Goal: Task Accomplishment & Management: Manage account settings

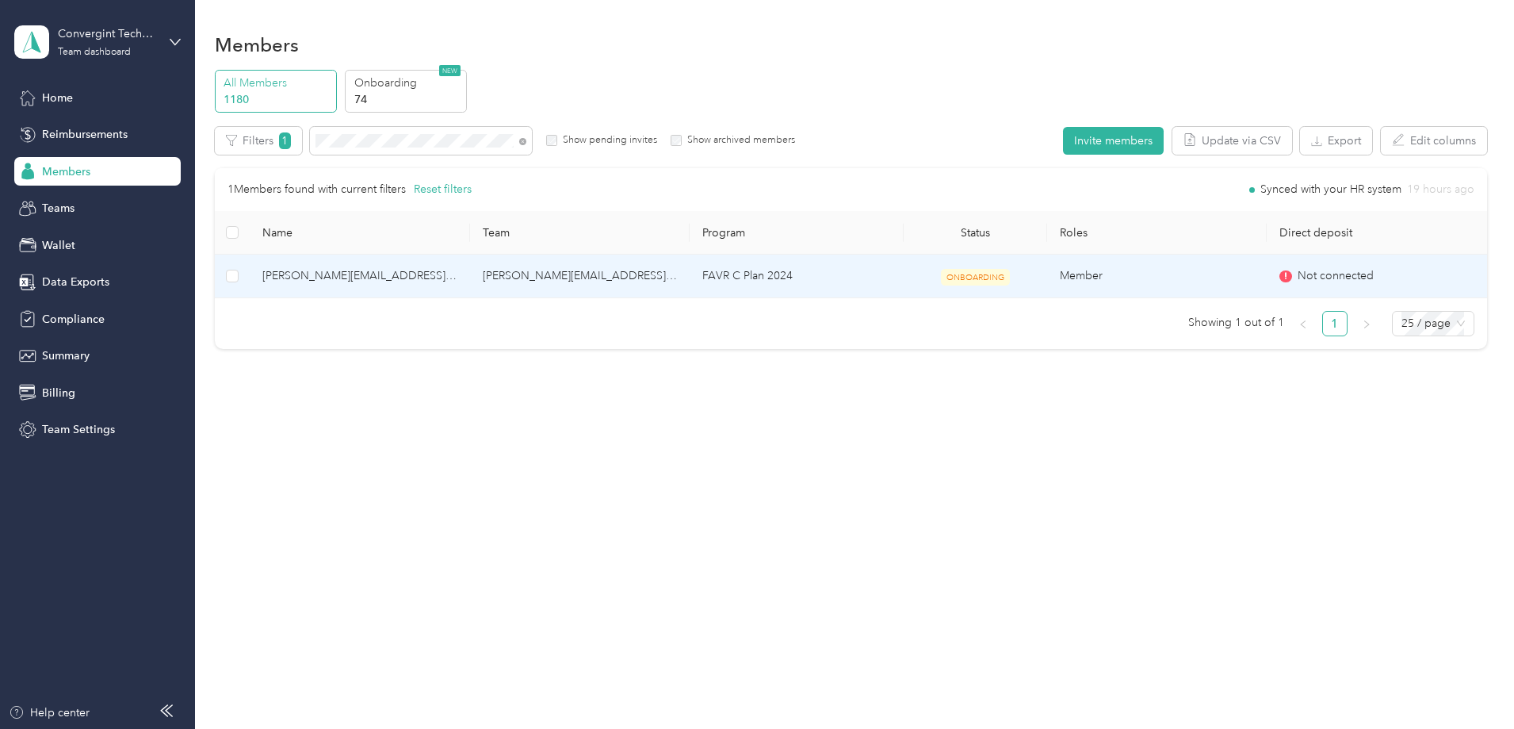
click at [664, 274] on td "[PERSON_NAME][EMAIL_ADDRESS][PERSON_NAME][DOMAIN_NAME]" at bounding box center [580, 277] width 220 height 44
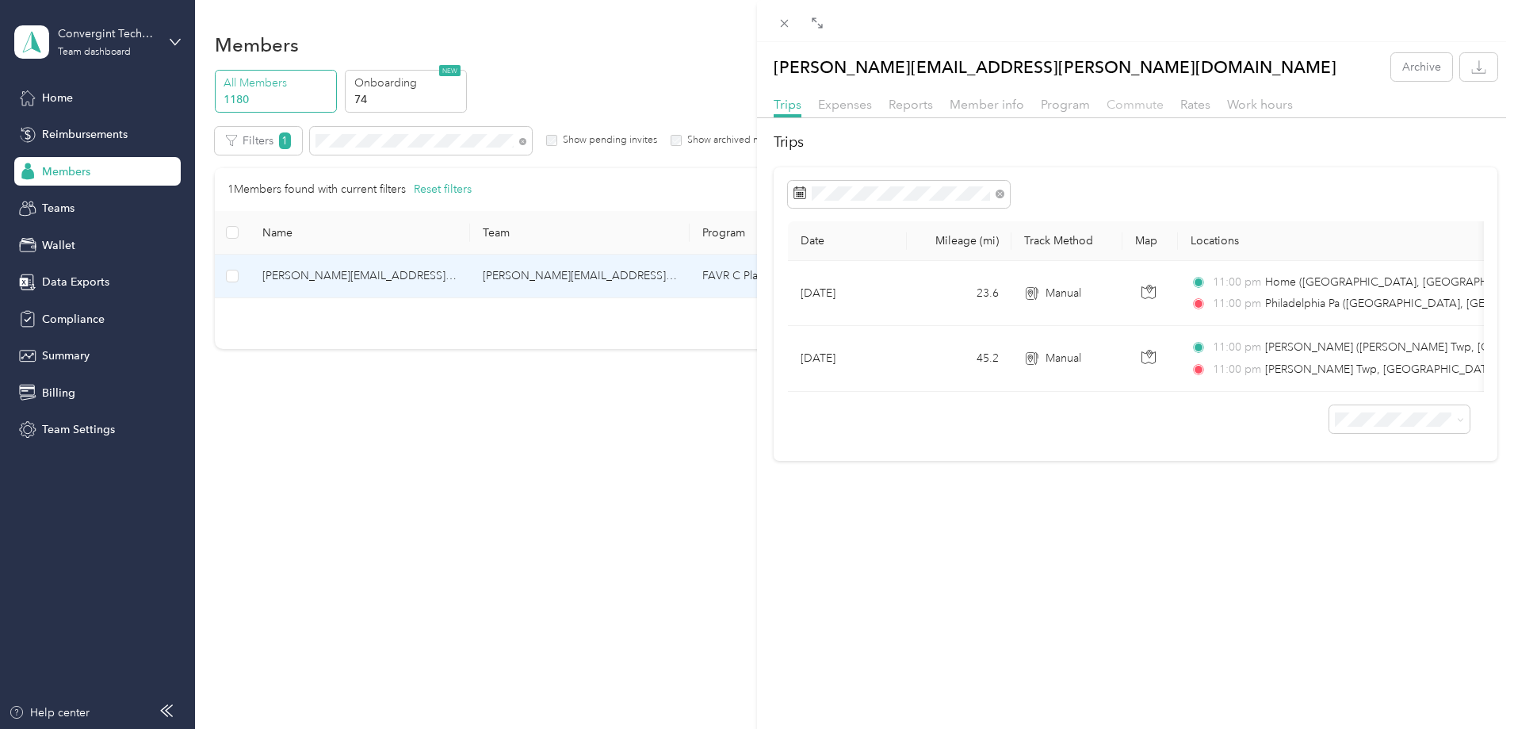
click at [1143, 105] on span "Commute" at bounding box center [1135, 104] width 57 height 15
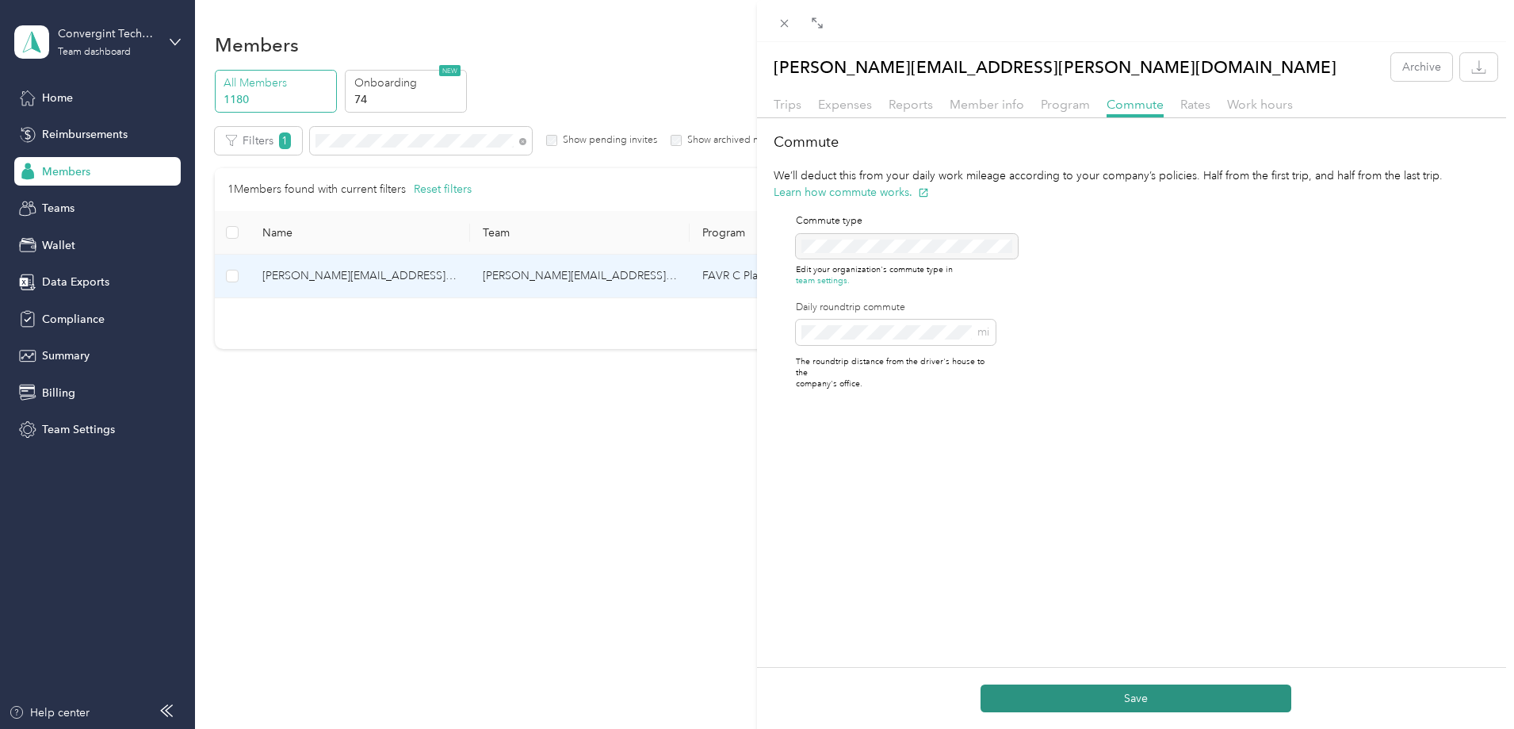
click at [1142, 706] on button "Save" at bounding box center [1136, 698] width 311 height 28
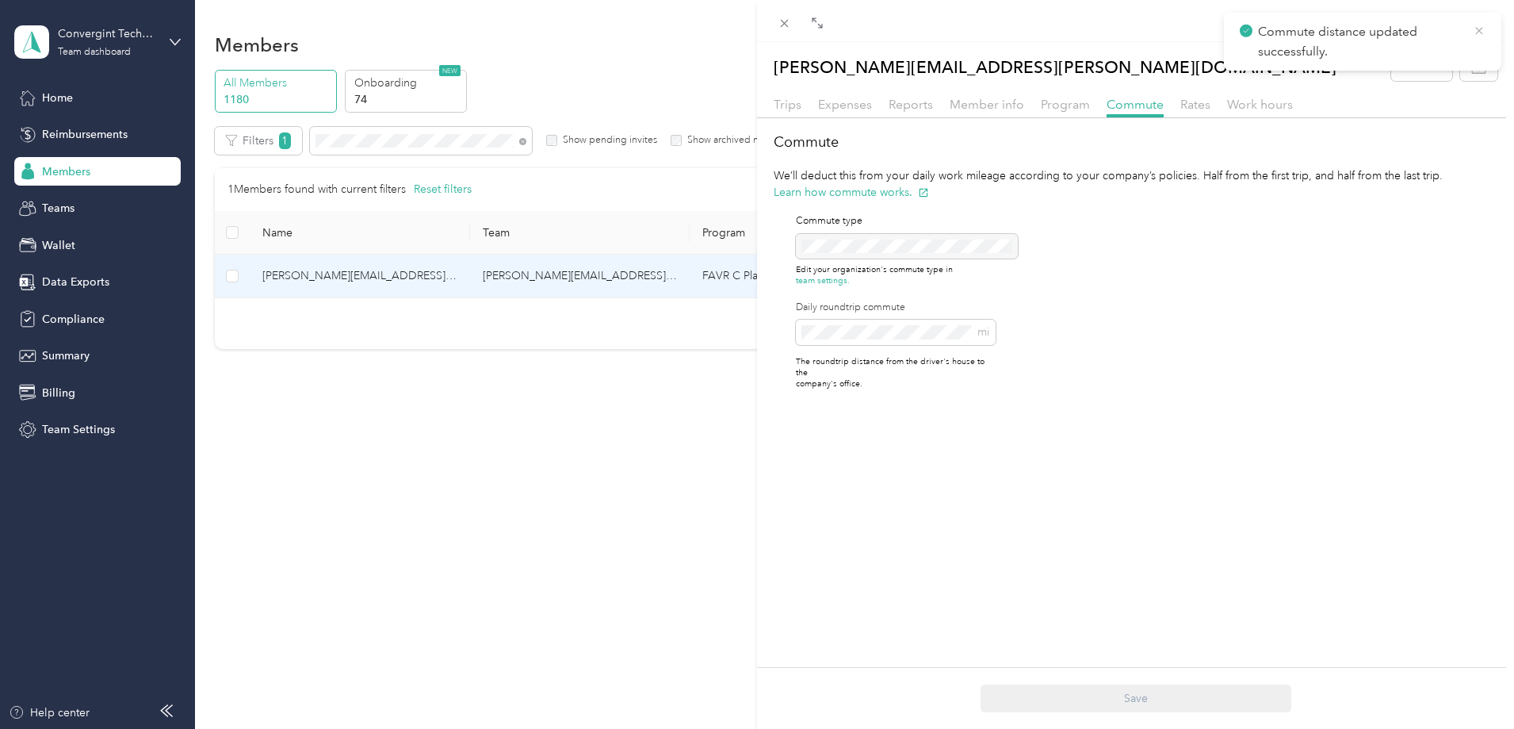
click at [1478, 29] on icon at bounding box center [1479, 31] width 13 height 14
click at [779, 27] on icon at bounding box center [784, 23] width 13 height 13
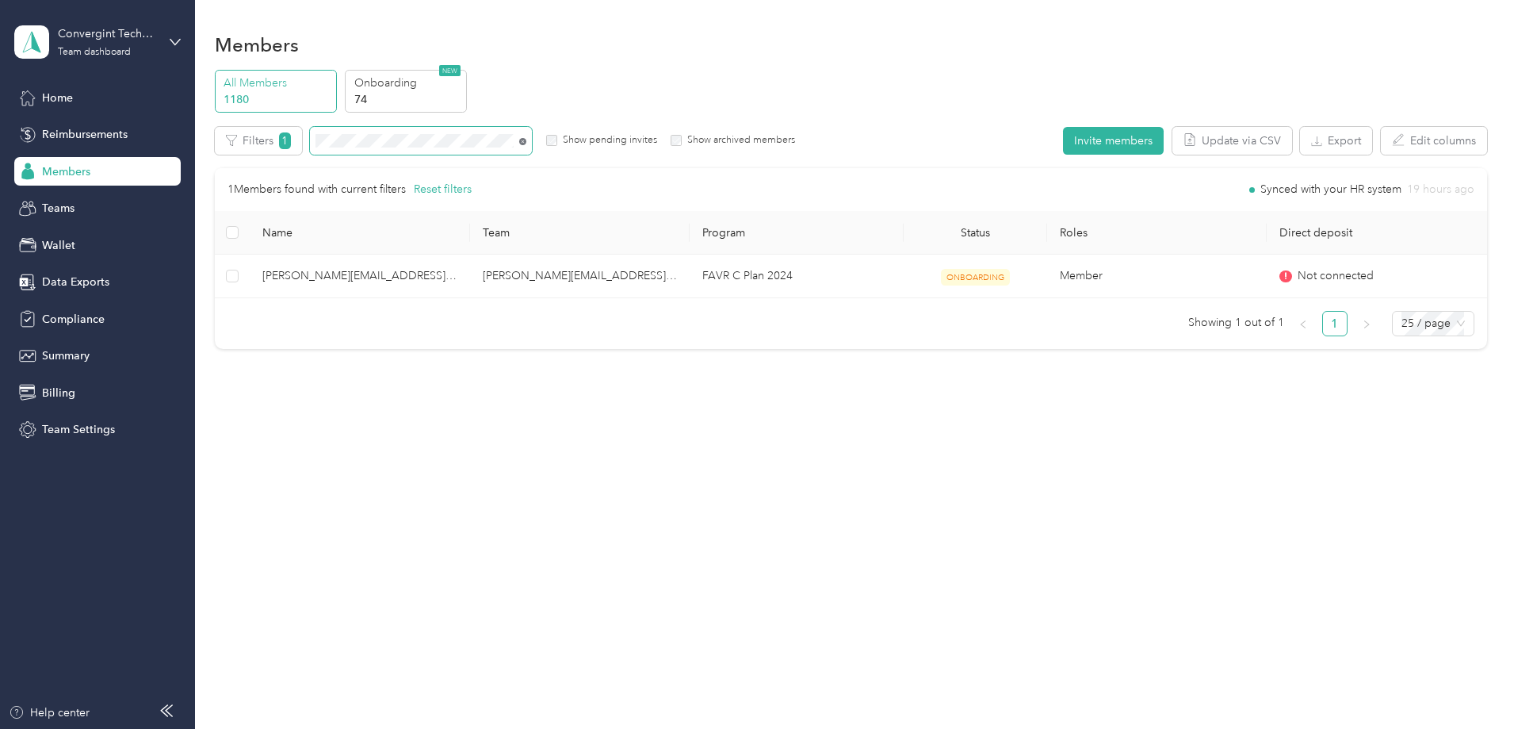
click at [526, 140] on icon at bounding box center [522, 141] width 7 height 7
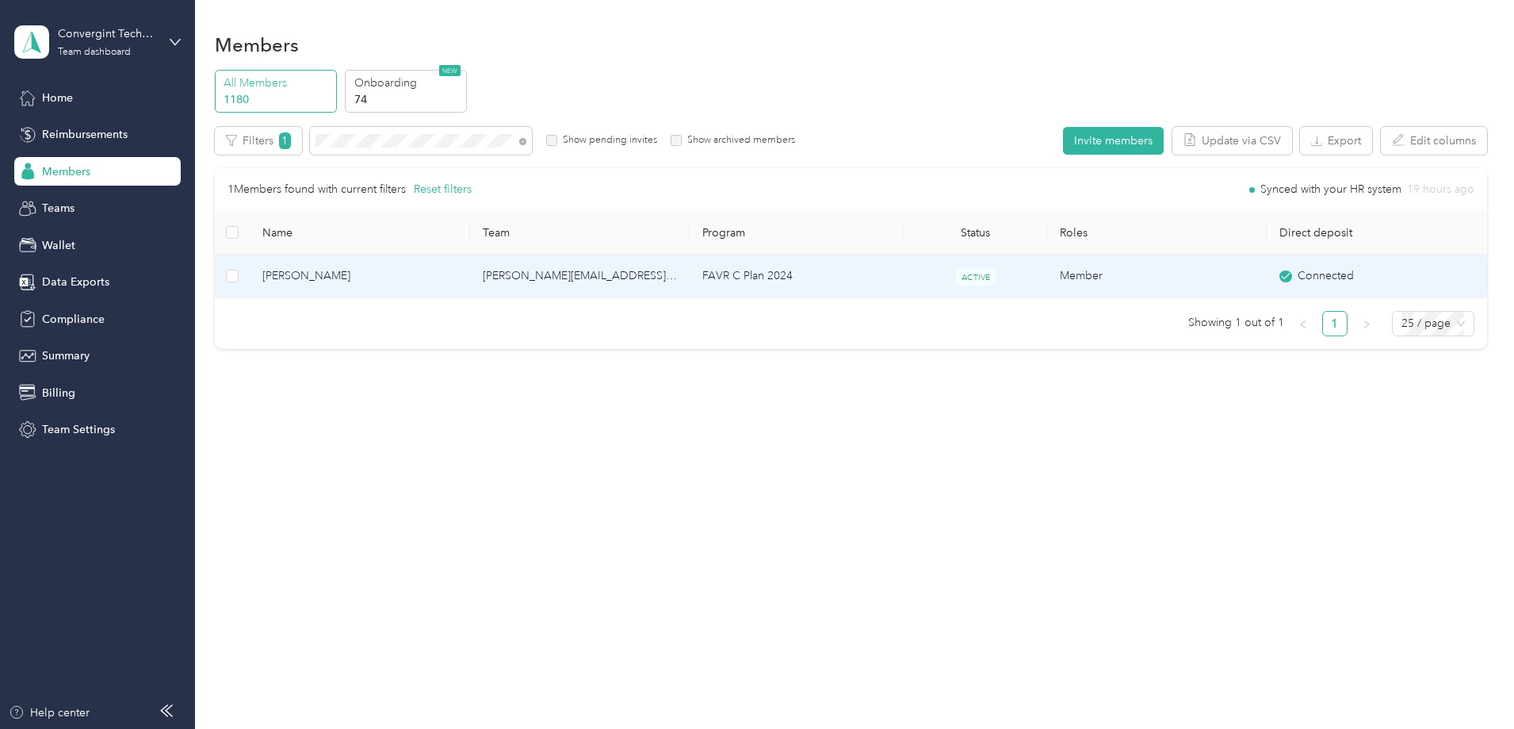
click at [690, 267] on td "[PERSON_NAME][EMAIL_ADDRESS][PERSON_NAME][DOMAIN_NAME]" at bounding box center [580, 277] width 220 height 44
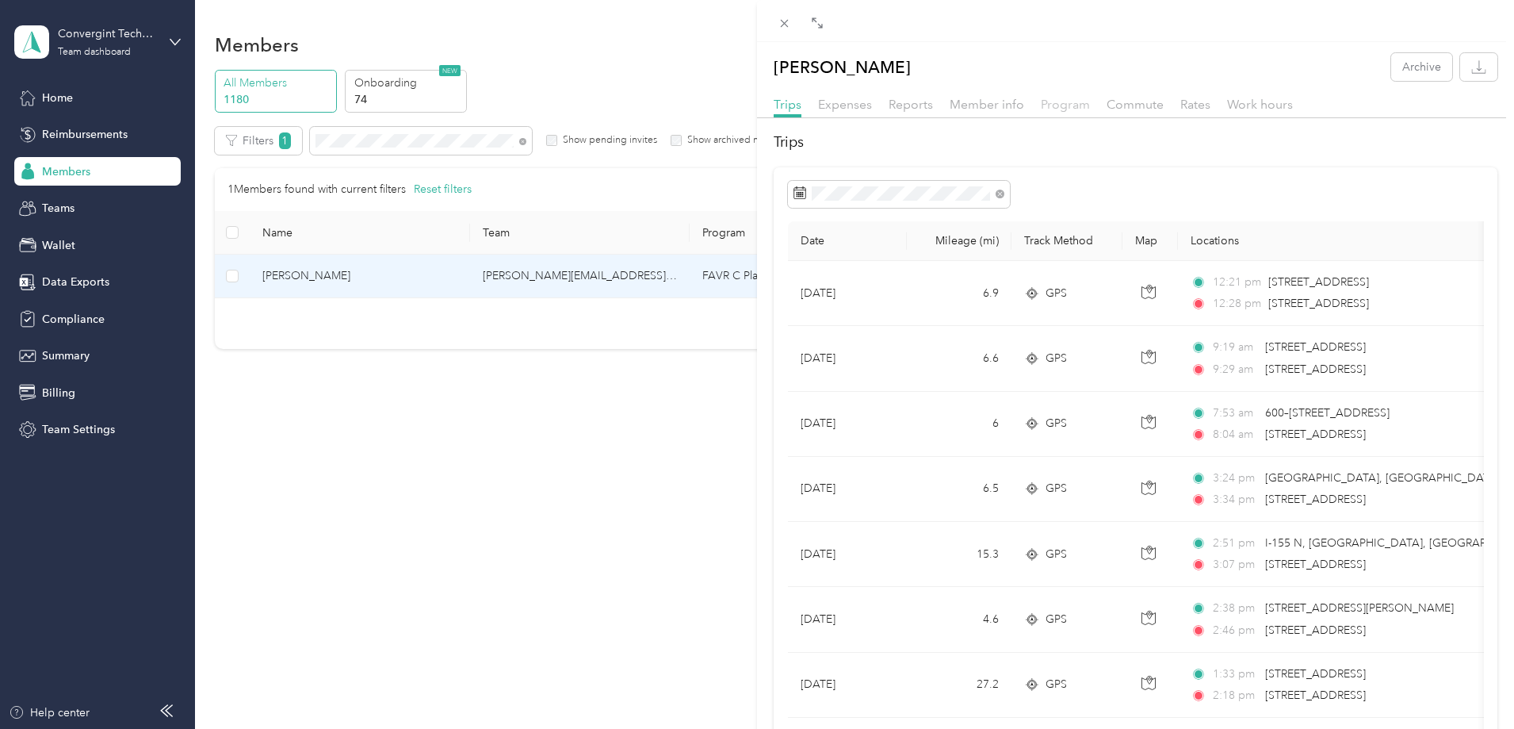
click at [1081, 106] on span "Program" at bounding box center [1065, 104] width 49 height 15
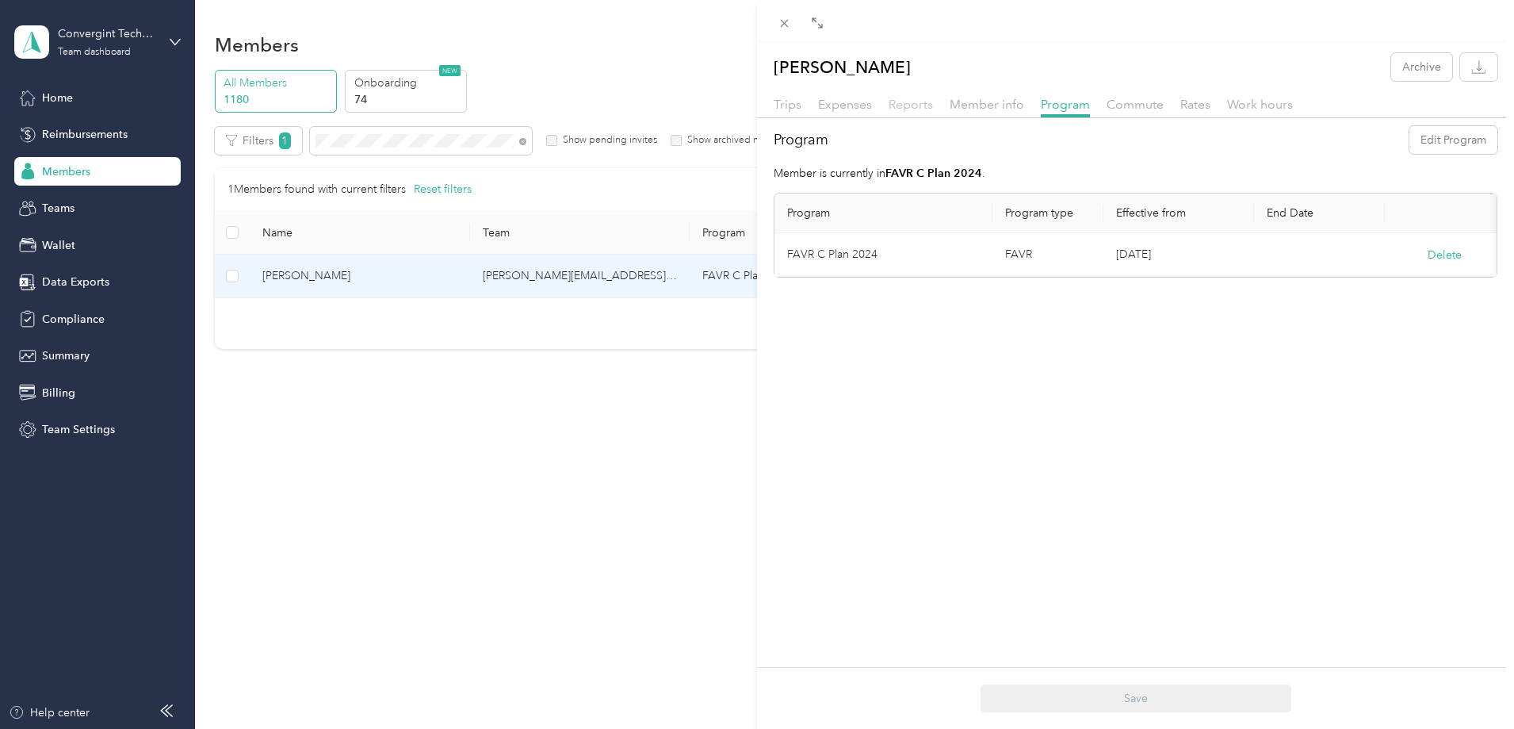
click at [916, 105] on span "Reports" at bounding box center [911, 104] width 44 height 15
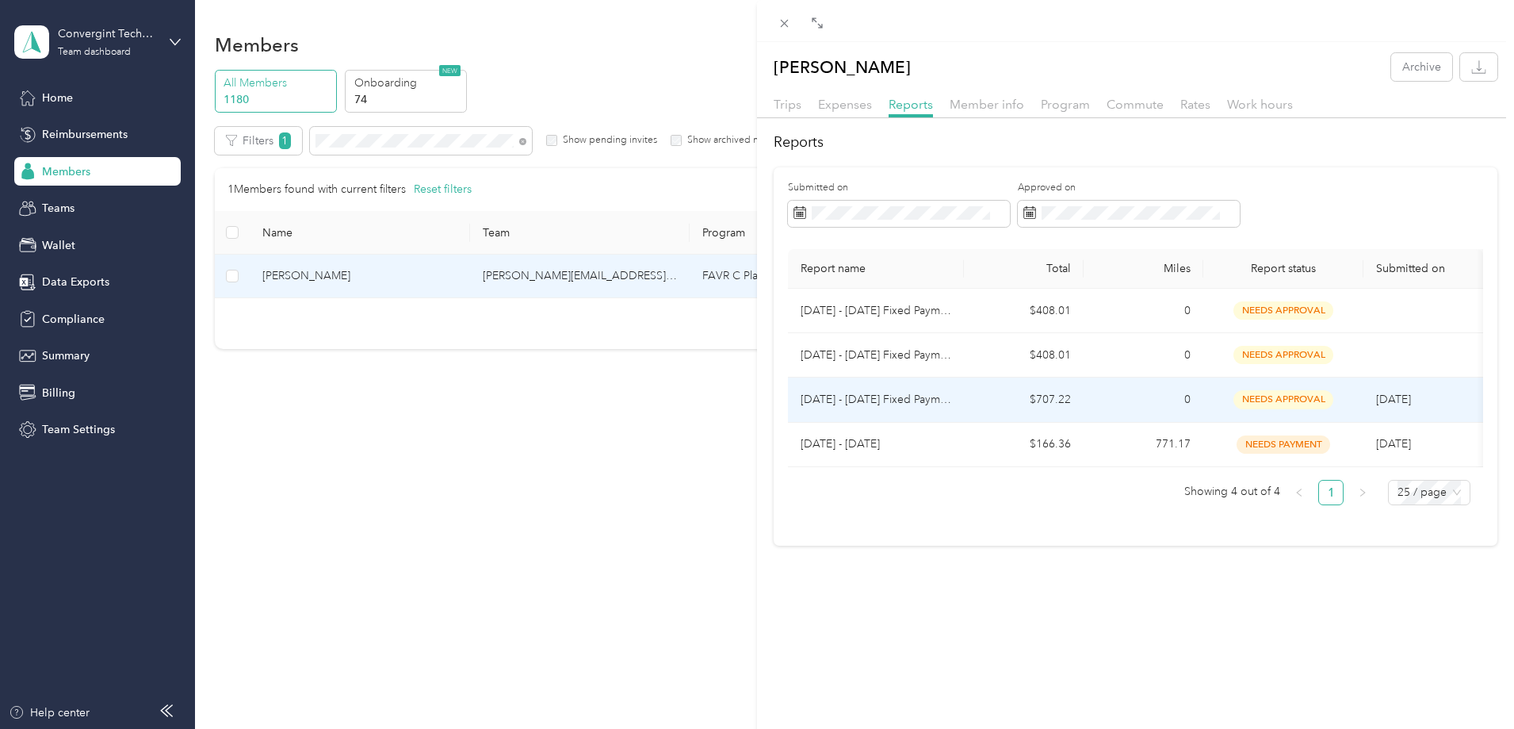
click at [893, 400] on p "[DATE] - [DATE] Fixed Payment" at bounding box center [876, 399] width 151 height 17
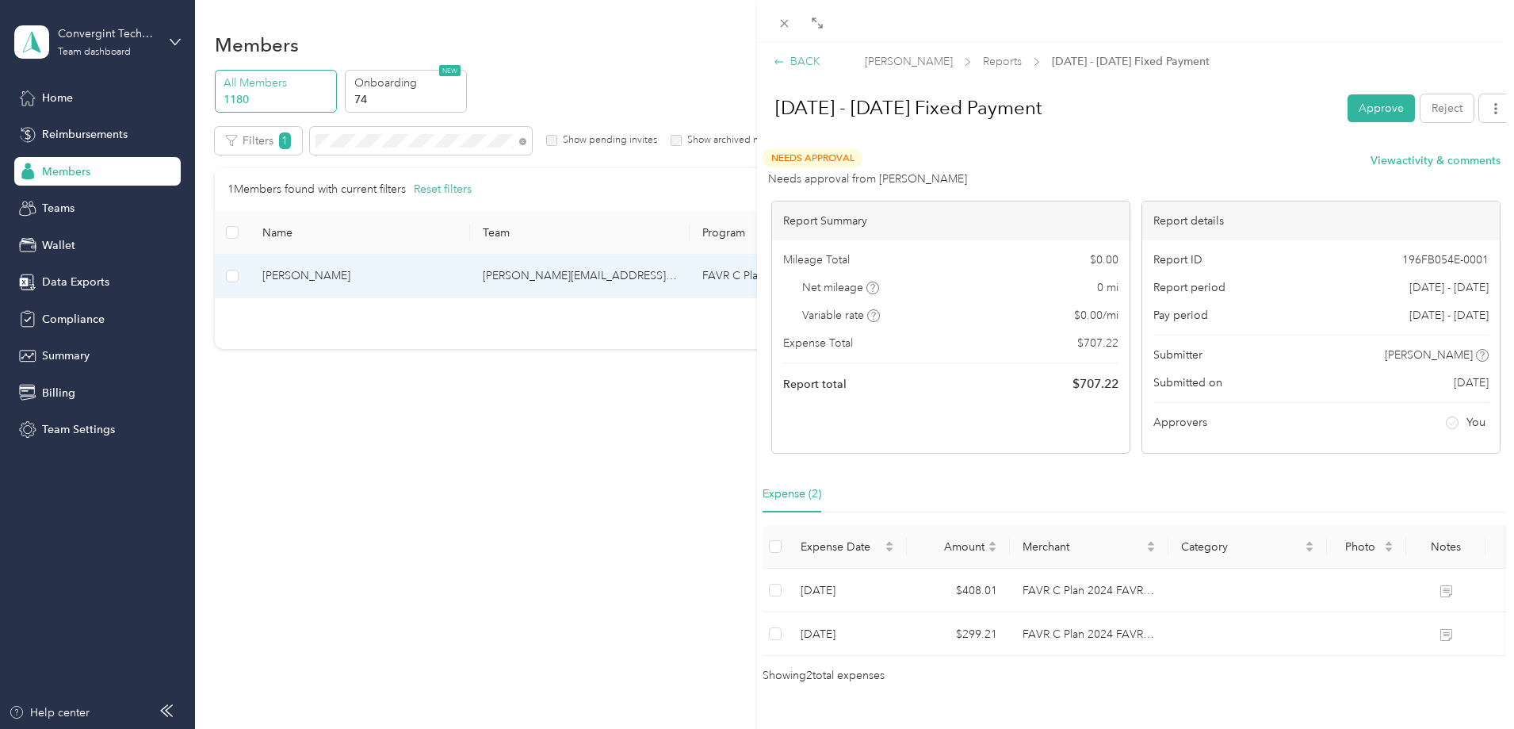
click at [807, 62] on div "BACK" at bounding box center [797, 61] width 47 height 17
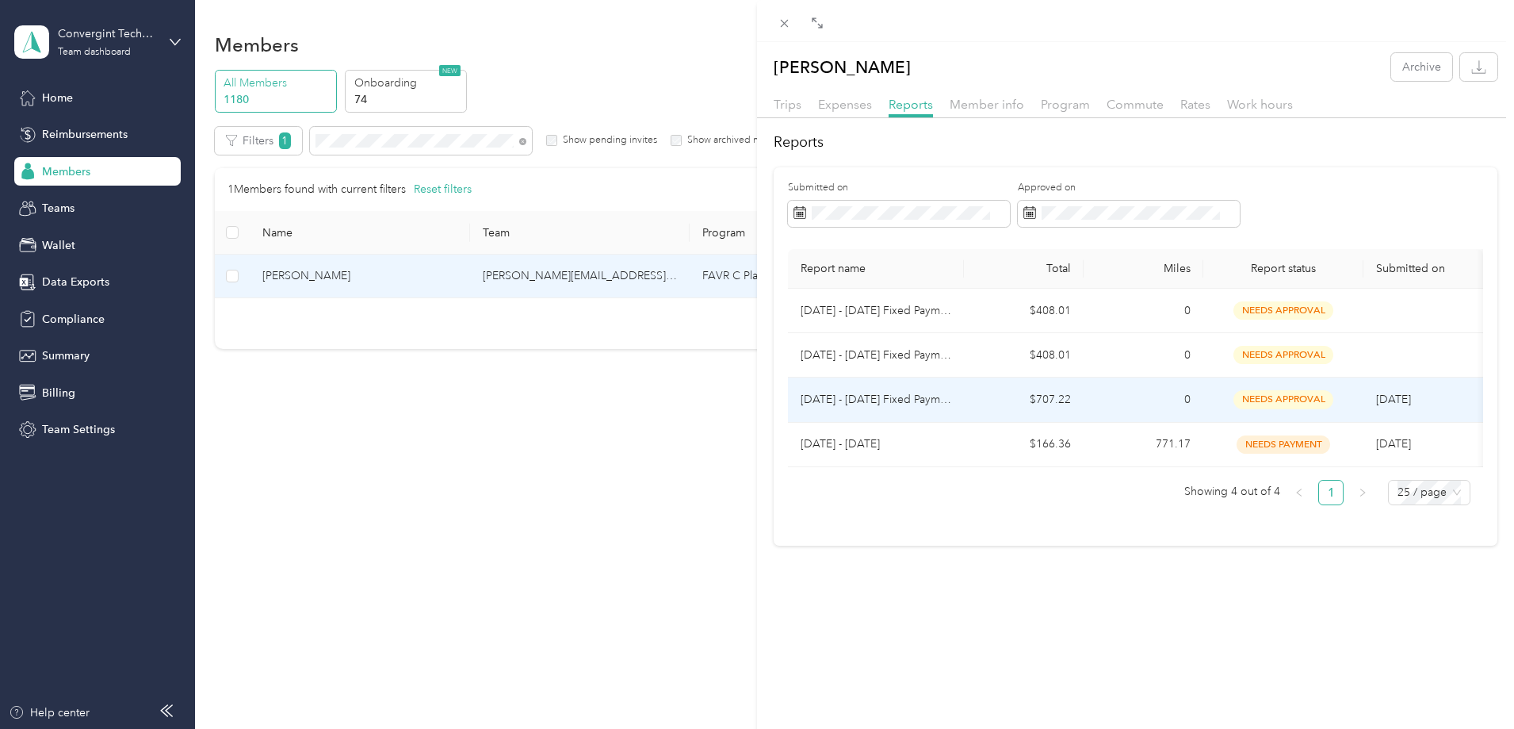
click at [985, 389] on td "$707.22" at bounding box center [1024, 399] width 120 height 44
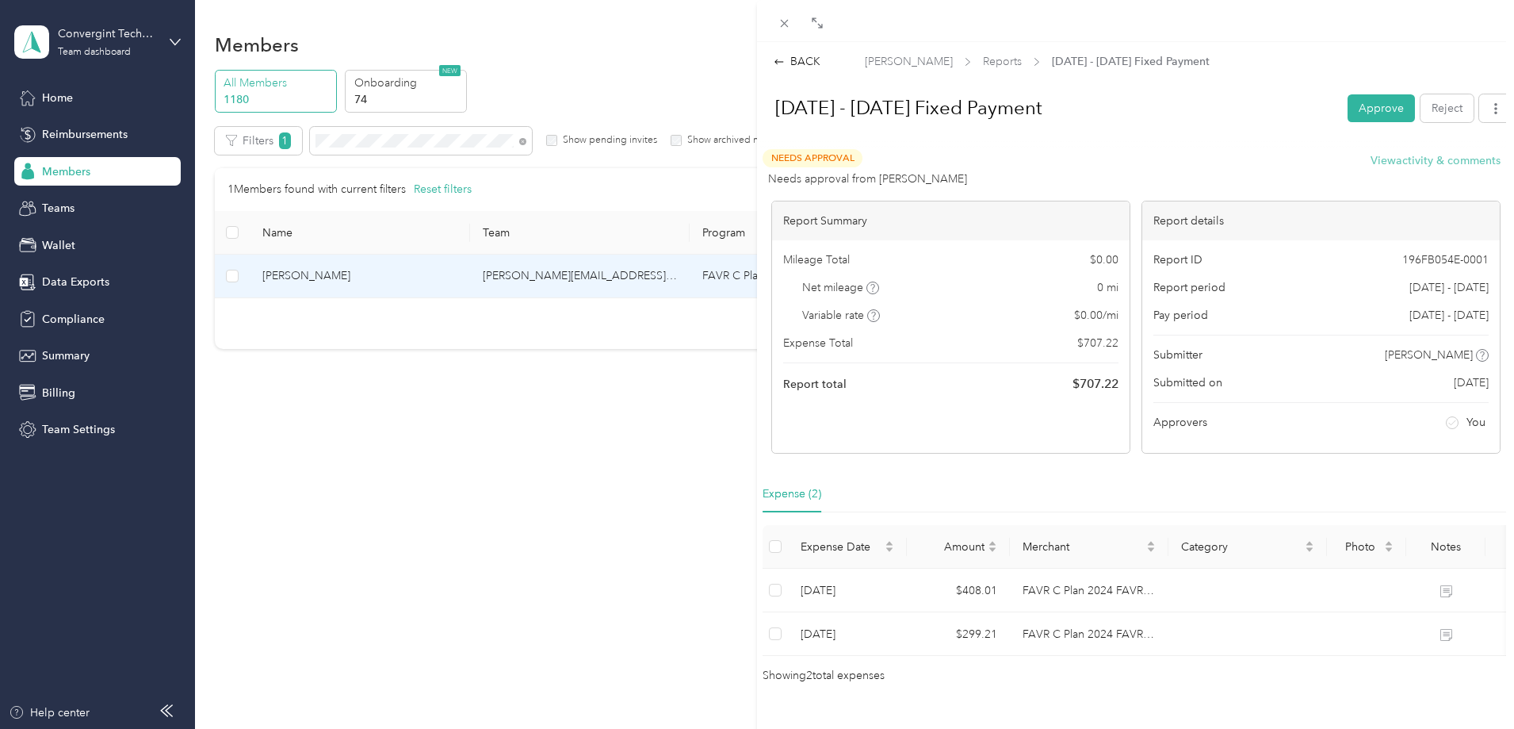
click at [1372, 166] on button "View activity & comments" at bounding box center [1436, 160] width 130 height 17
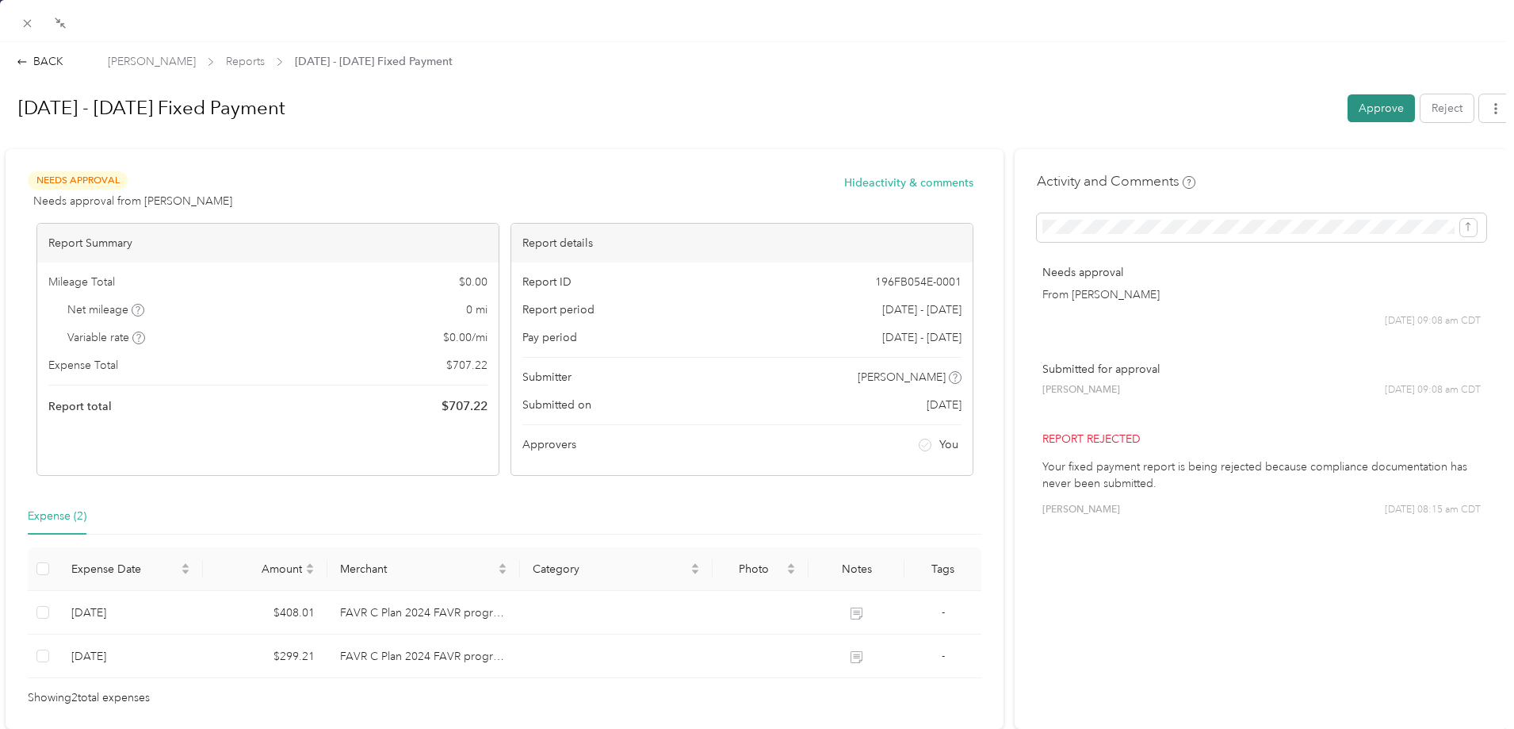
click at [1372, 110] on button "Approve" at bounding box center [1381, 108] width 67 height 28
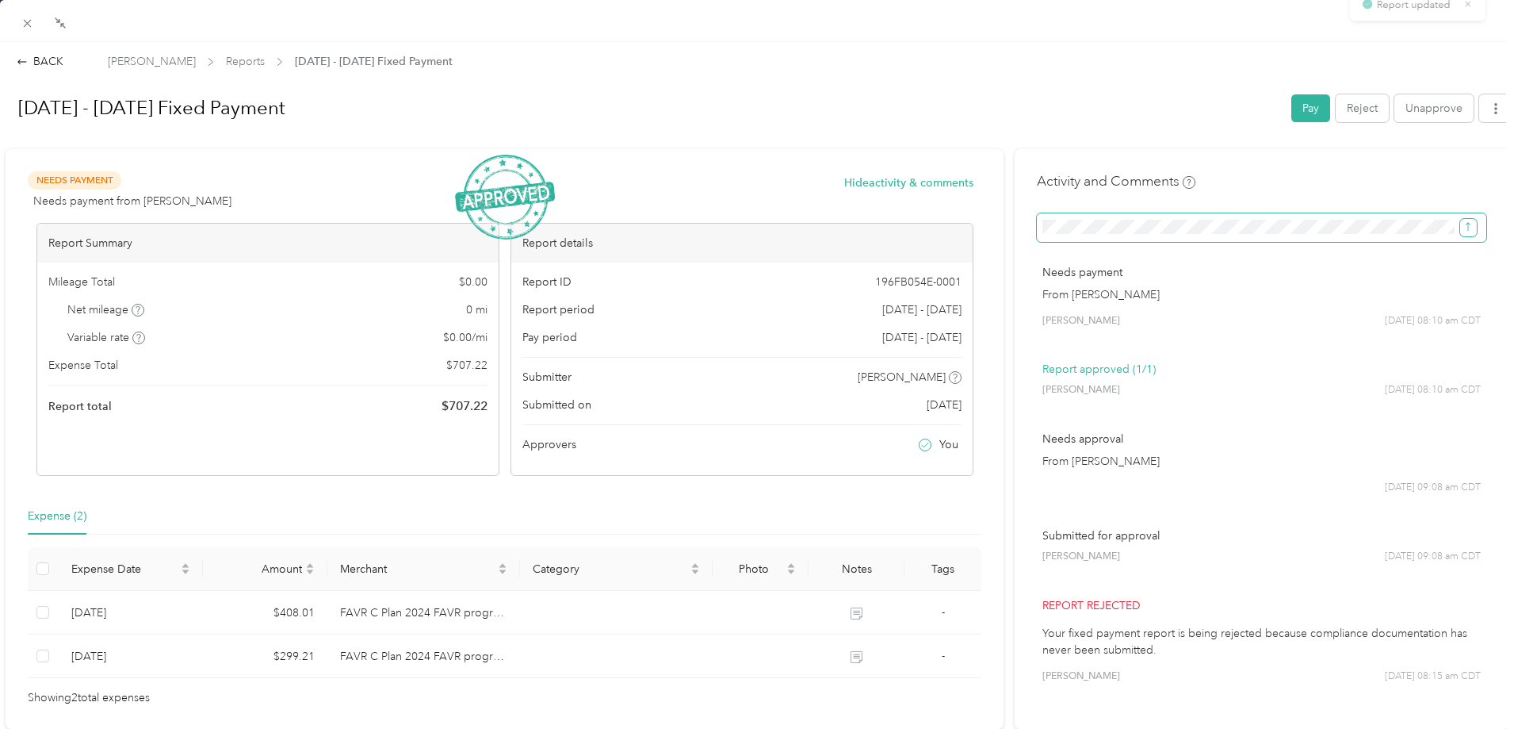
click at [1465, 227] on icon "submit" at bounding box center [1468, 226] width 11 height 11
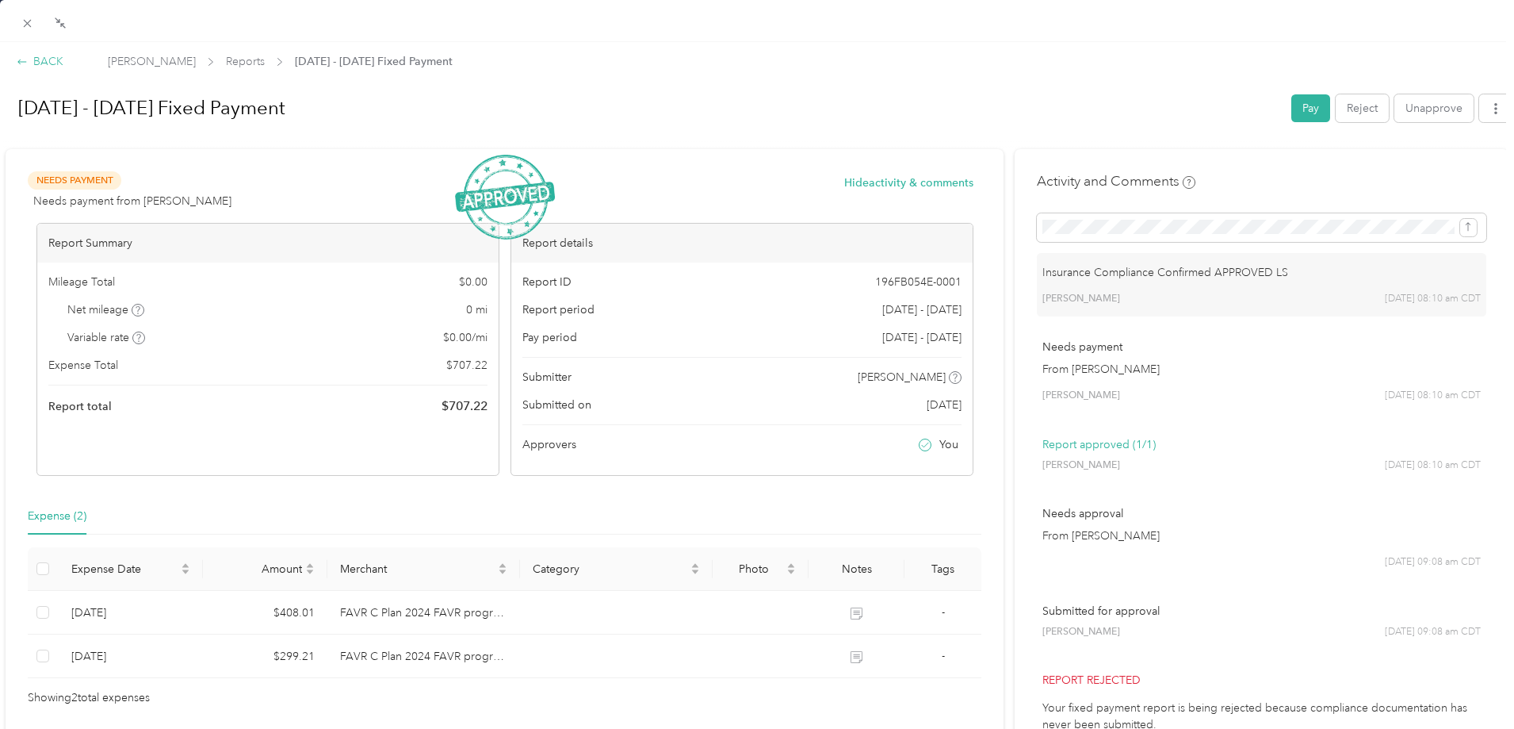
click at [35, 59] on div "BACK" at bounding box center [40, 61] width 47 height 17
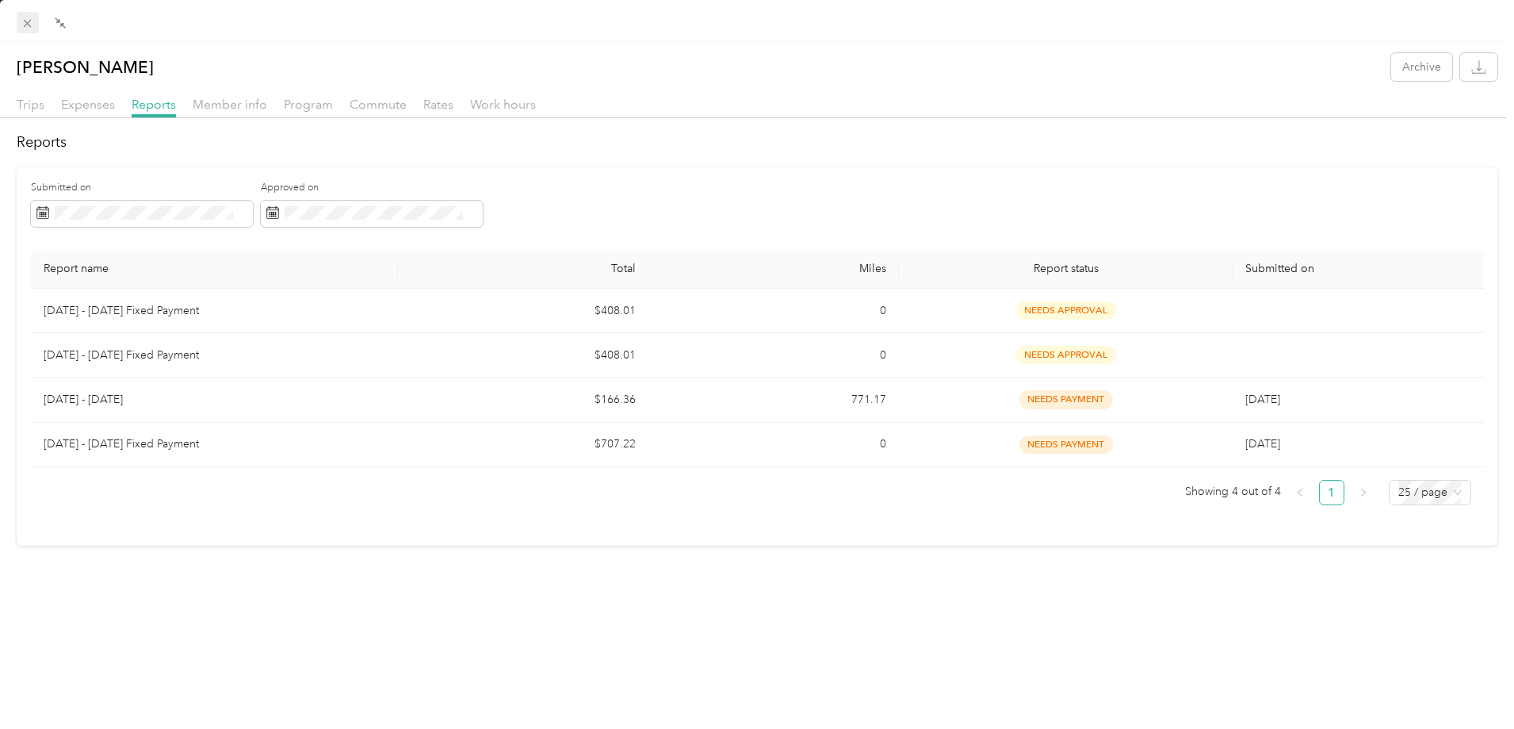
click at [29, 17] on icon at bounding box center [27, 23] width 13 height 13
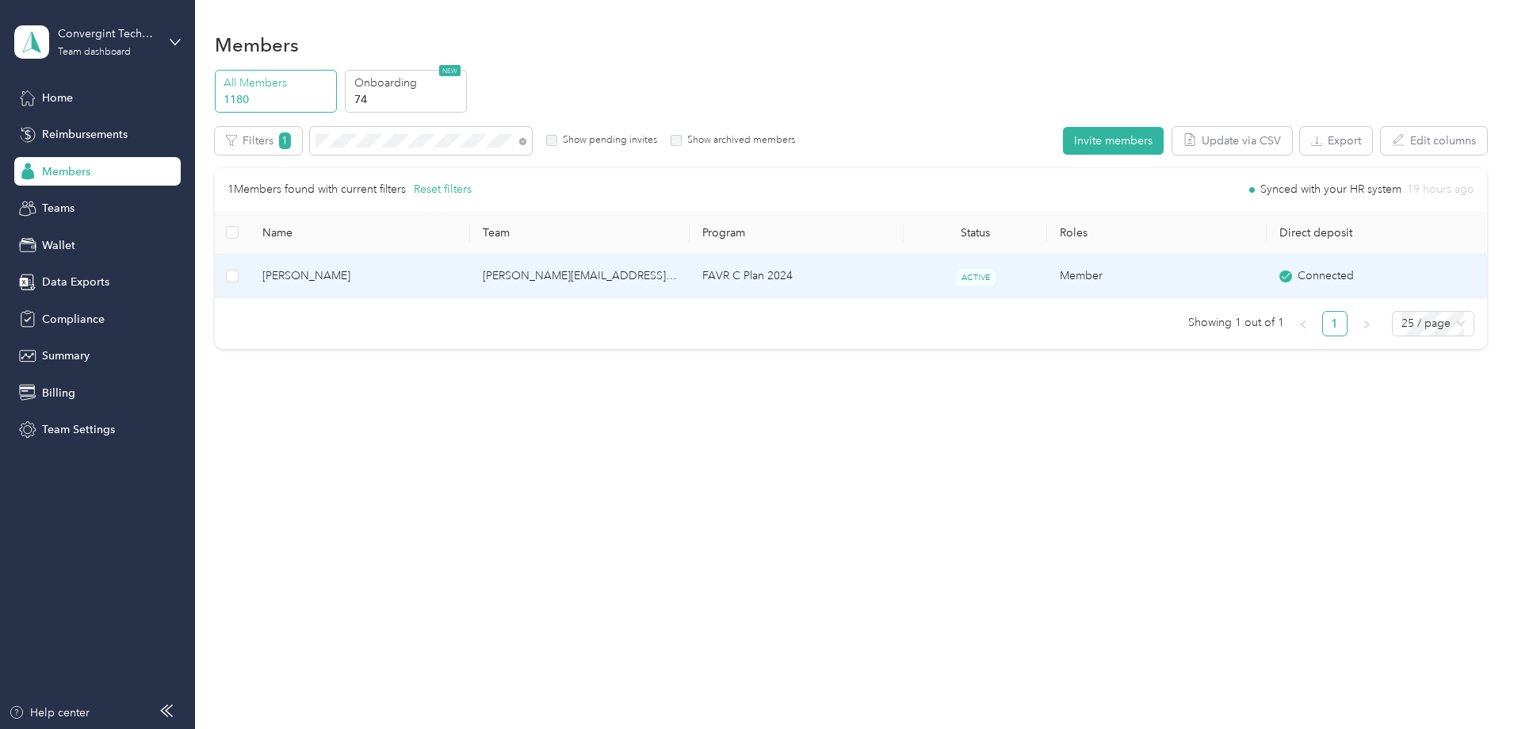
click at [684, 282] on td "[PERSON_NAME][EMAIL_ADDRESS][PERSON_NAME][DOMAIN_NAME]" at bounding box center [580, 277] width 220 height 44
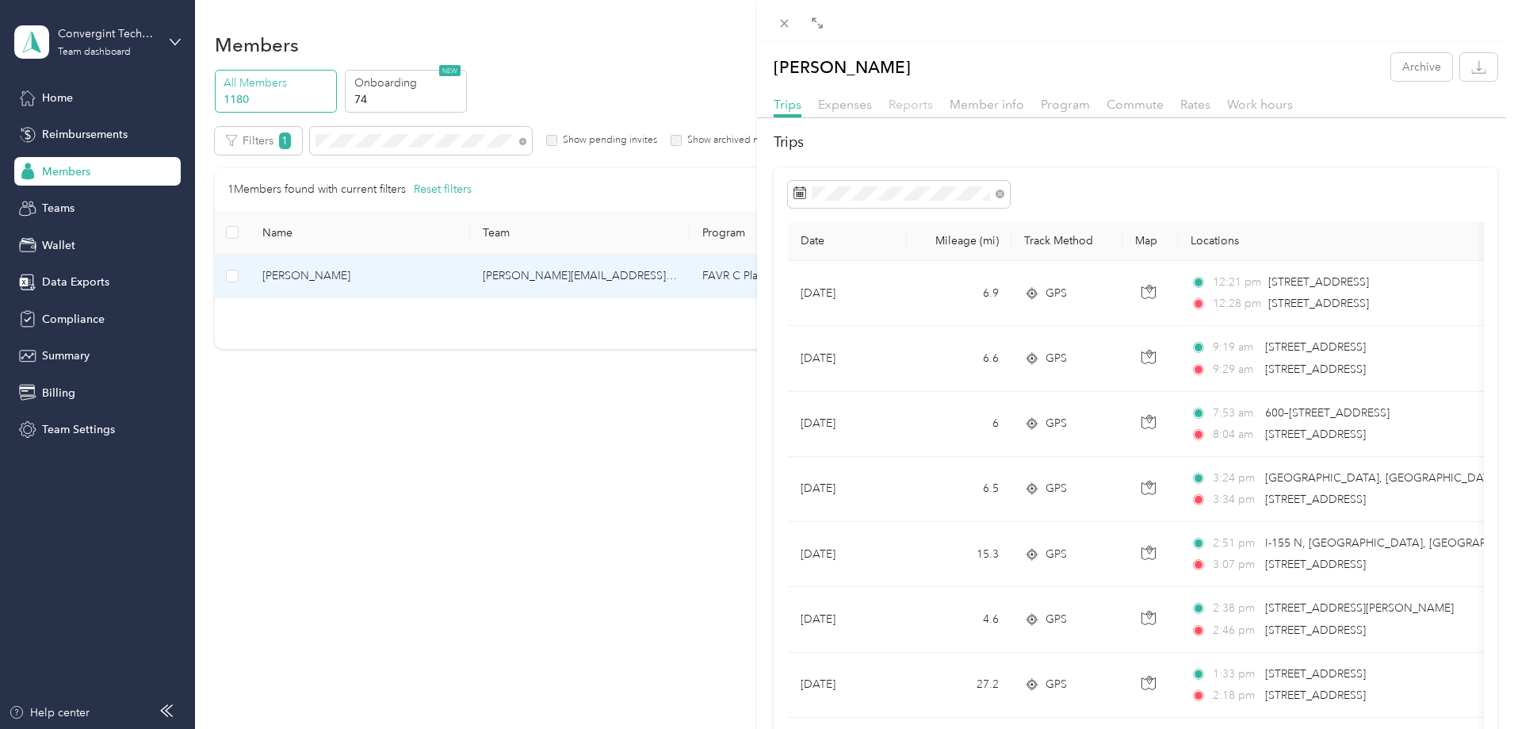
click at [922, 106] on span "Reports" at bounding box center [911, 104] width 44 height 15
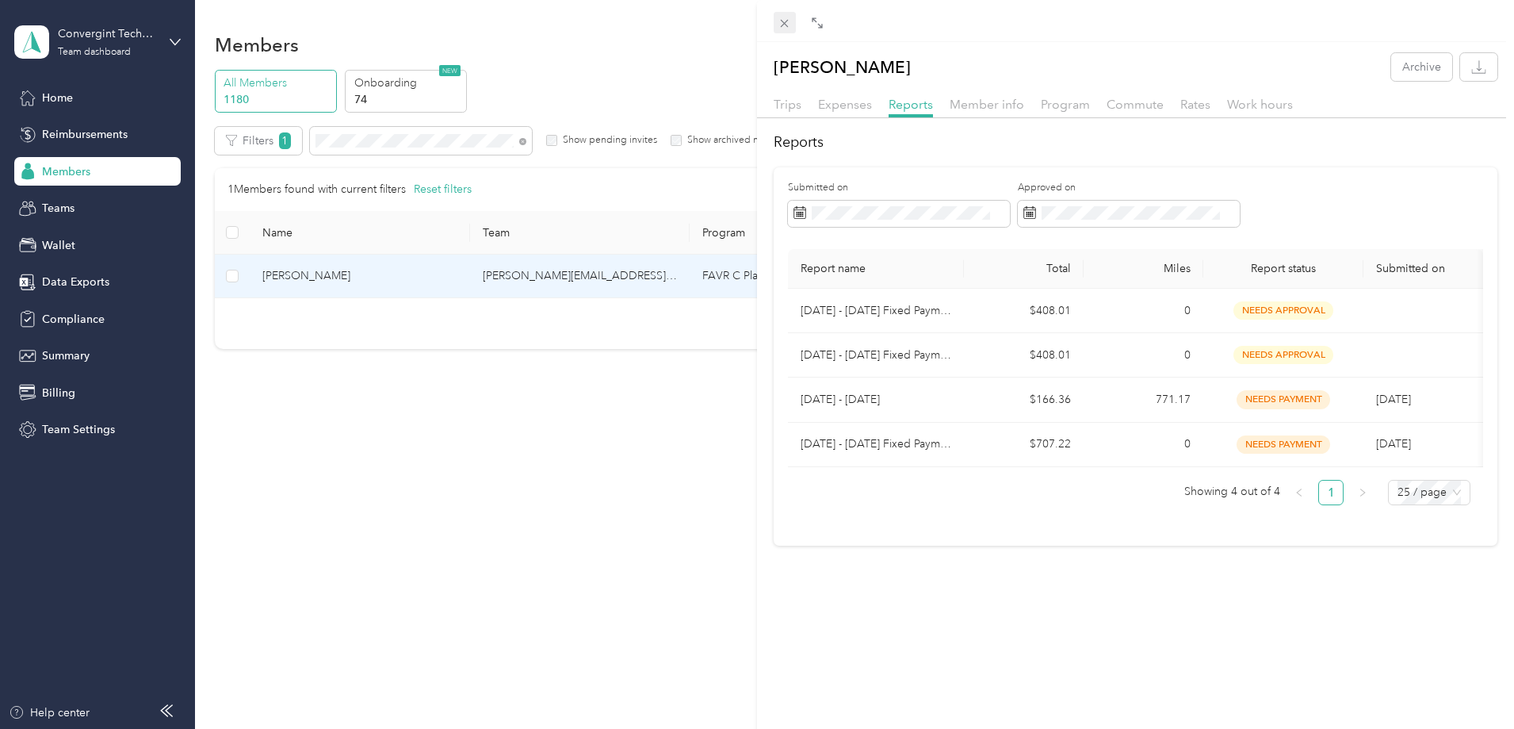
click at [783, 17] on icon at bounding box center [784, 23] width 13 height 13
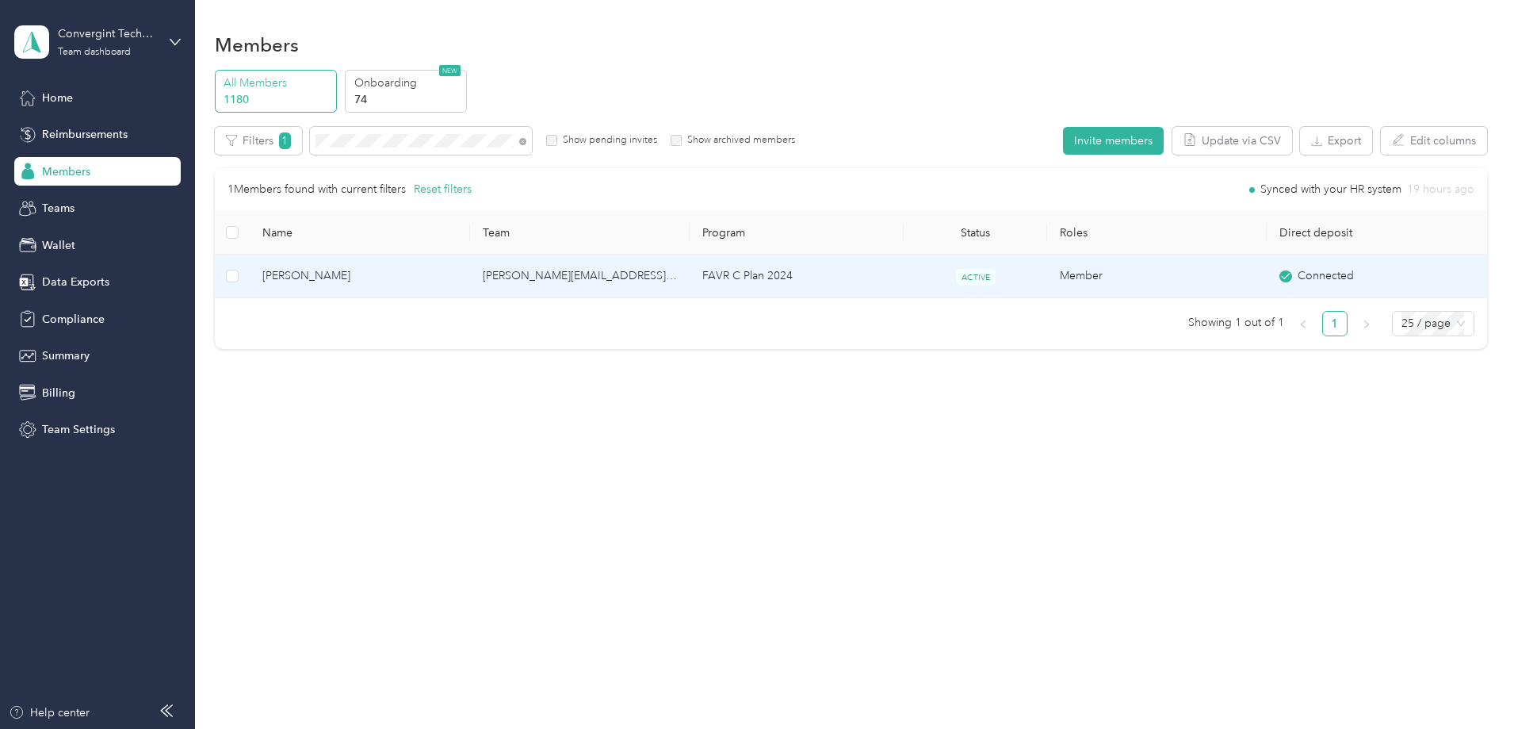
click at [800, 269] on td "FAVR C Plan 2024" at bounding box center [797, 277] width 214 height 44
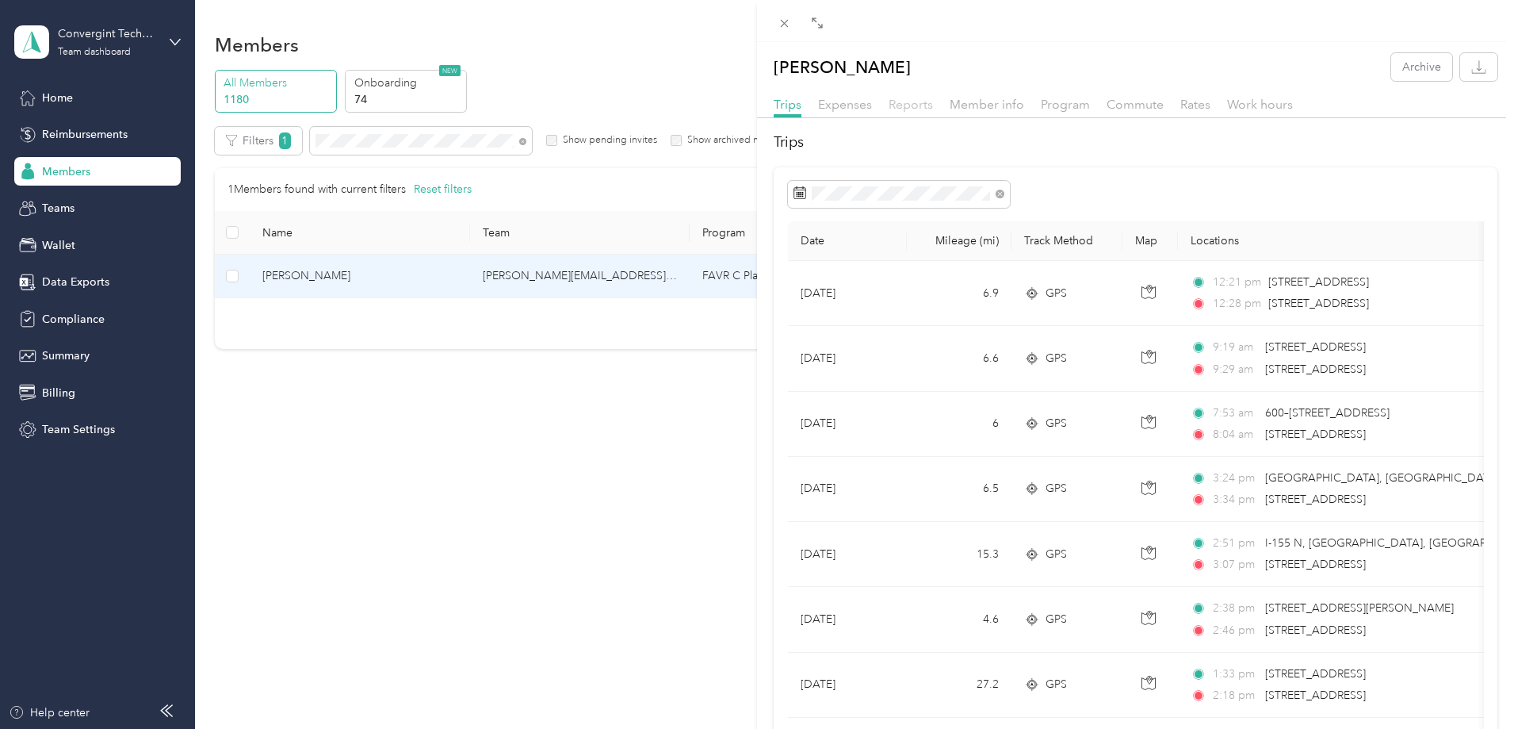
click at [914, 108] on span "Reports" at bounding box center [911, 104] width 44 height 15
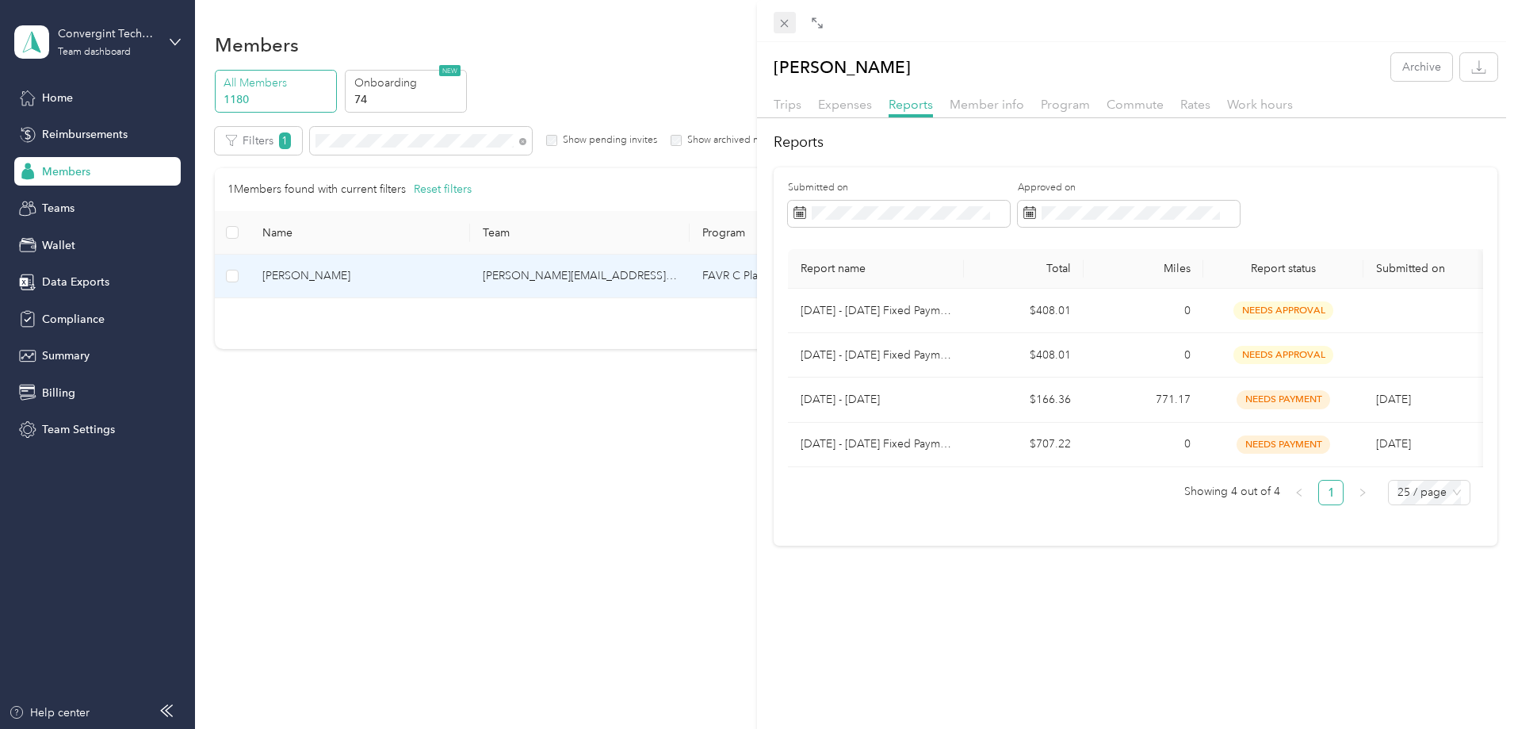
click at [783, 21] on icon at bounding box center [785, 24] width 8 height 8
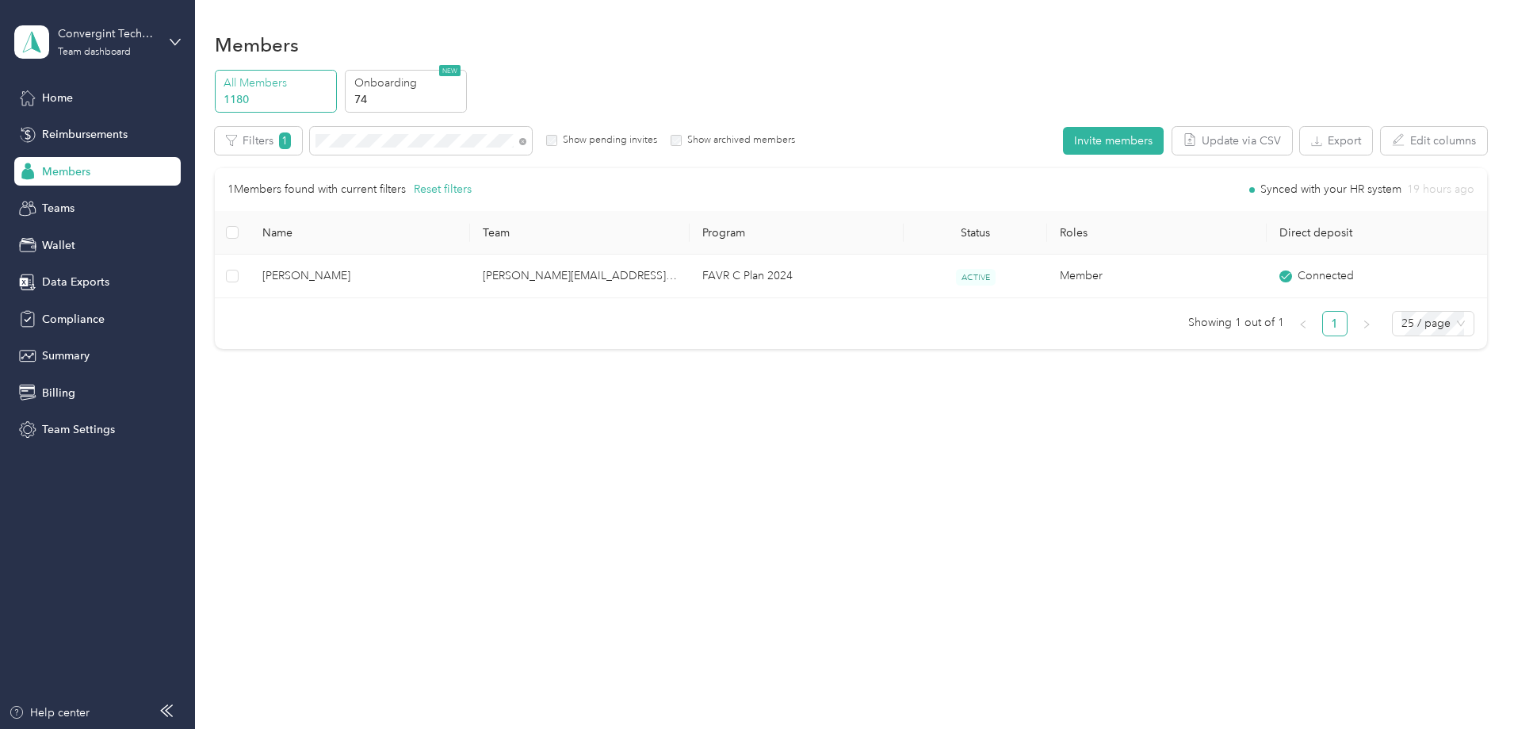
drag, startPoint x: 627, startPoint y: 139, endPoint x: 618, endPoint y: 140, distance: 9.5
click at [526, 140] on icon at bounding box center [522, 141] width 7 height 7
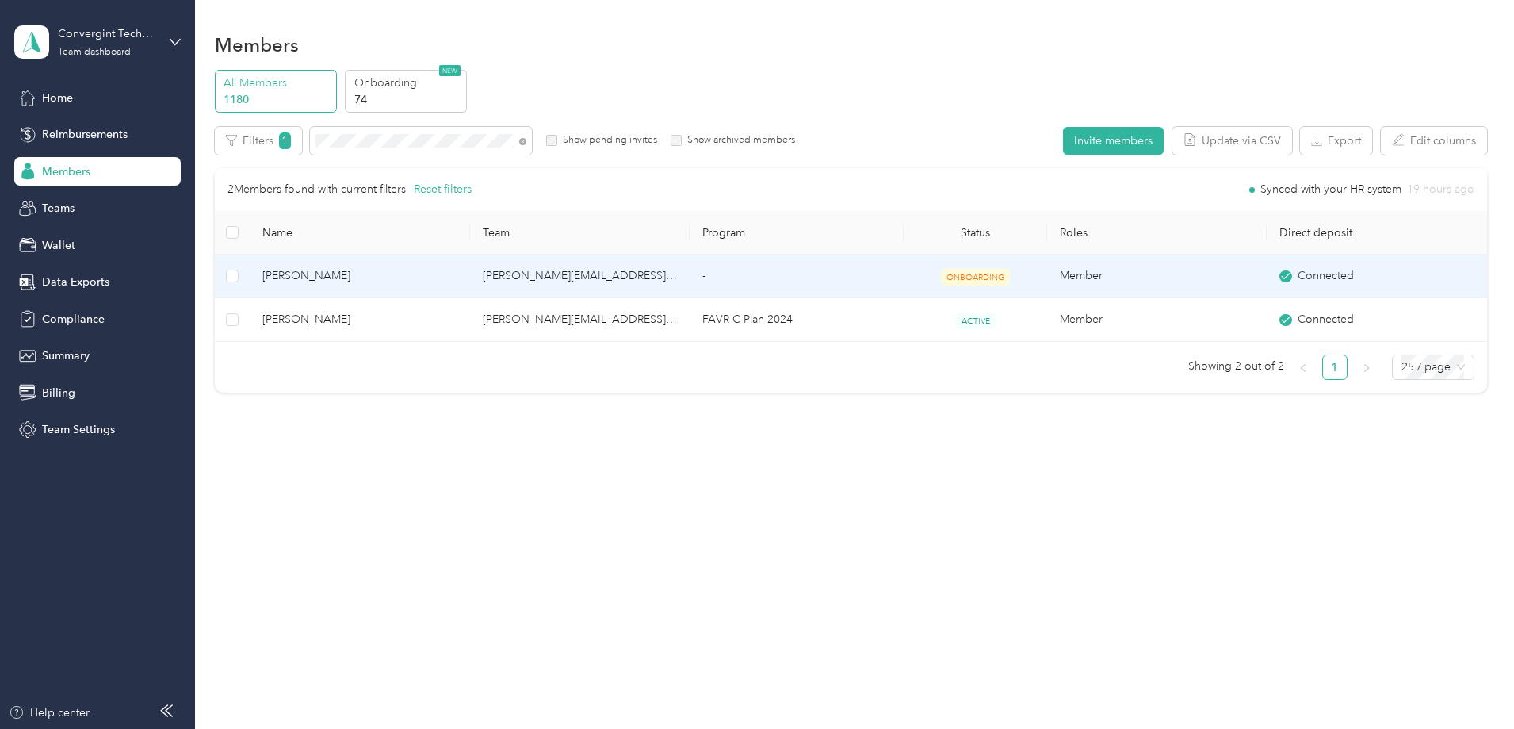
click at [690, 278] on td "[PERSON_NAME][EMAIL_ADDRESS][PERSON_NAME][DOMAIN_NAME]" at bounding box center [580, 277] width 220 height 44
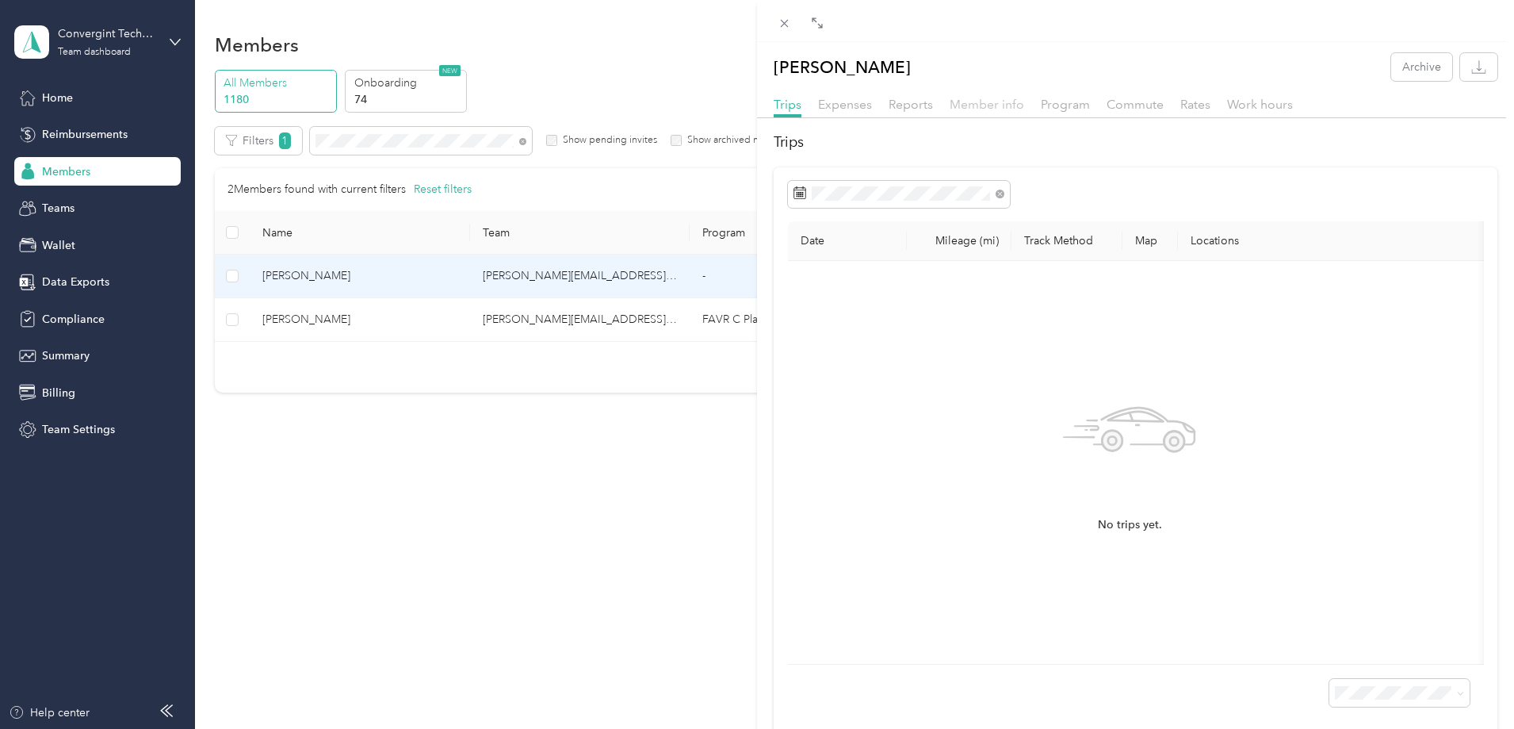
click at [1002, 109] on span "Member info" at bounding box center [987, 104] width 75 height 15
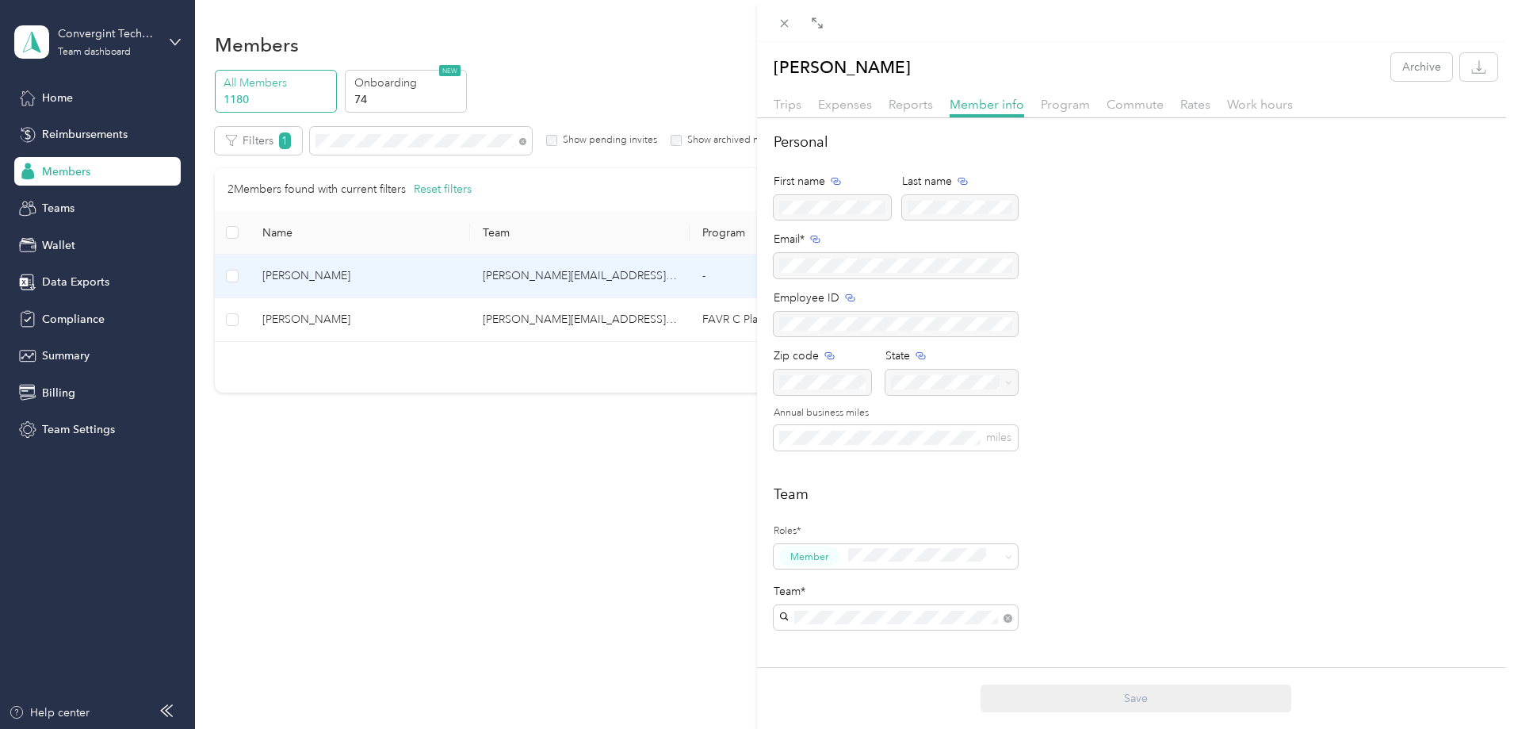
drag, startPoint x: 786, startPoint y: 21, endPoint x: 741, endPoint y: 8, distance: 46.9
click at [786, 21] on icon at bounding box center [784, 23] width 13 height 13
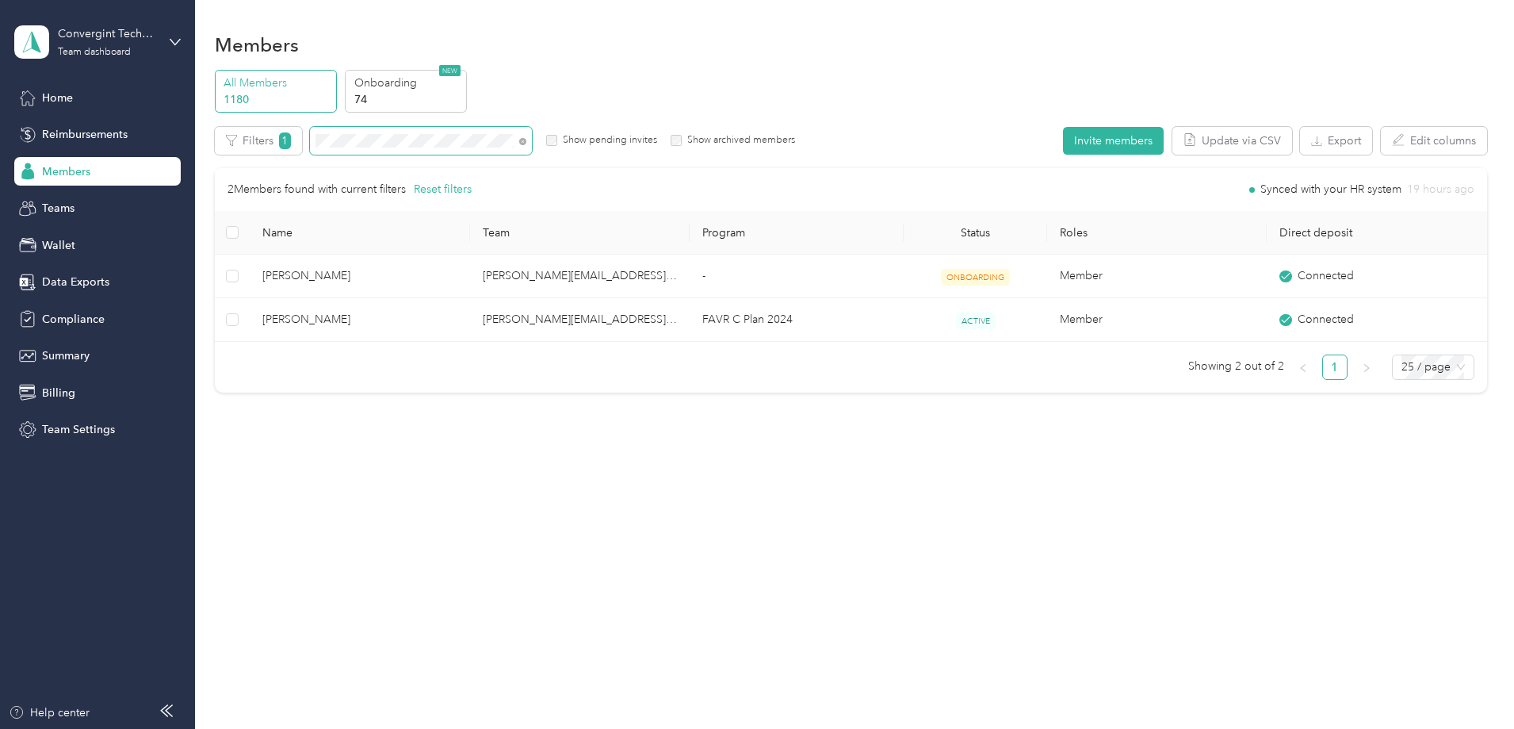
click at [526, 140] on span at bounding box center [520, 140] width 13 height 17
click at [526, 142] on icon at bounding box center [522, 141] width 7 height 7
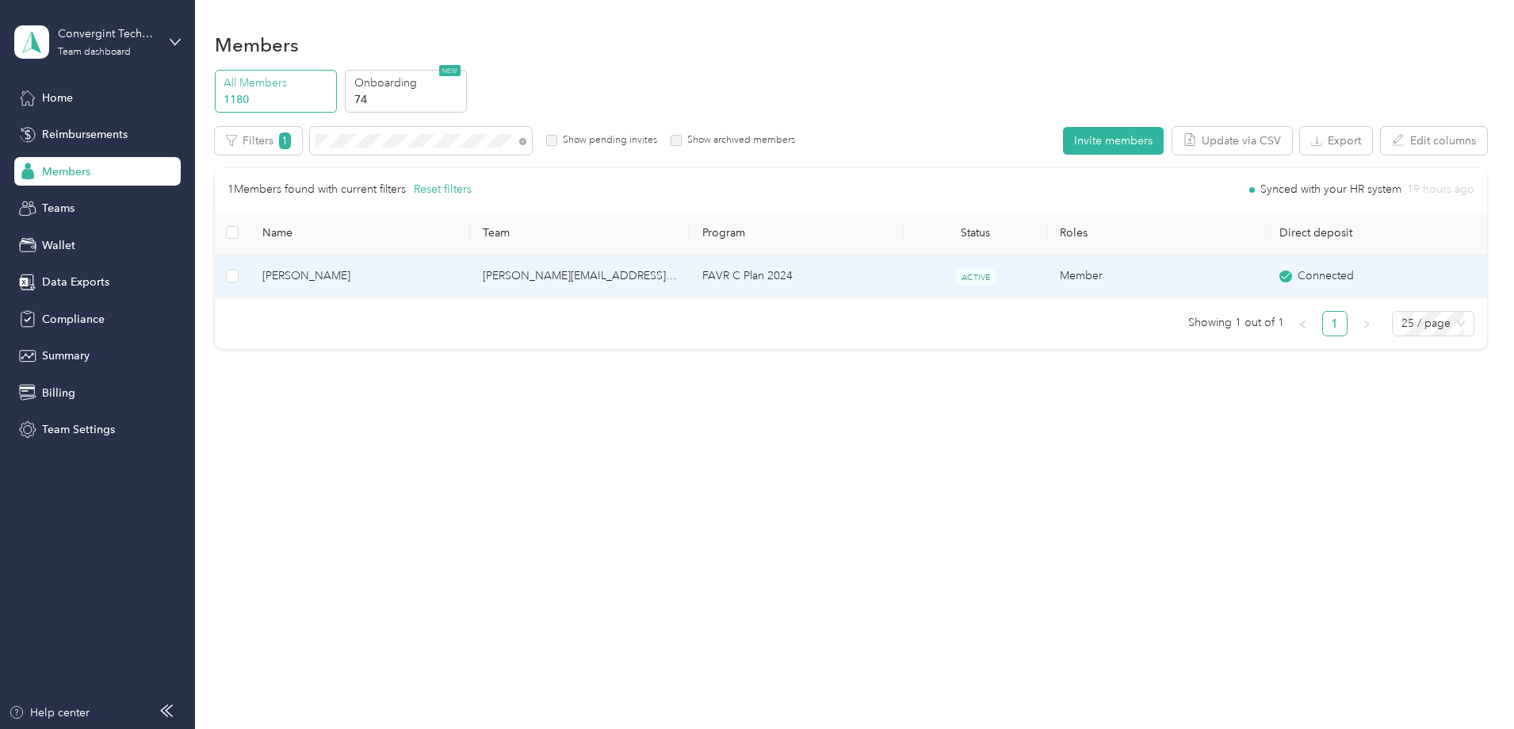
click at [910, 270] on td "ACTIVE" at bounding box center [975, 277] width 143 height 44
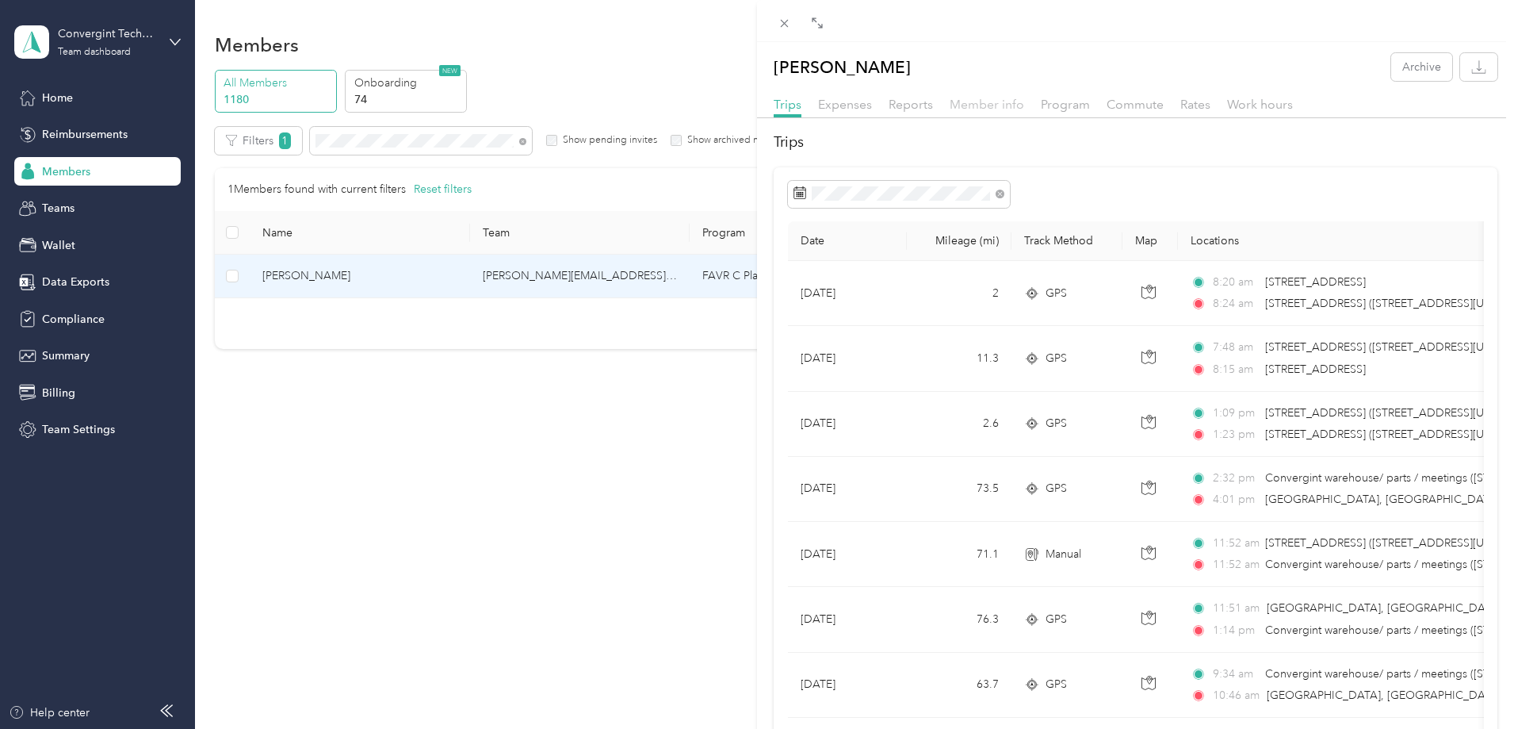
click at [970, 106] on span "Member info" at bounding box center [987, 104] width 75 height 15
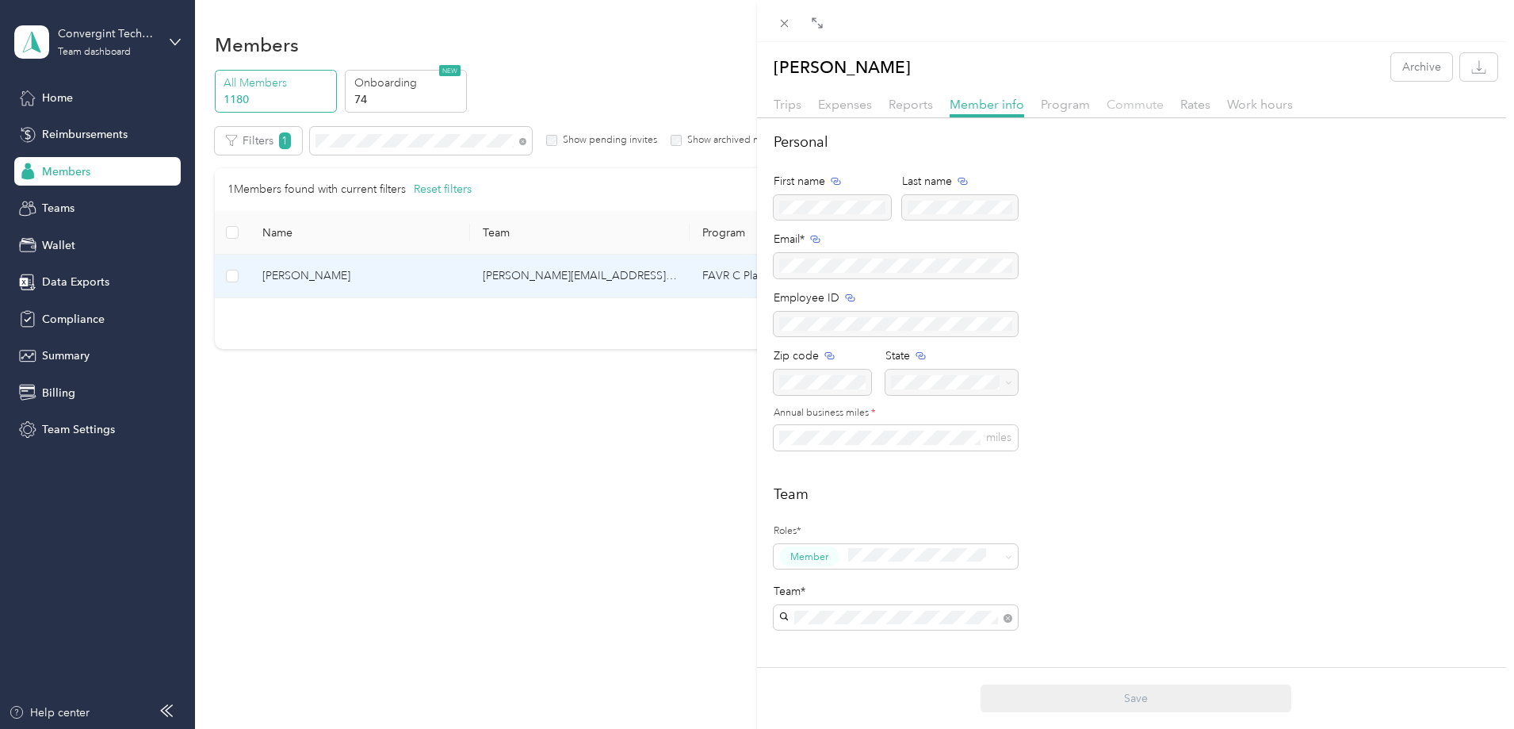
click at [1131, 105] on span "Commute" at bounding box center [1135, 104] width 57 height 15
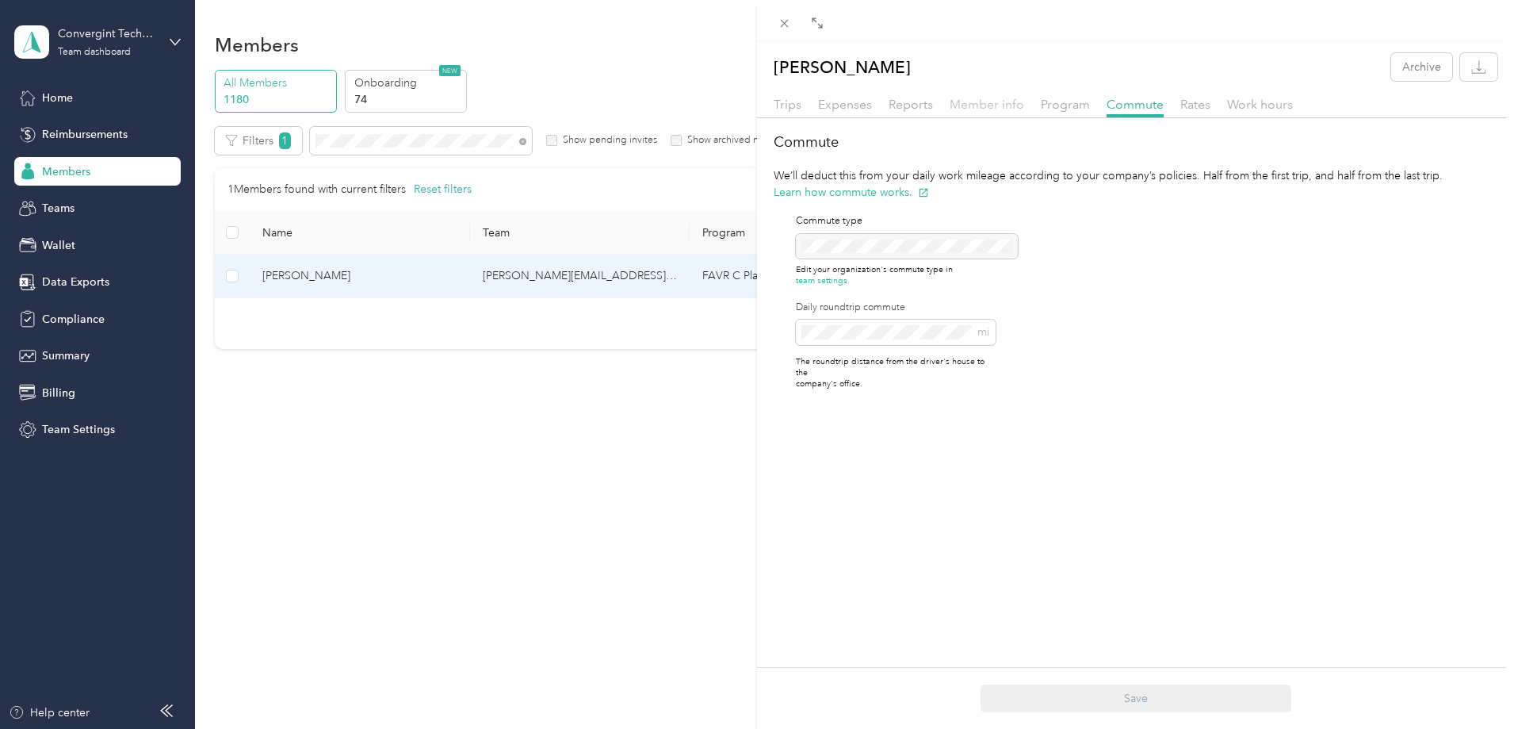
click at [966, 102] on span "Member info" at bounding box center [987, 104] width 75 height 15
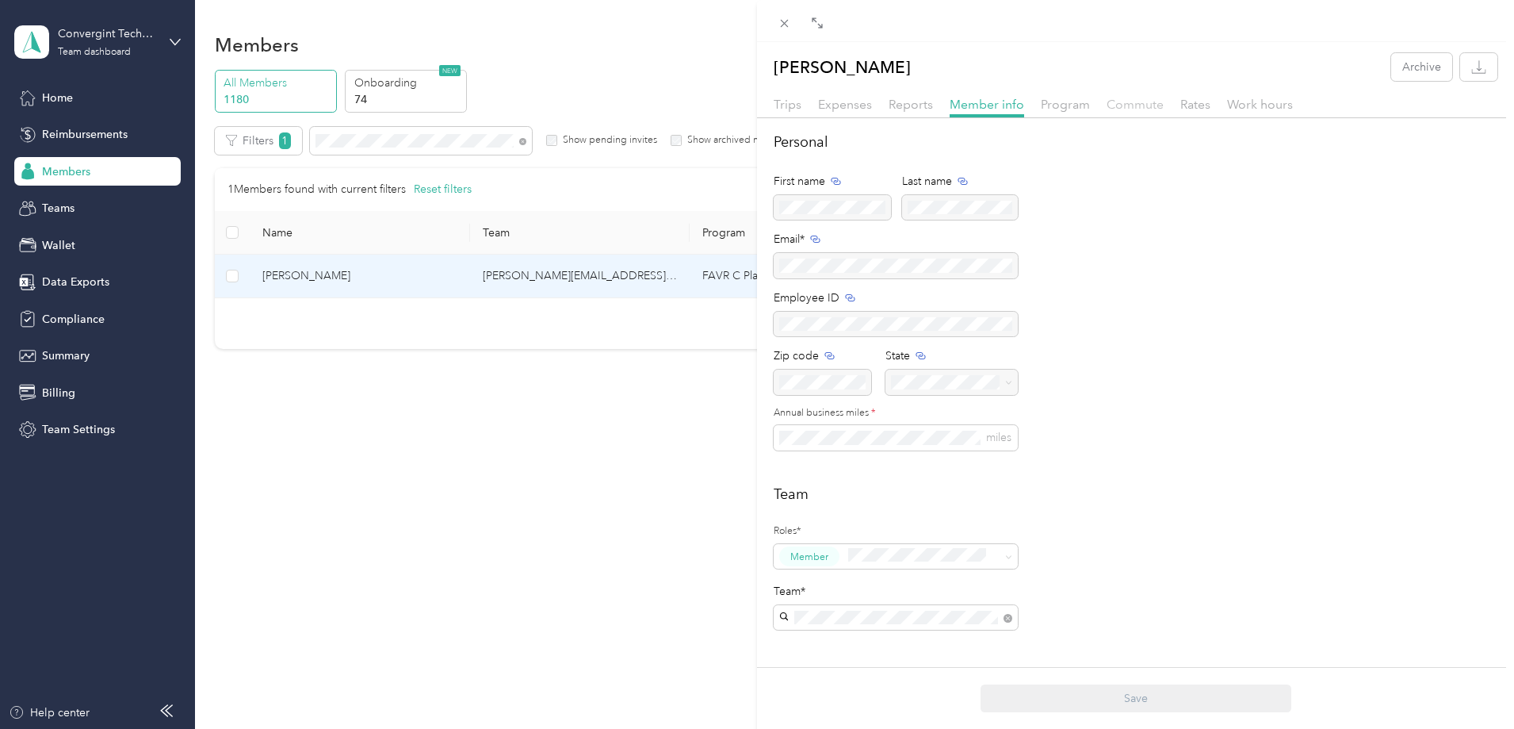
click at [1135, 99] on span "Commute" at bounding box center [1135, 104] width 57 height 15
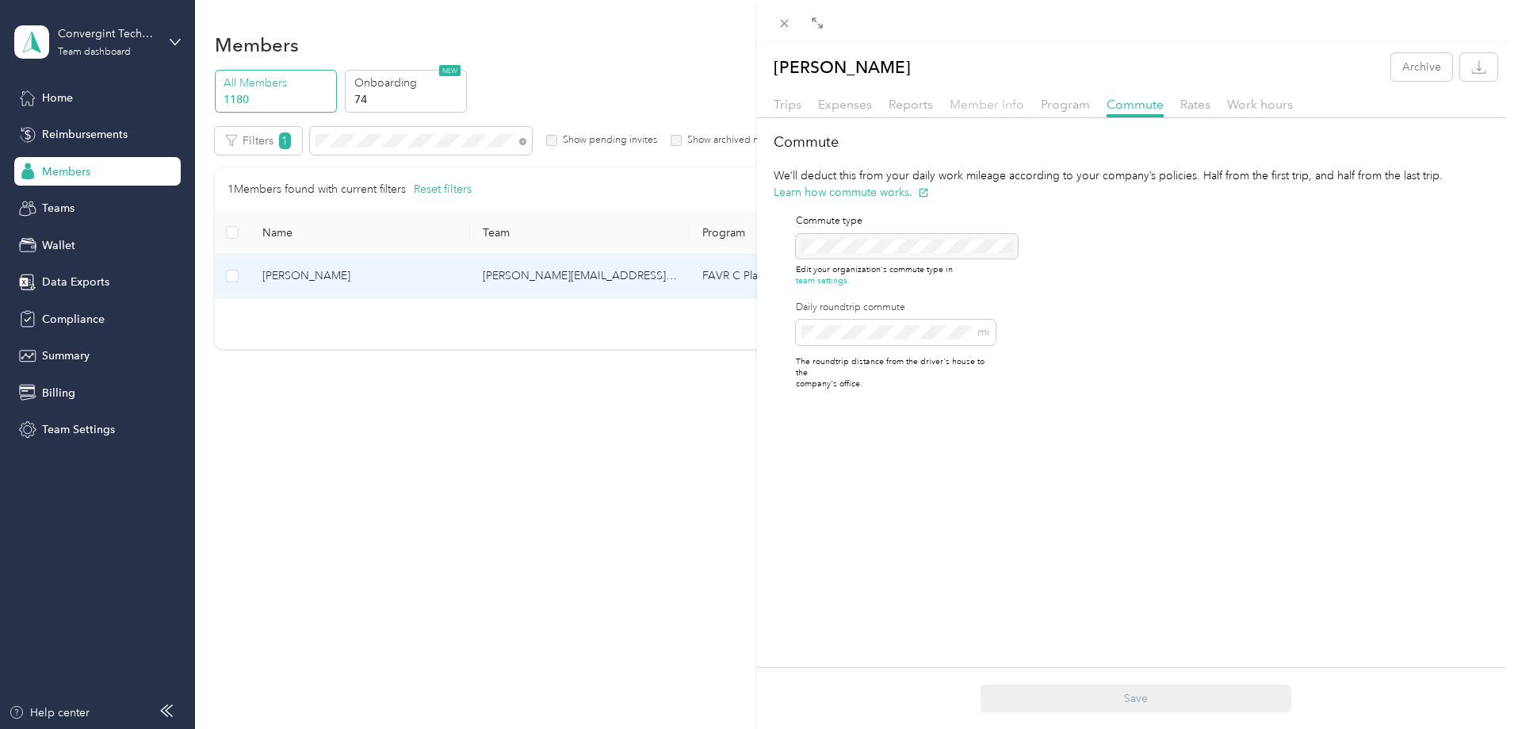
click at [1009, 105] on span "Member info" at bounding box center [987, 104] width 75 height 15
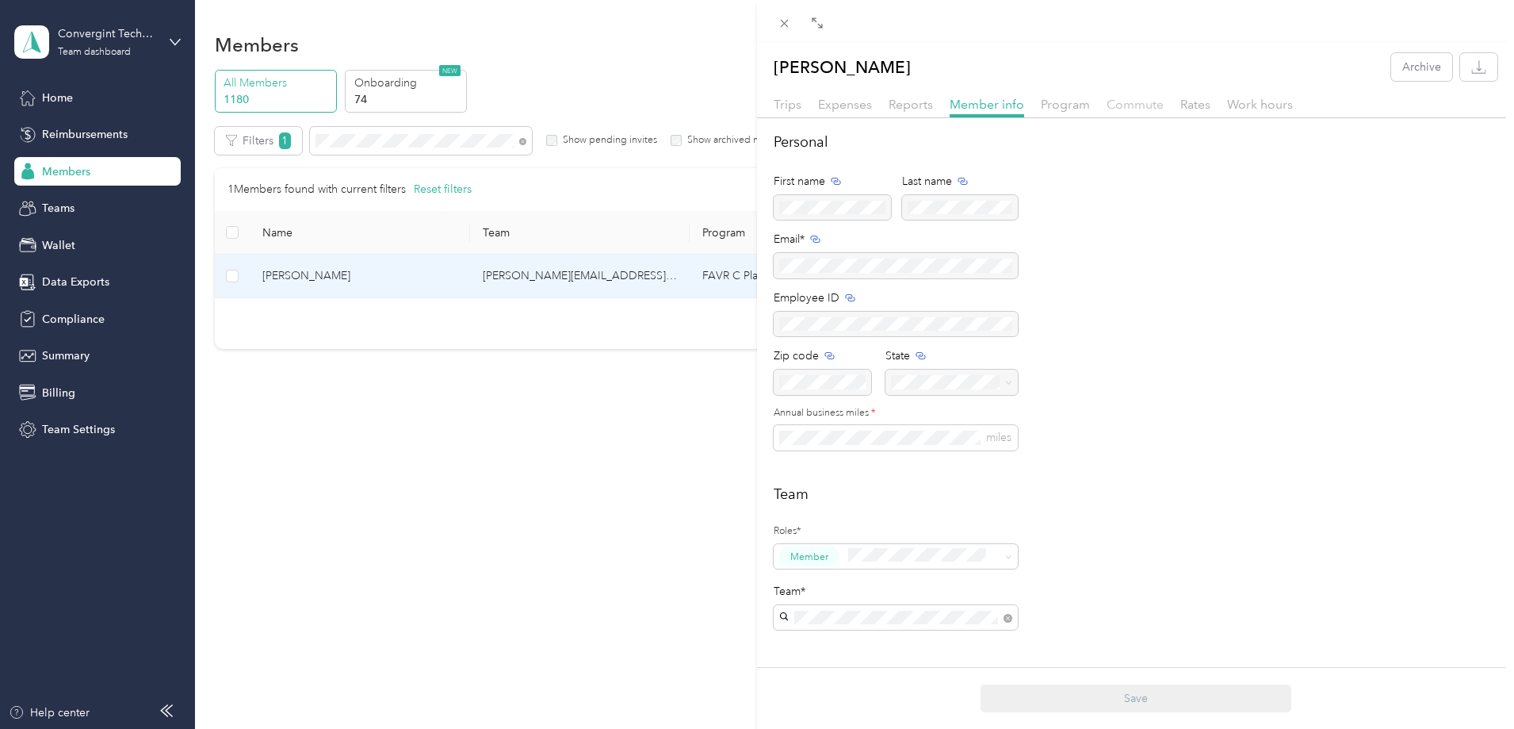
click at [1150, 101] on span "Commute" at bounding box center [1135, 104] width 57 height 15
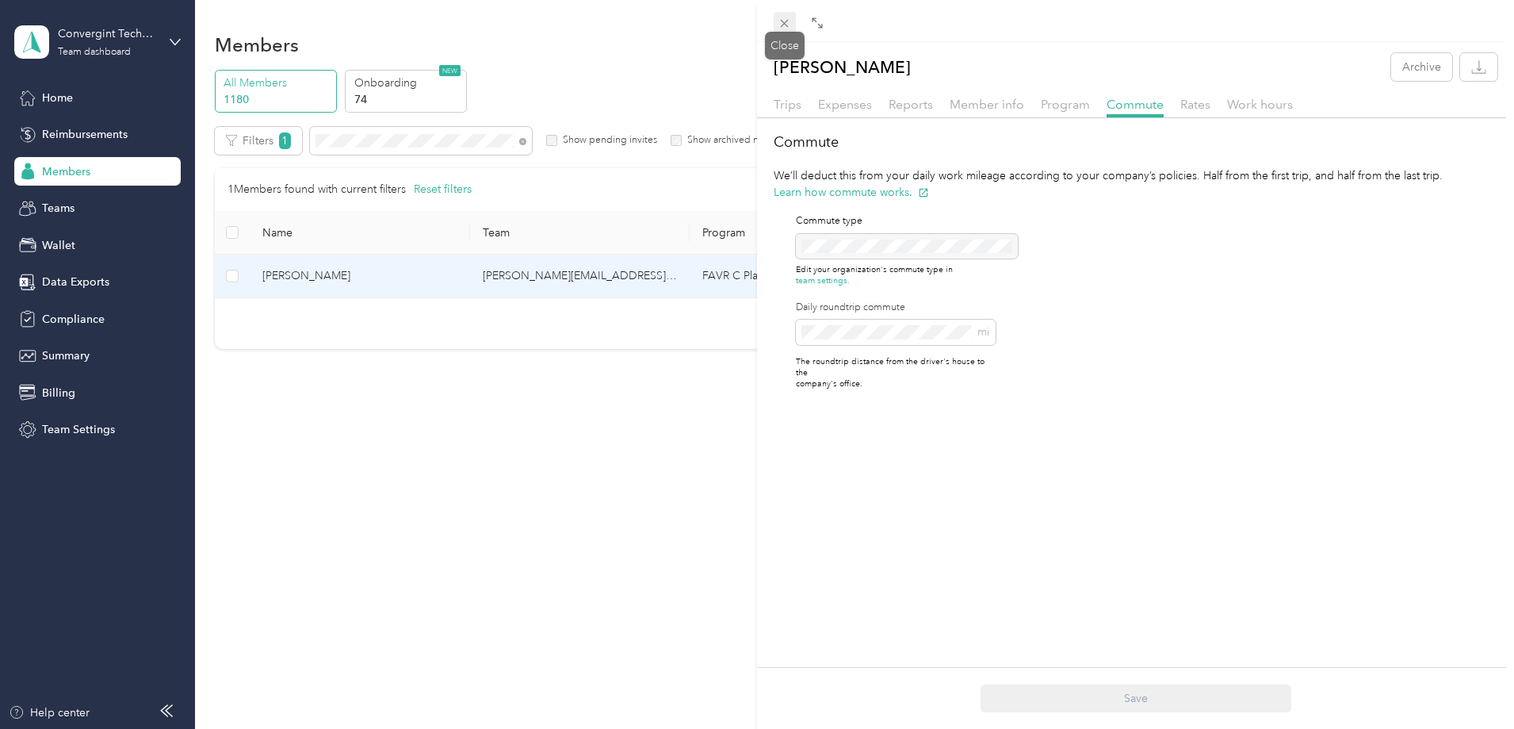
click at [788, 25] on icon at bounding box center [784, 23] width 13 height 13
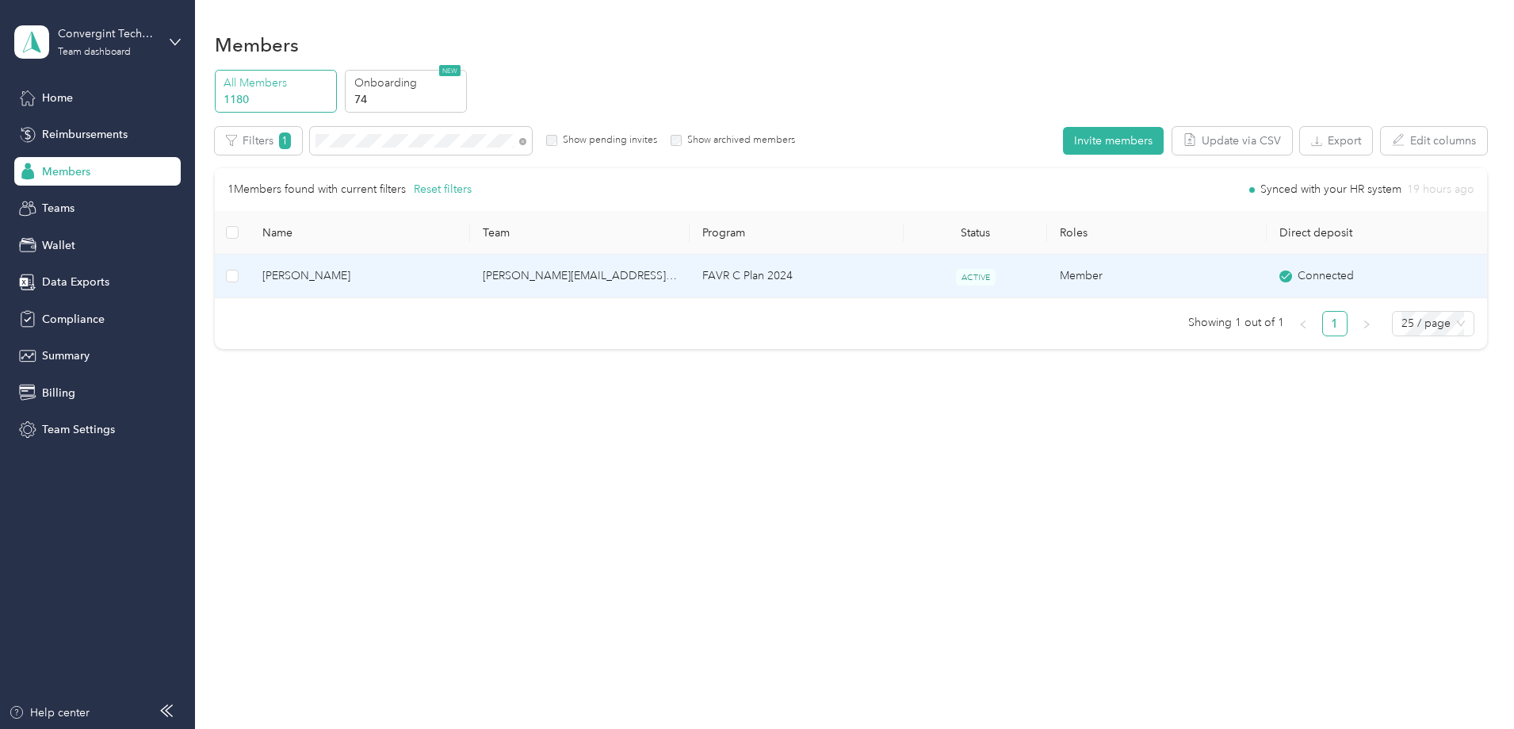
click at [457, 283] on span "[PERSON_NAME]" at bounding box center [359, 275] width 194 height 17
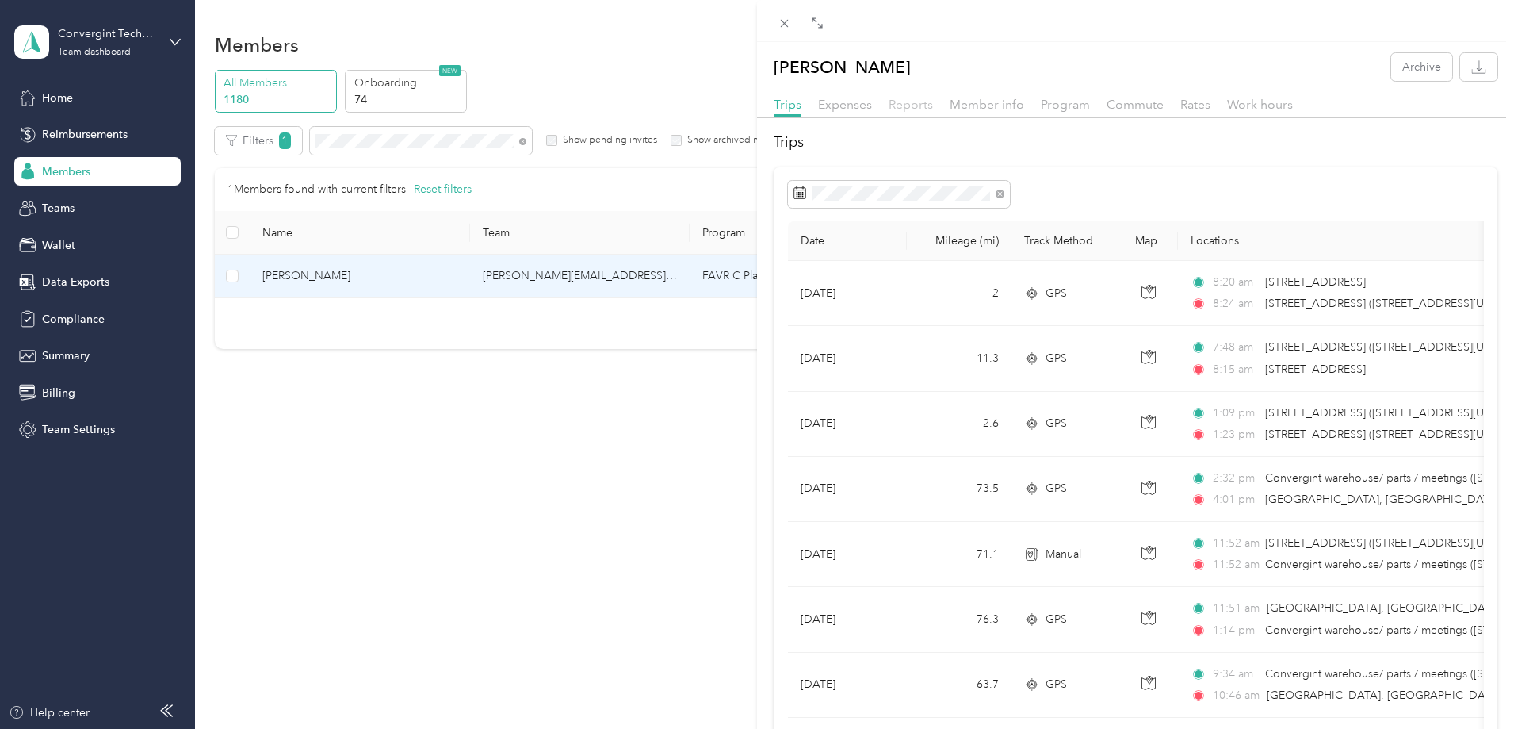
click at [906, 108] on span "Reports" at bounding box center [911, 104] width 44 height 15
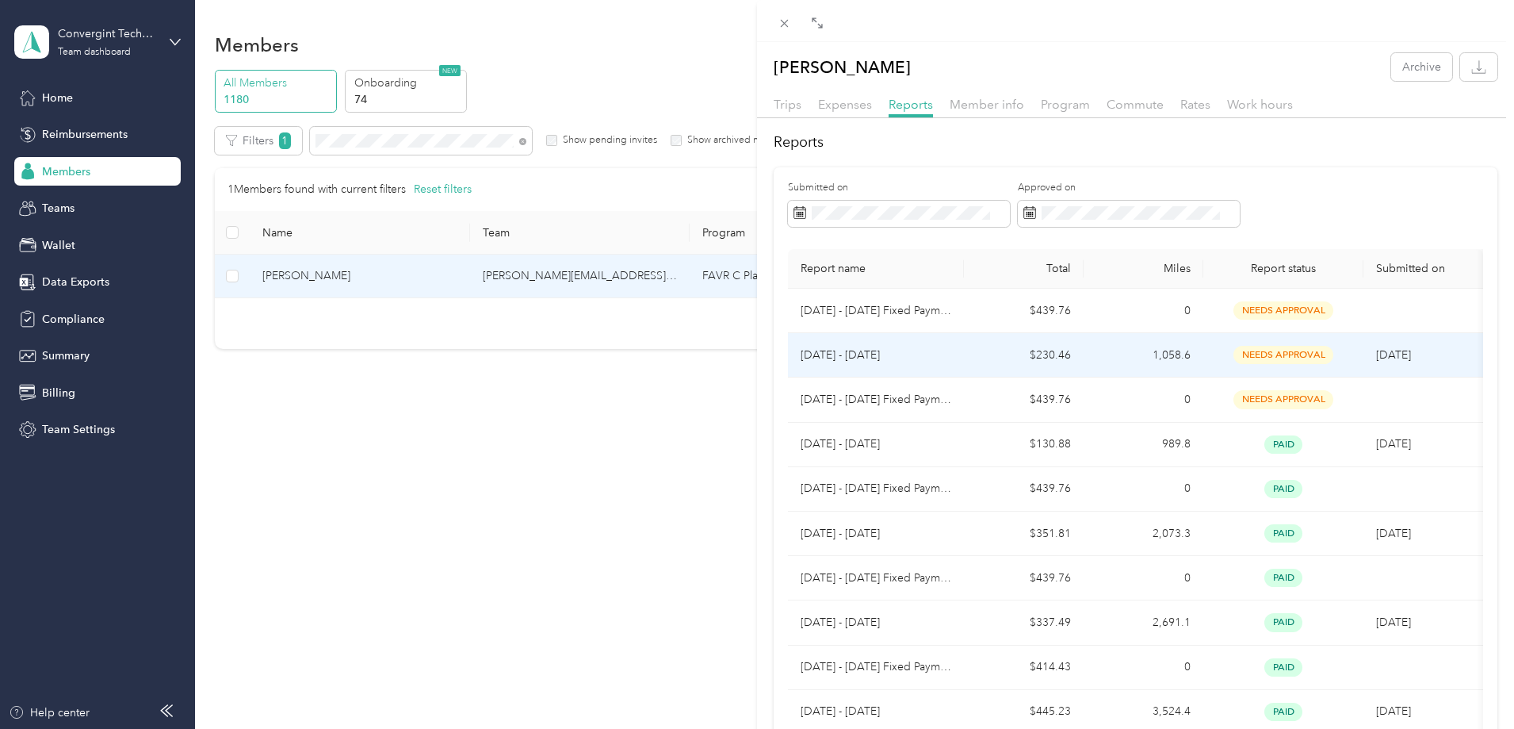
click at [964, 364] on td "$230.46" at bounding box center [1024, 355] width 120 height 44
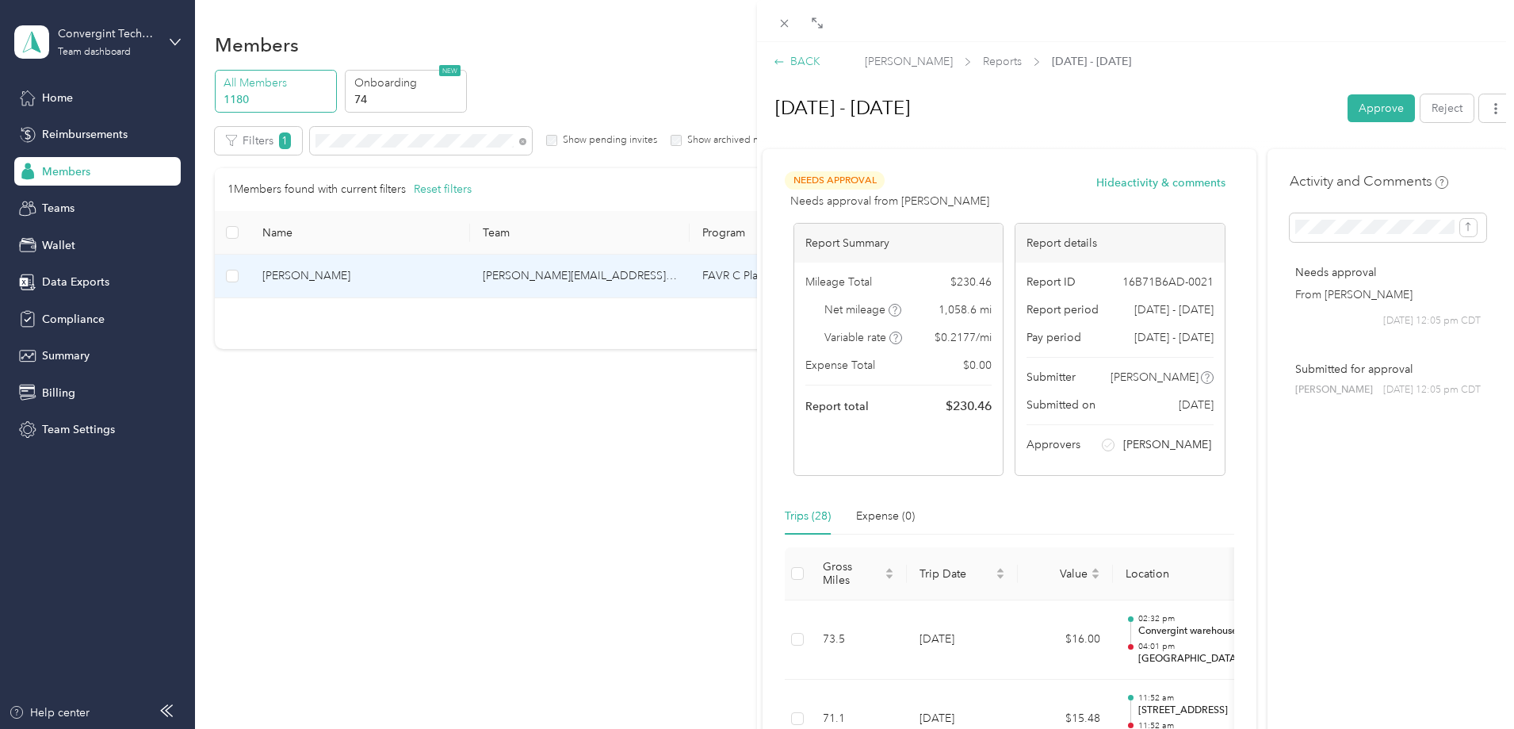
click at [795, 59] on div "BACK" at bounding box center [797, 61] width 47 height 17
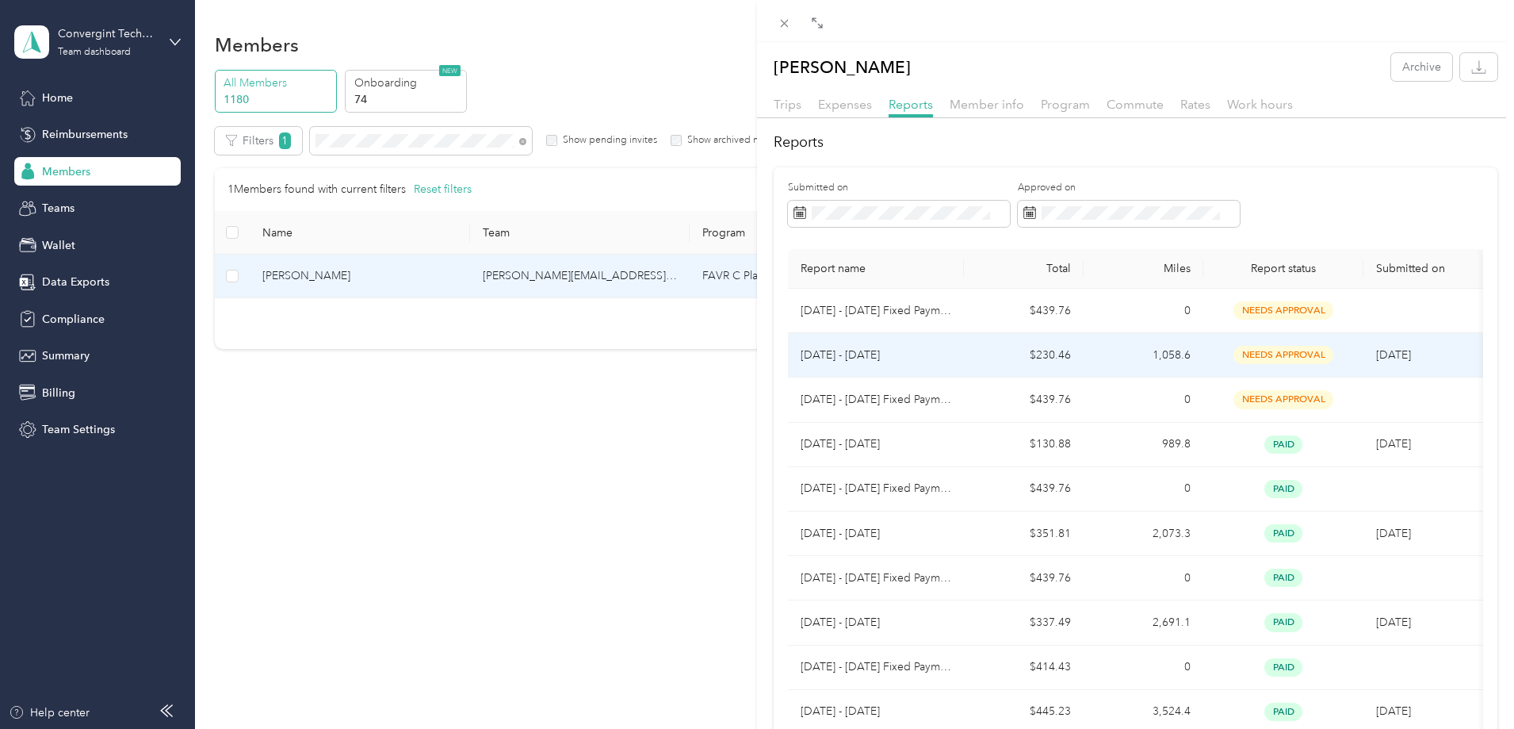
click at [853, 358] on p "[DATE] - [DATE]" at bounding box center [876, 354] width 151 height 17
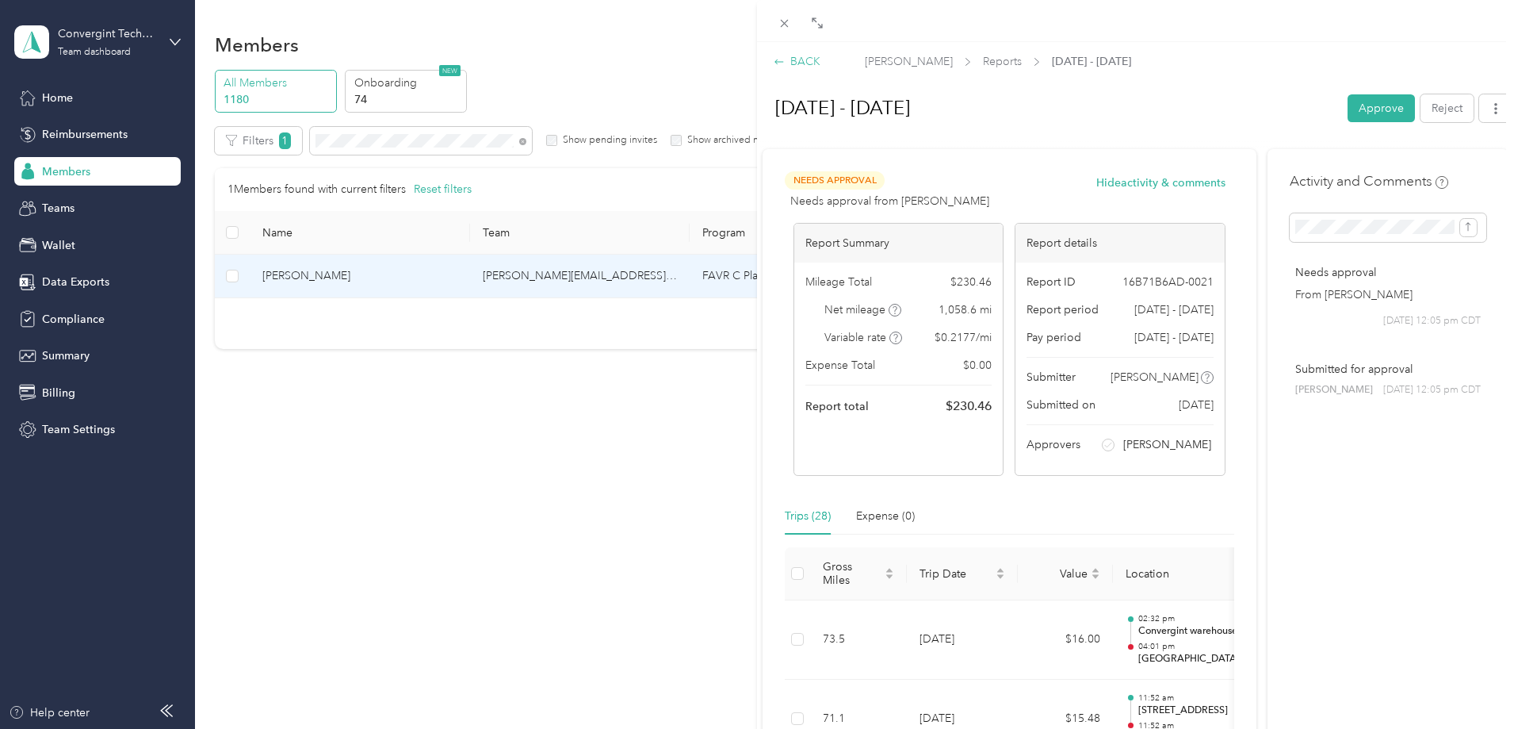
click at [803, 60] on div "BACK" at bounding box center [797, 61] width 47 height 17
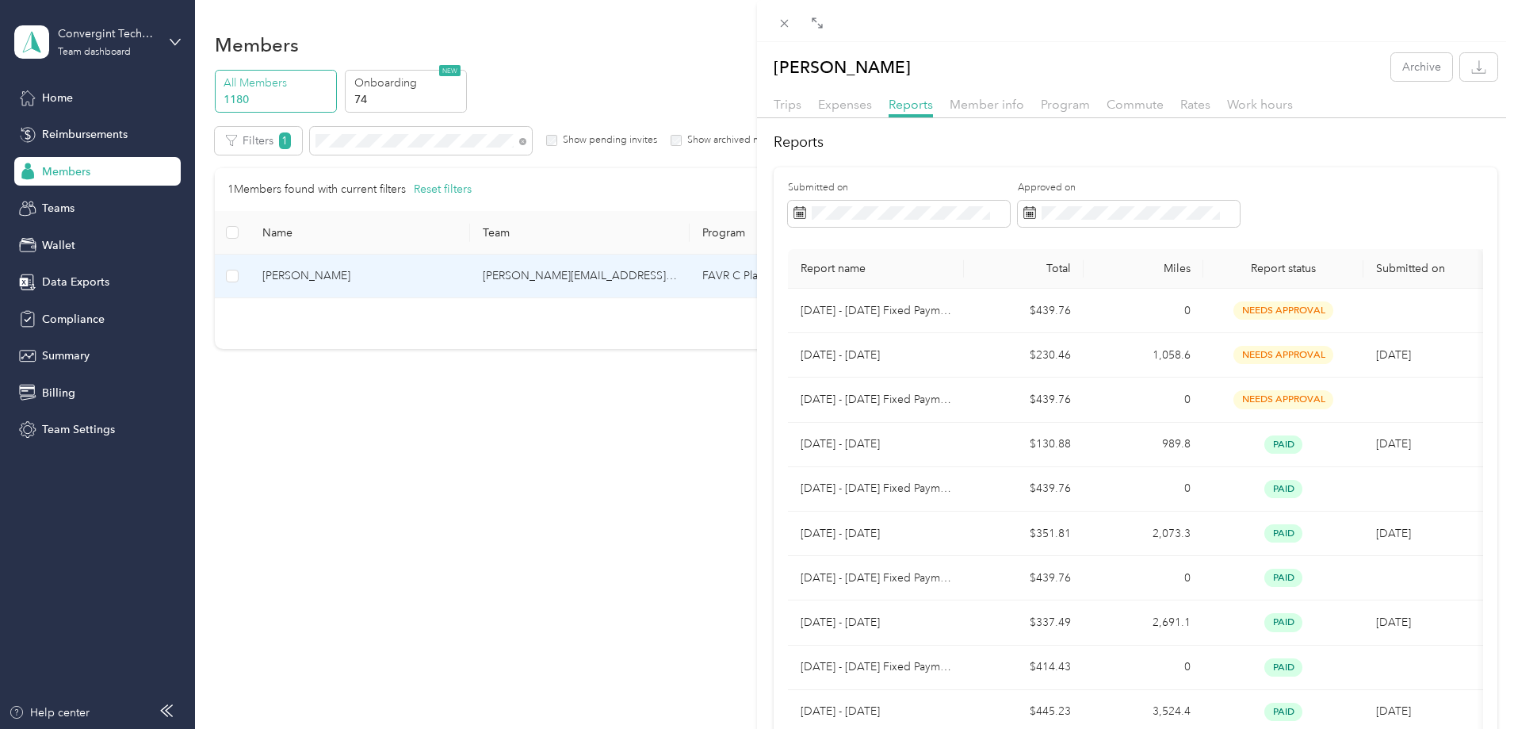
drag, startPoint x: 780, startPoint y: 25, endPoint x: 699, endPoint y: 77, distance: 96.3
click at [780, 25] on icon at bounding box center [784, 23] width 13 height 13
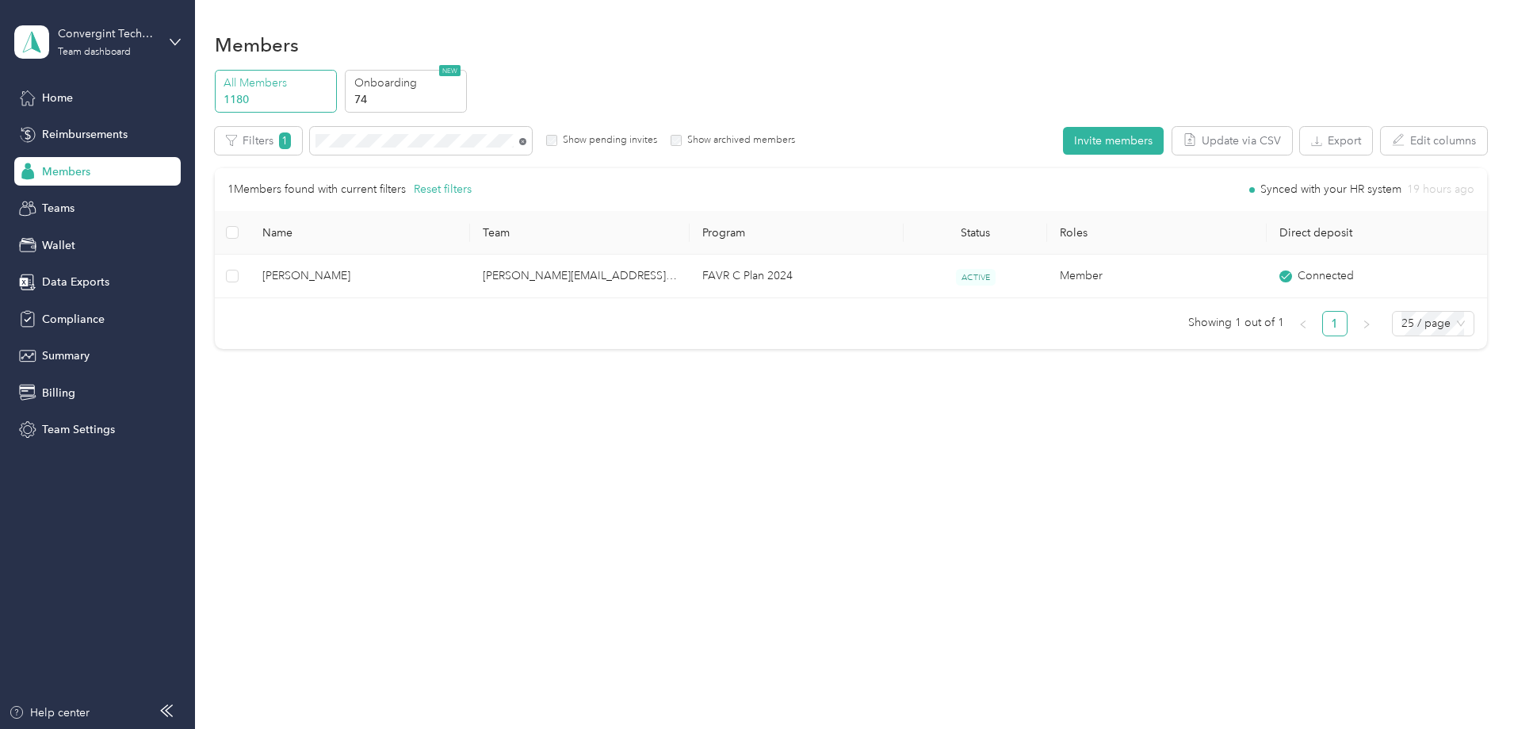
click at [526, 144] on icon at bounding box center [522, 141] width 7 height 7
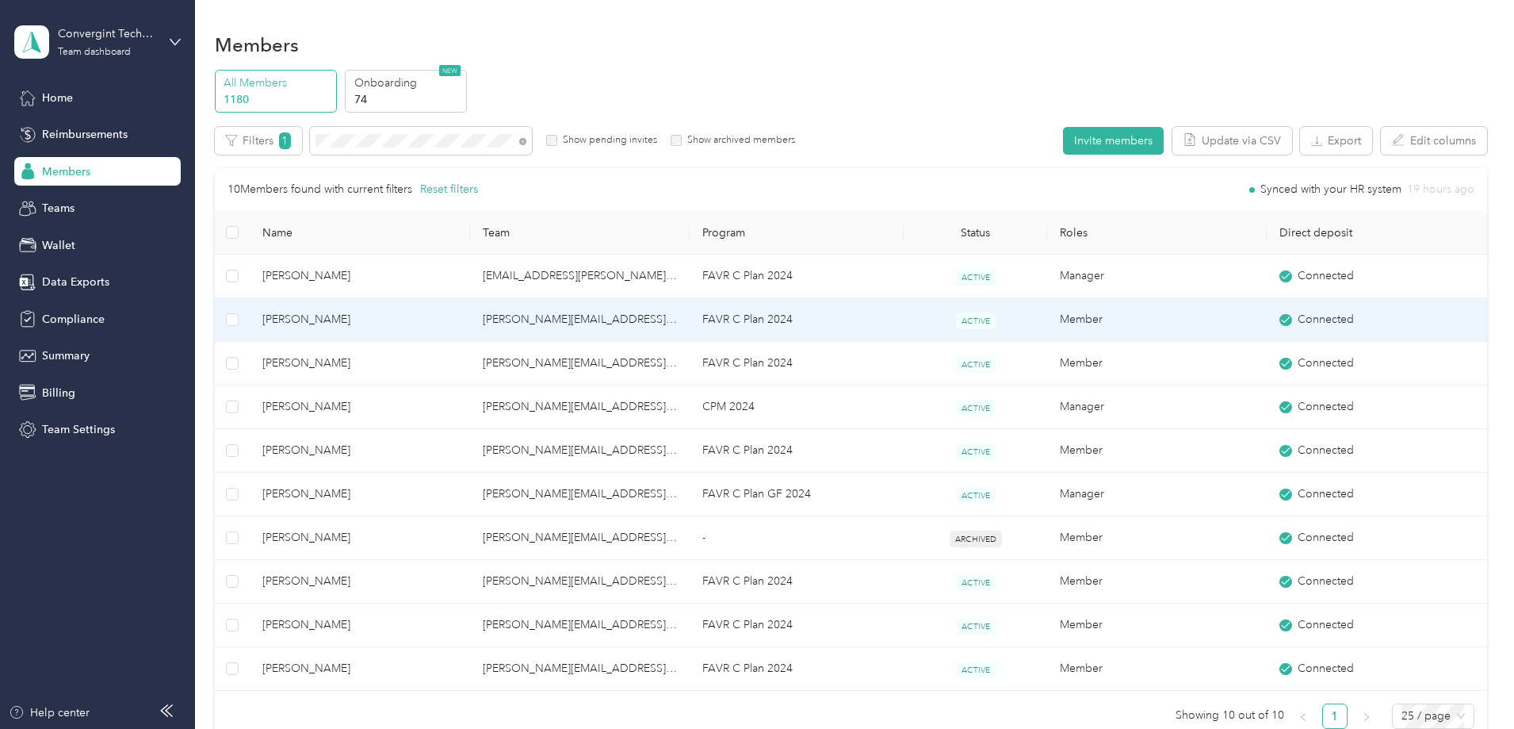
click at [591, 319] on td "[PERSON_NAME][EMAIL_ADDRESS][PERSON_NAME][DOMAIN_NAME]" at bounding box center [580, 320] width 220 height 44
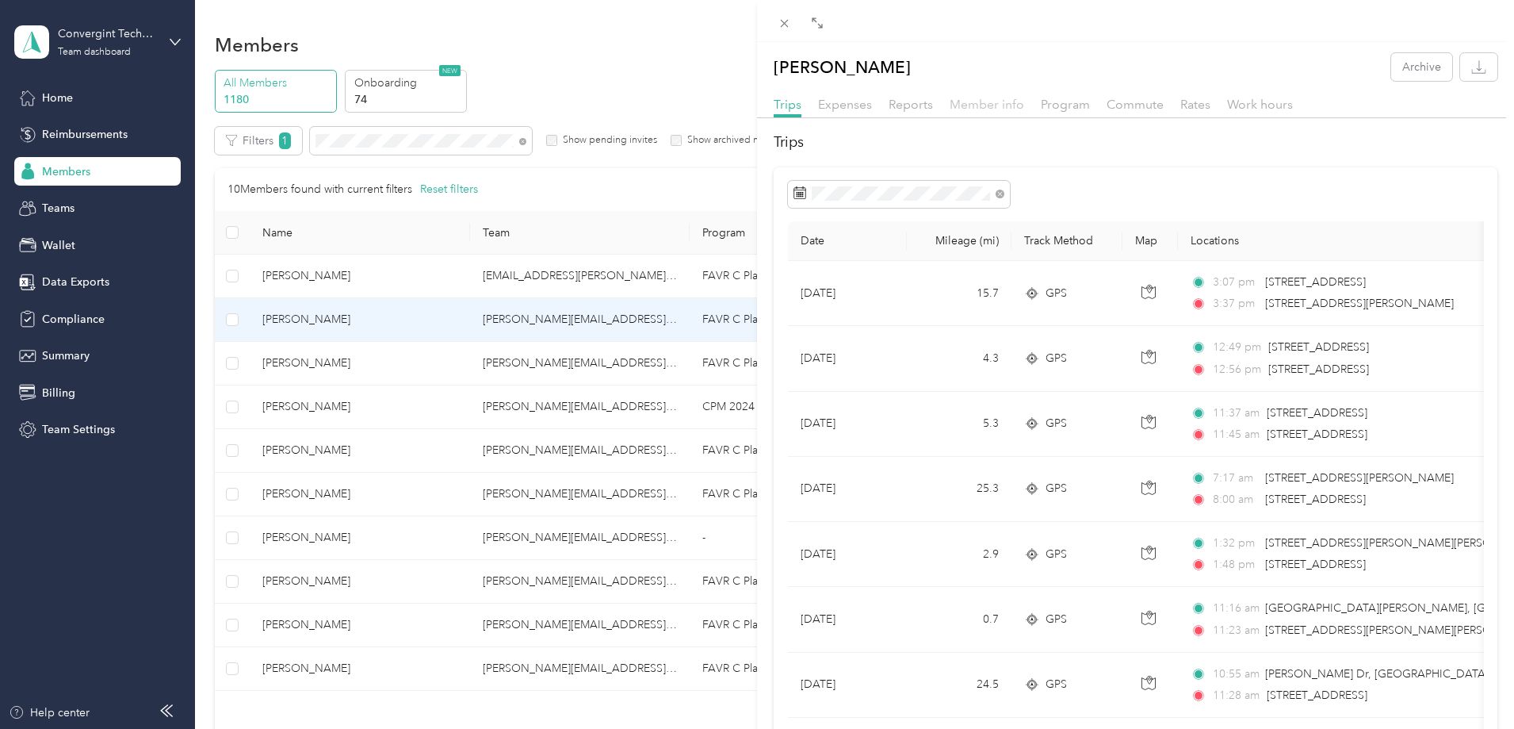
click at [1012, 107] on span "Member info" at bounding box center [987, 104] width 75 height 15
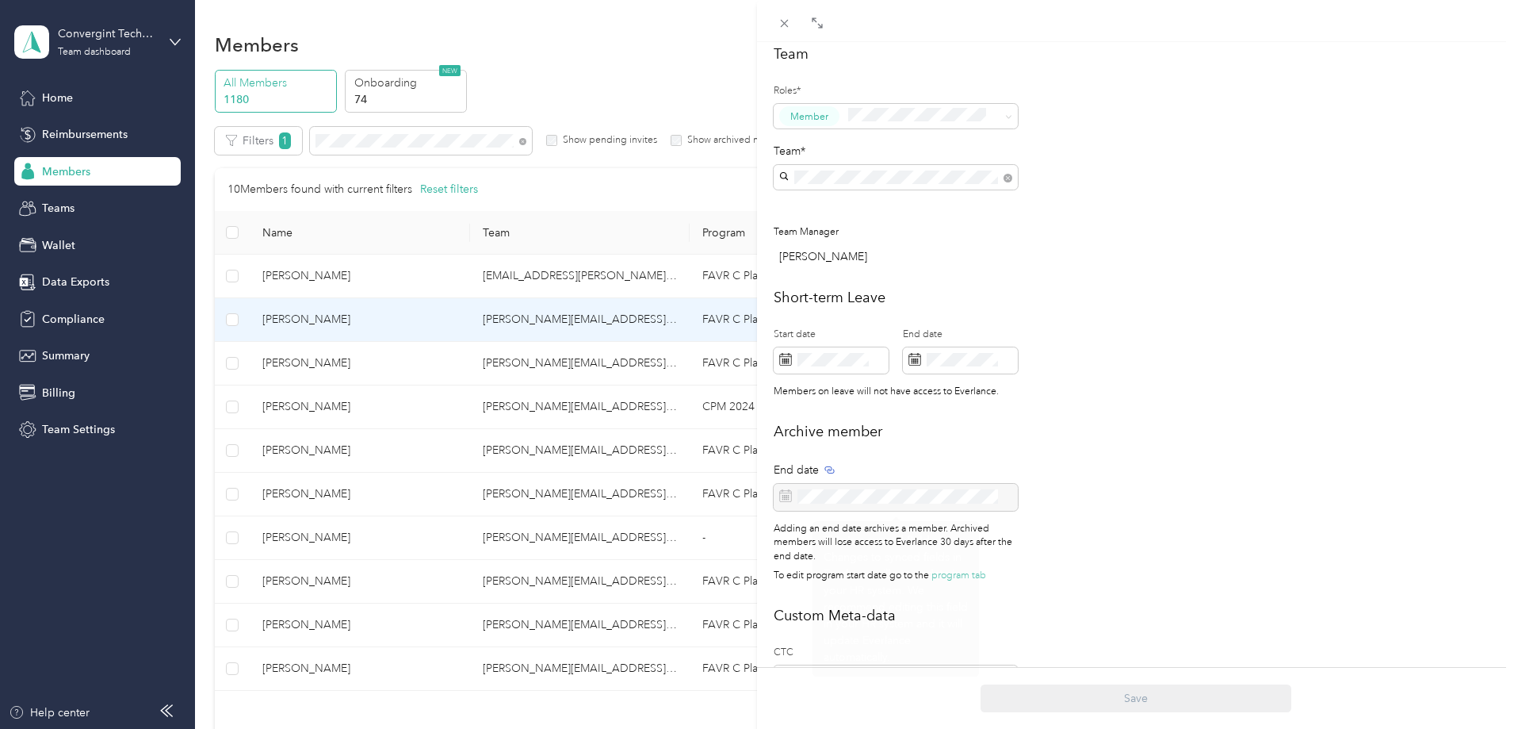
scroll to position [557, 0]
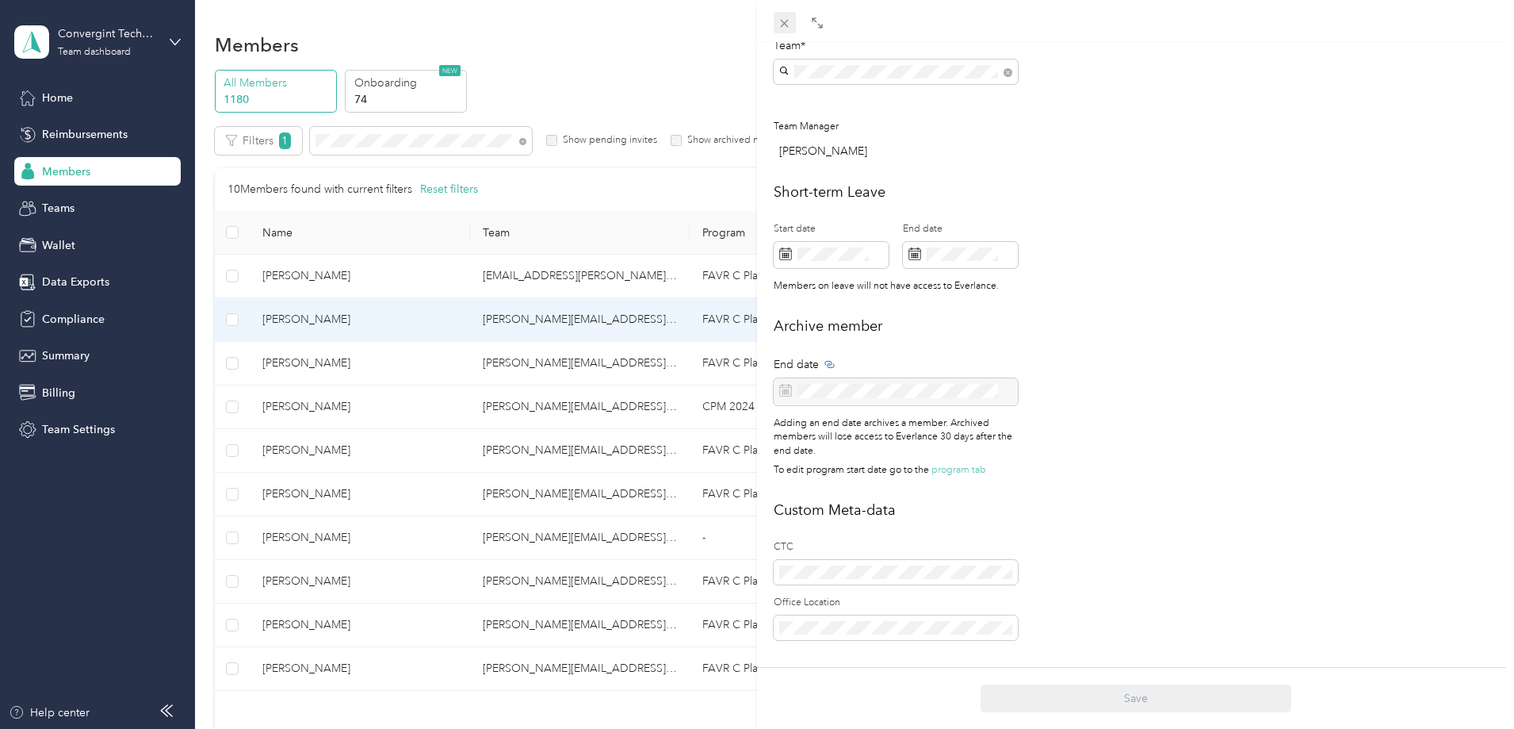
click at [786, 20] on icon at bounding box center [784, 23] width 13 height 13
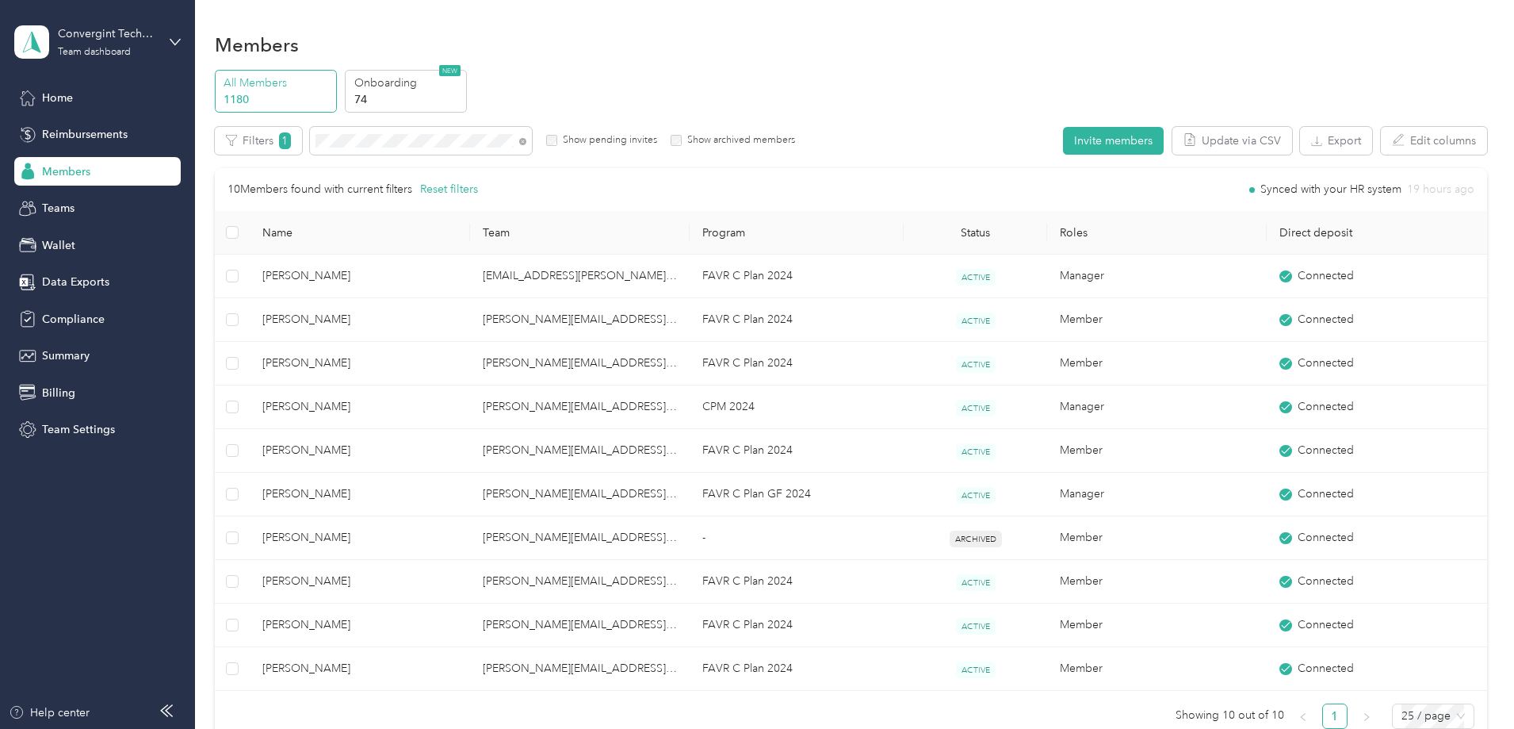
scroll to position [541, 0]
click at [525, 143] on icon at bounding box center [523, 141] width 3 height 3
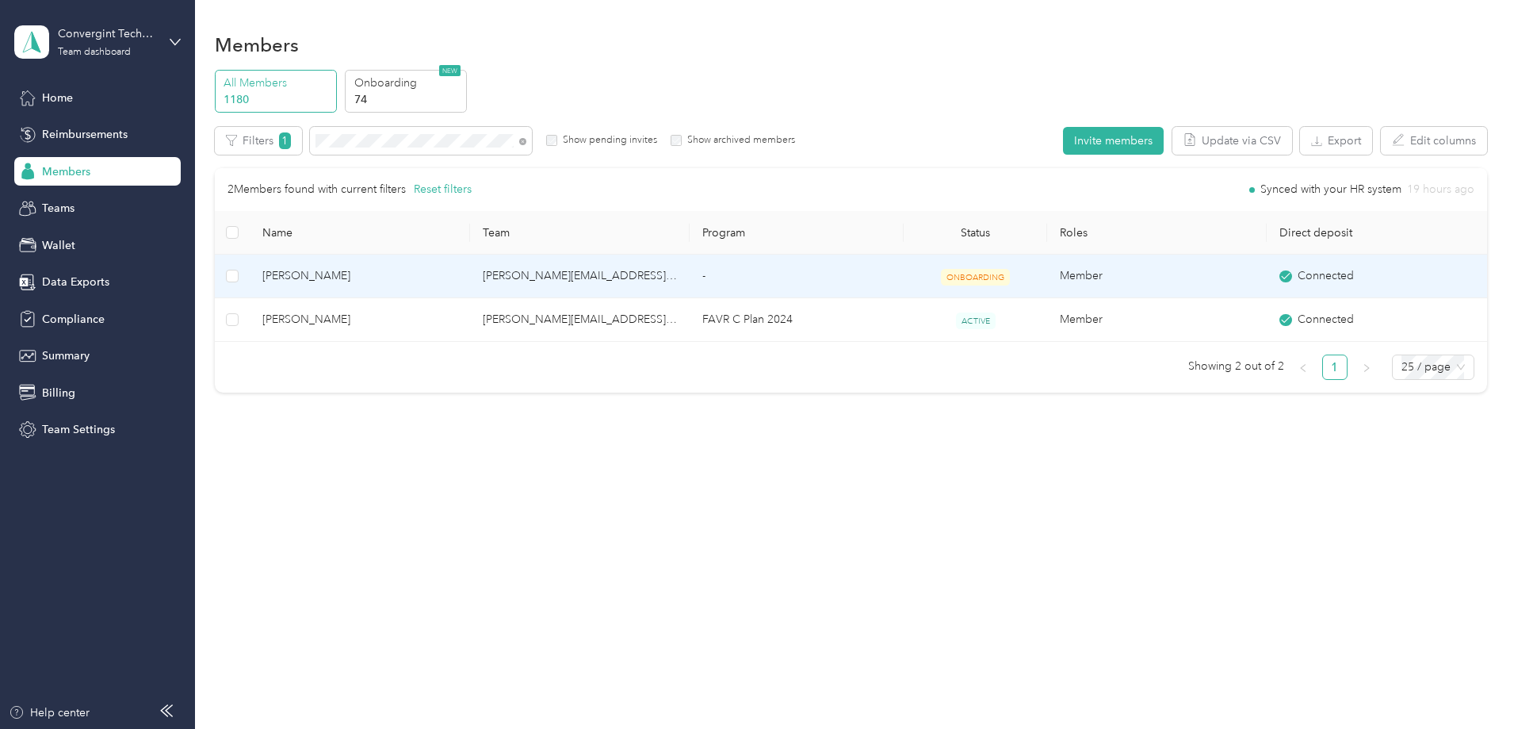
click at [952, 276] on span "ONBOARDING" at bounding box center [975, 277] width 69 height 17
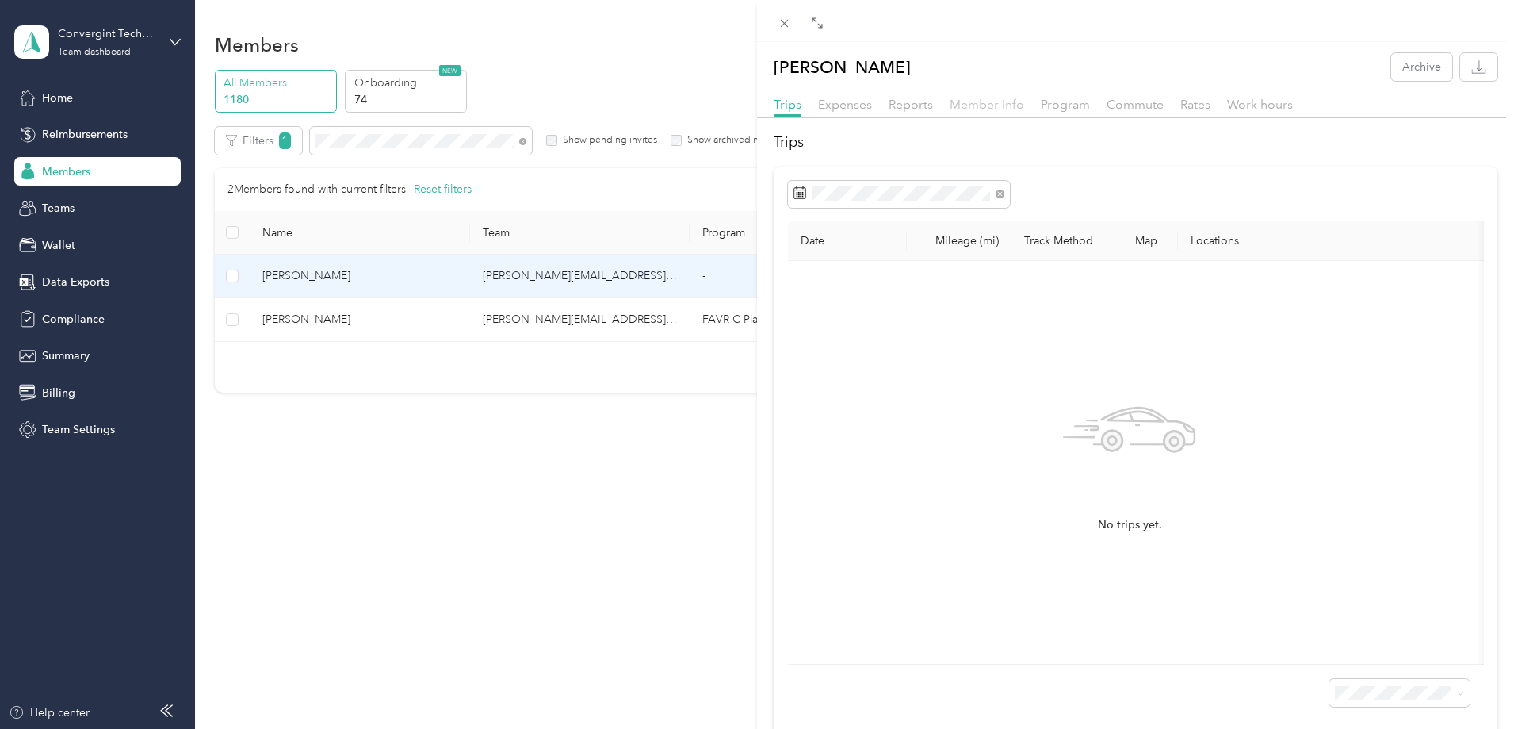
click at [988, 109] on span "Member info" at bounding box center [987, 104] width 75 height 15
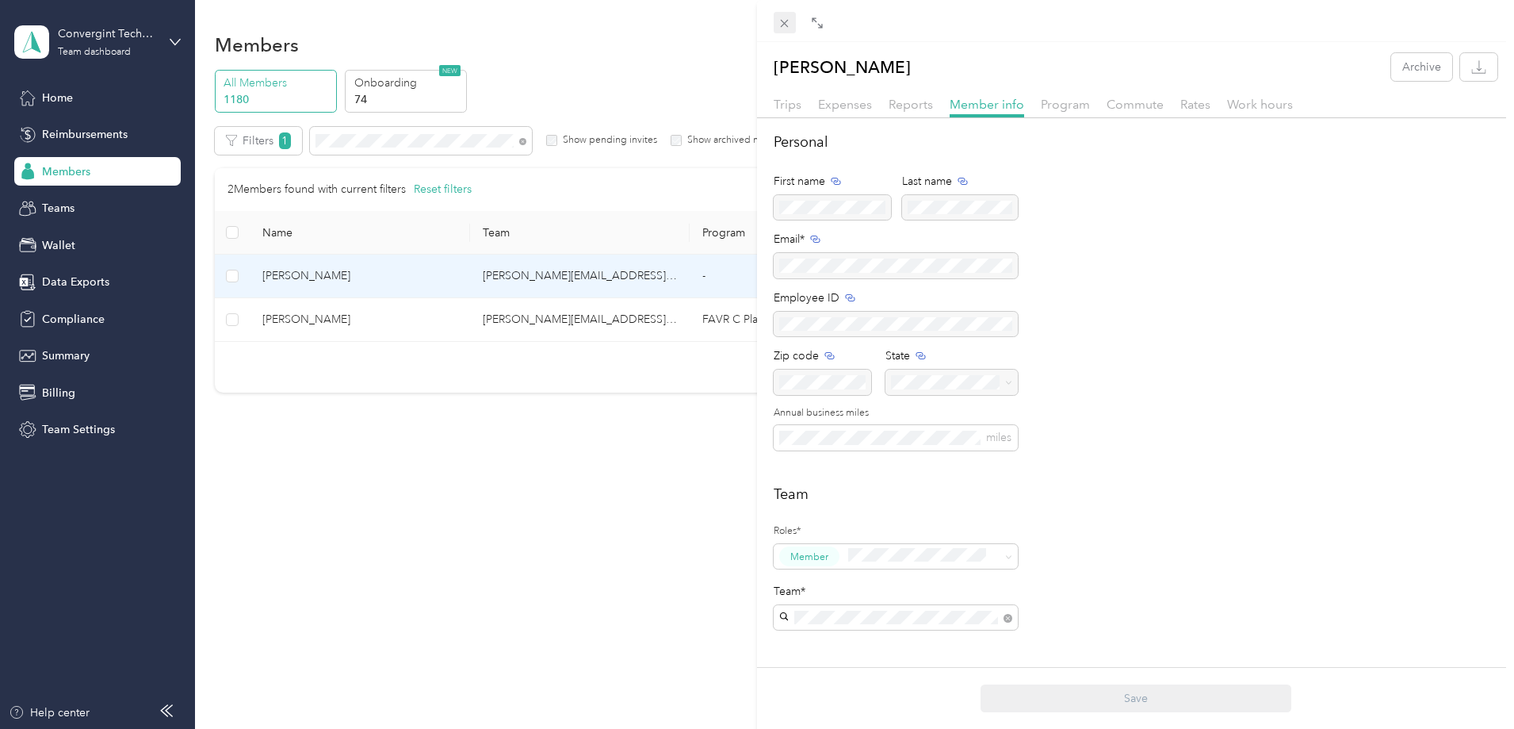
drag, startPoint x: 783, startPoint y: 20, endPoint x: 776, endPoint y: 29, distance: 11.9
click at [783, 20] on icon at bounding box center [784, 23] width 13 height 13
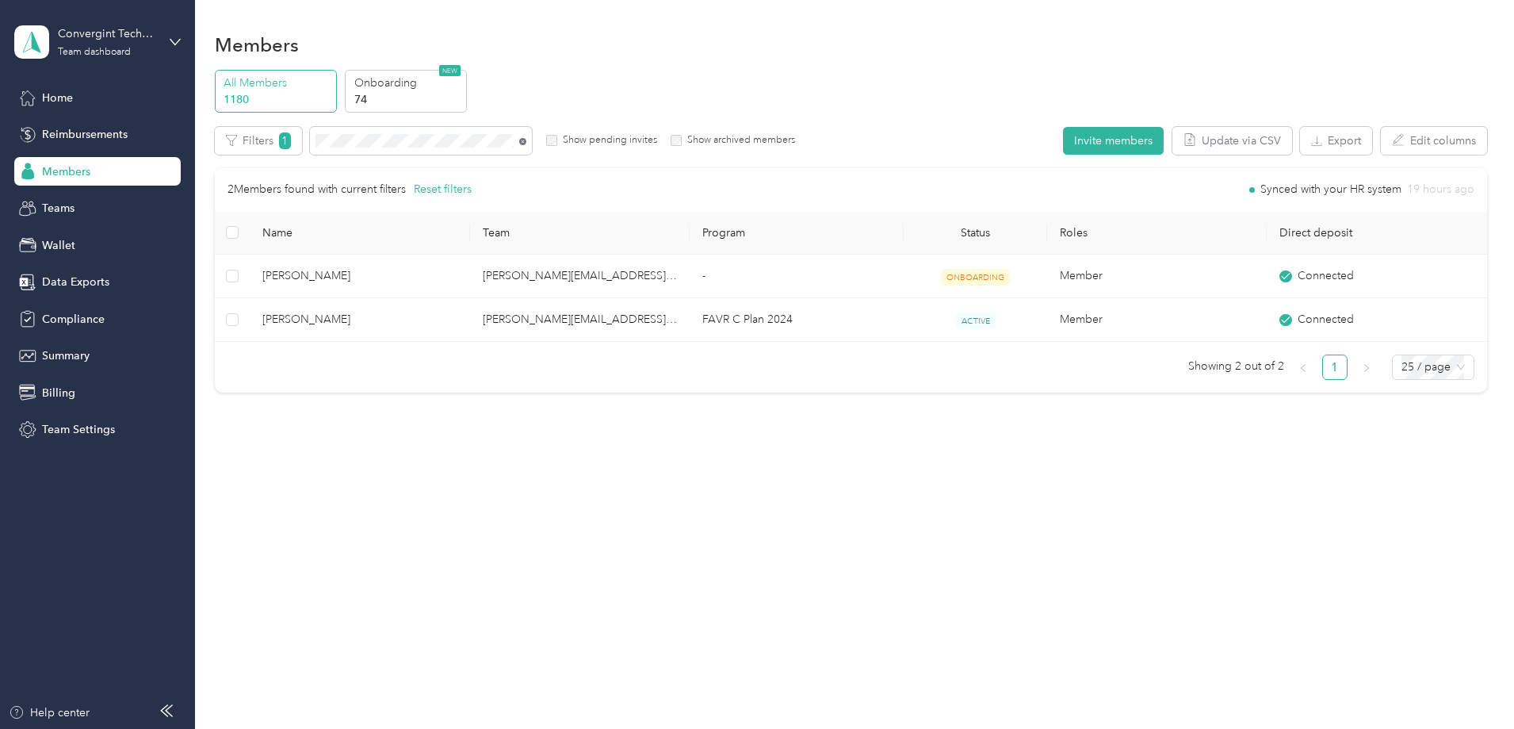
click at [526, 143] on icon at bounding box center [522, 141] width 7 height 7
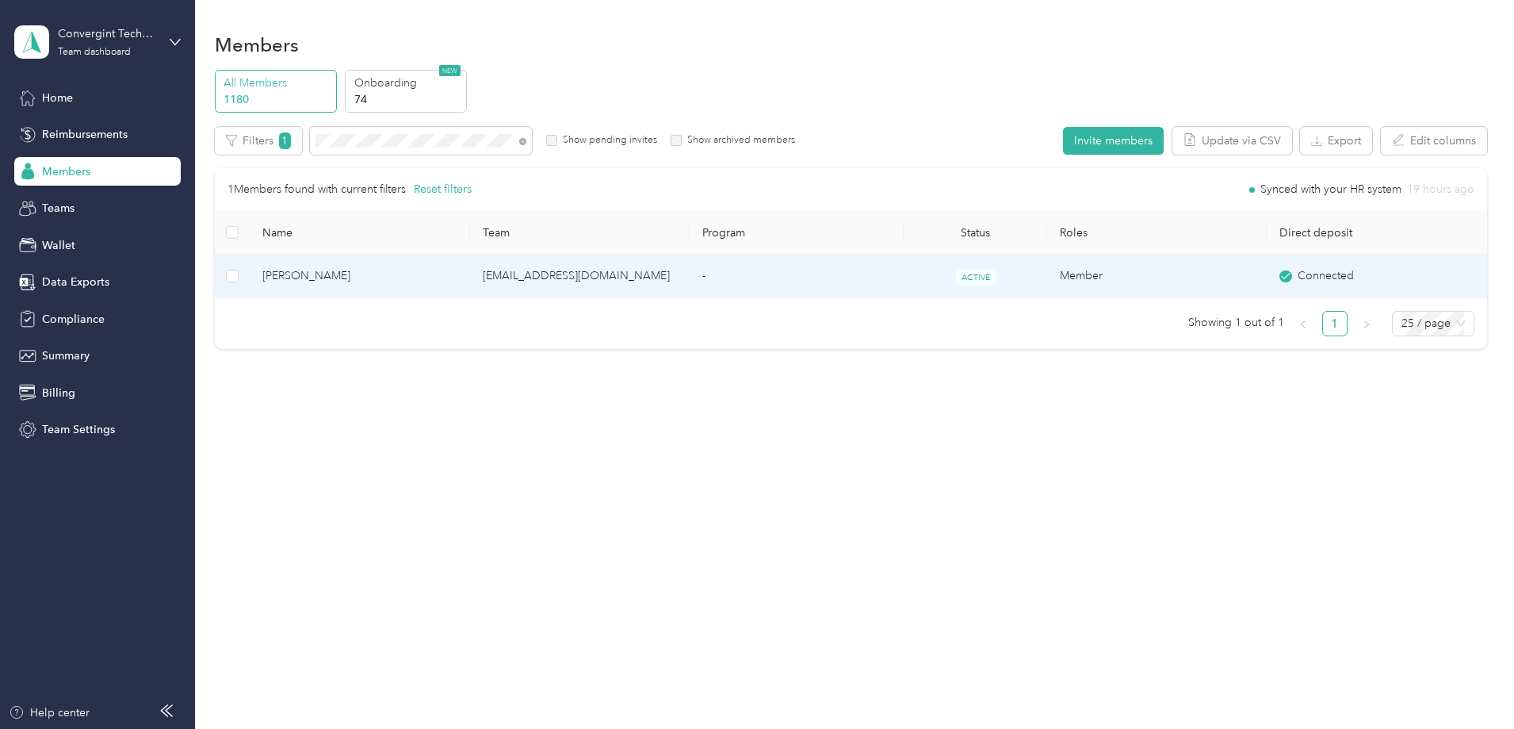
click at [905, 279] on td "ACTIVE" at bounding box center [975, 277] width 143 height 44
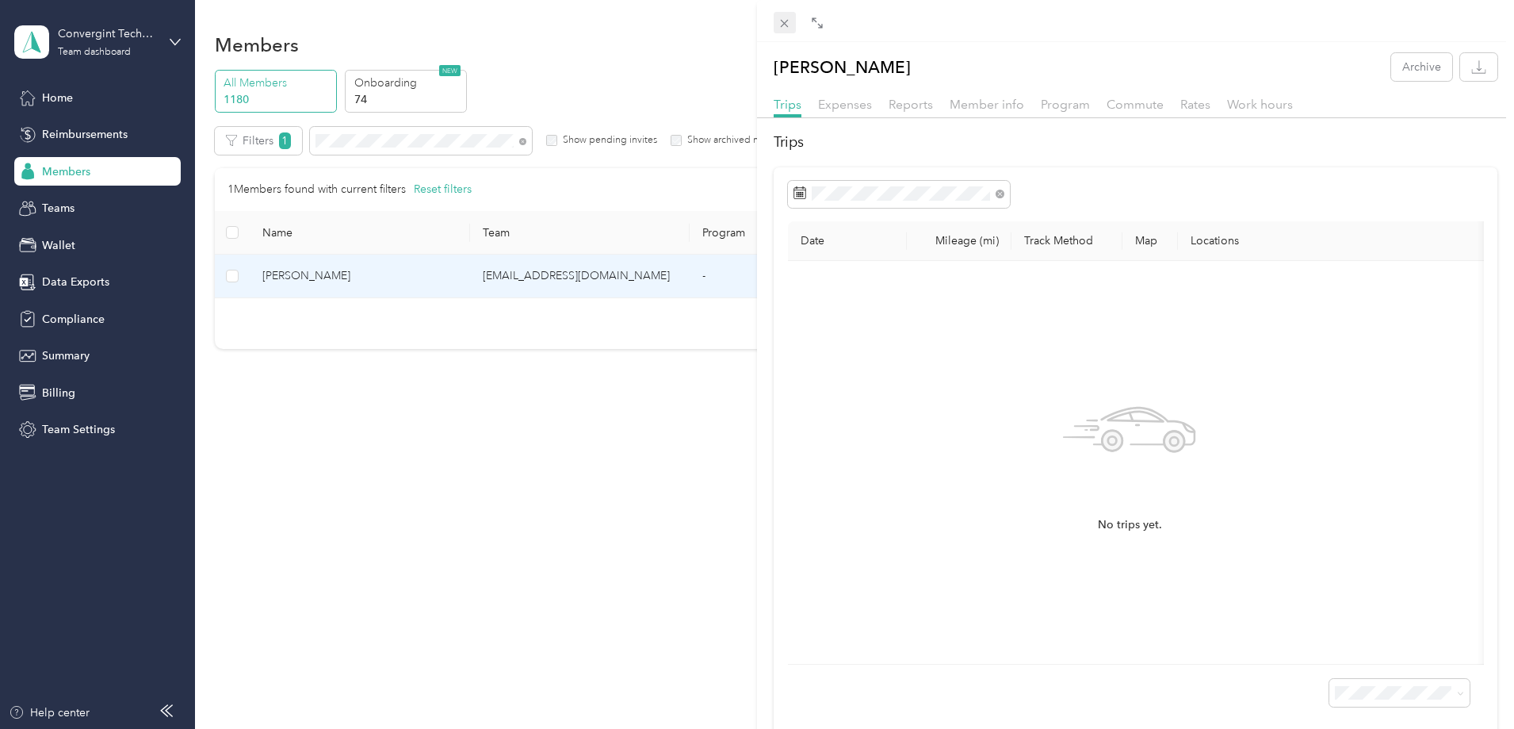
click at [783, 18] on icon at bounding box center [784, 23] width 13 height 13
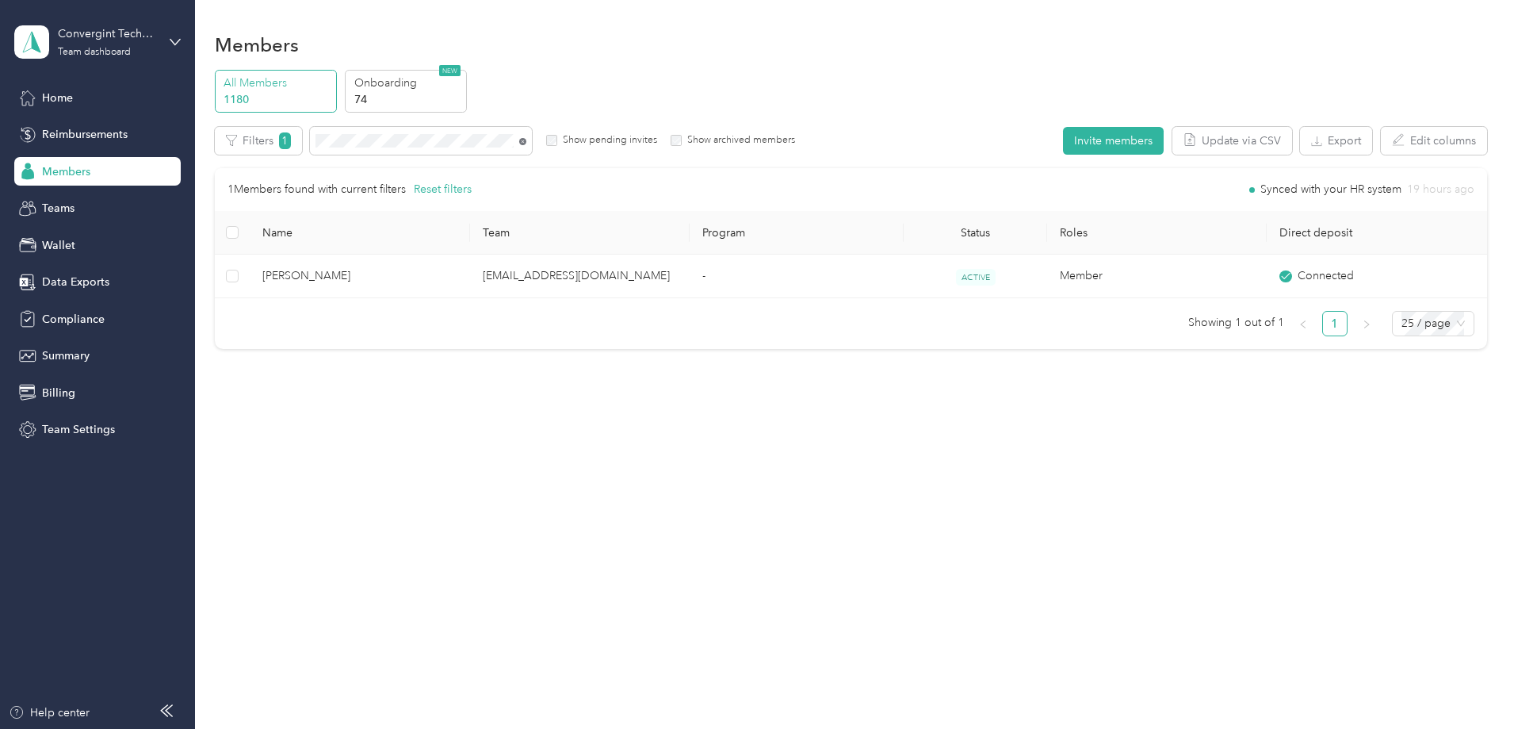
click at [526, 140] on icon at bounding box center [522, 141] width 7 height 7
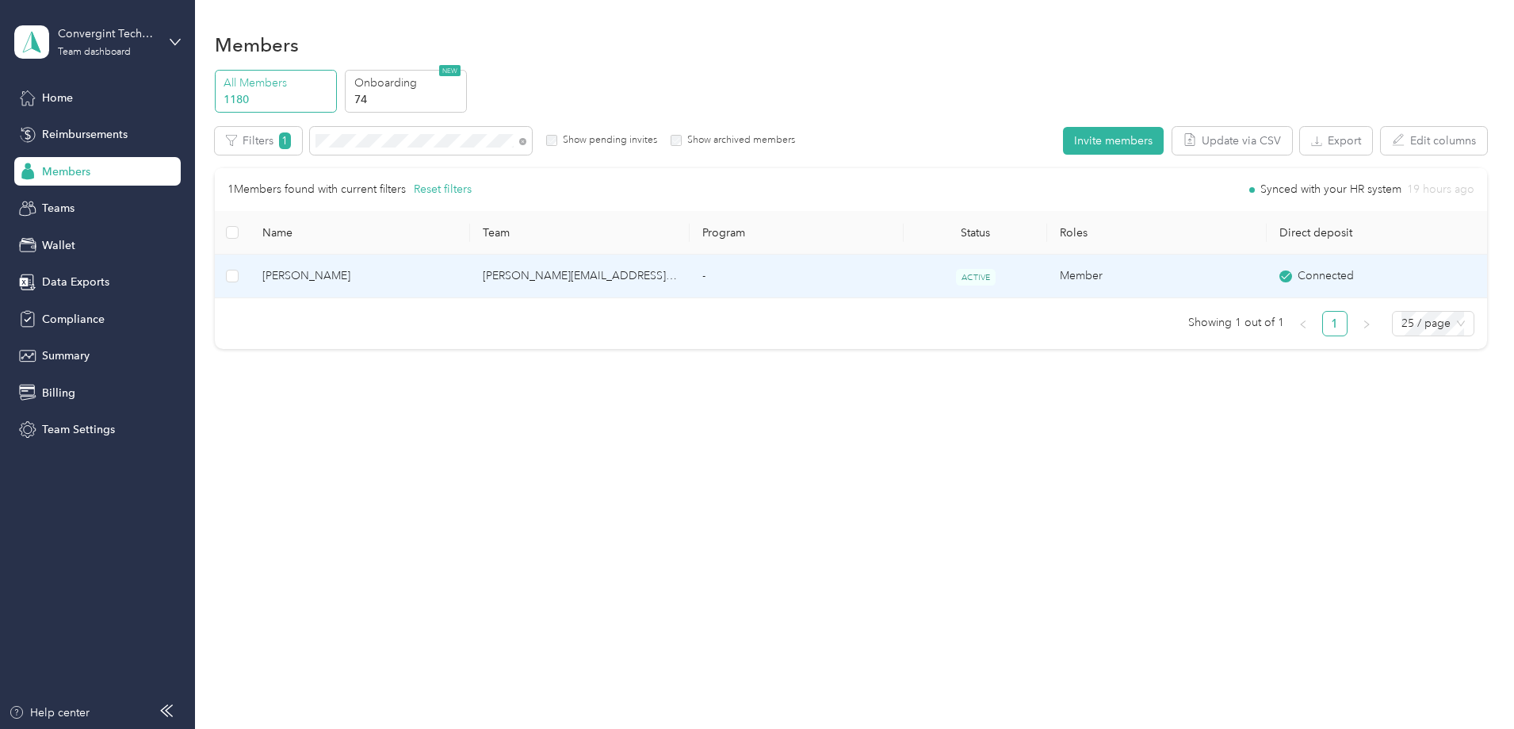
click at [980, 280] on td "ACTIVE" at bounding box center [975, 277] width 143 height 44
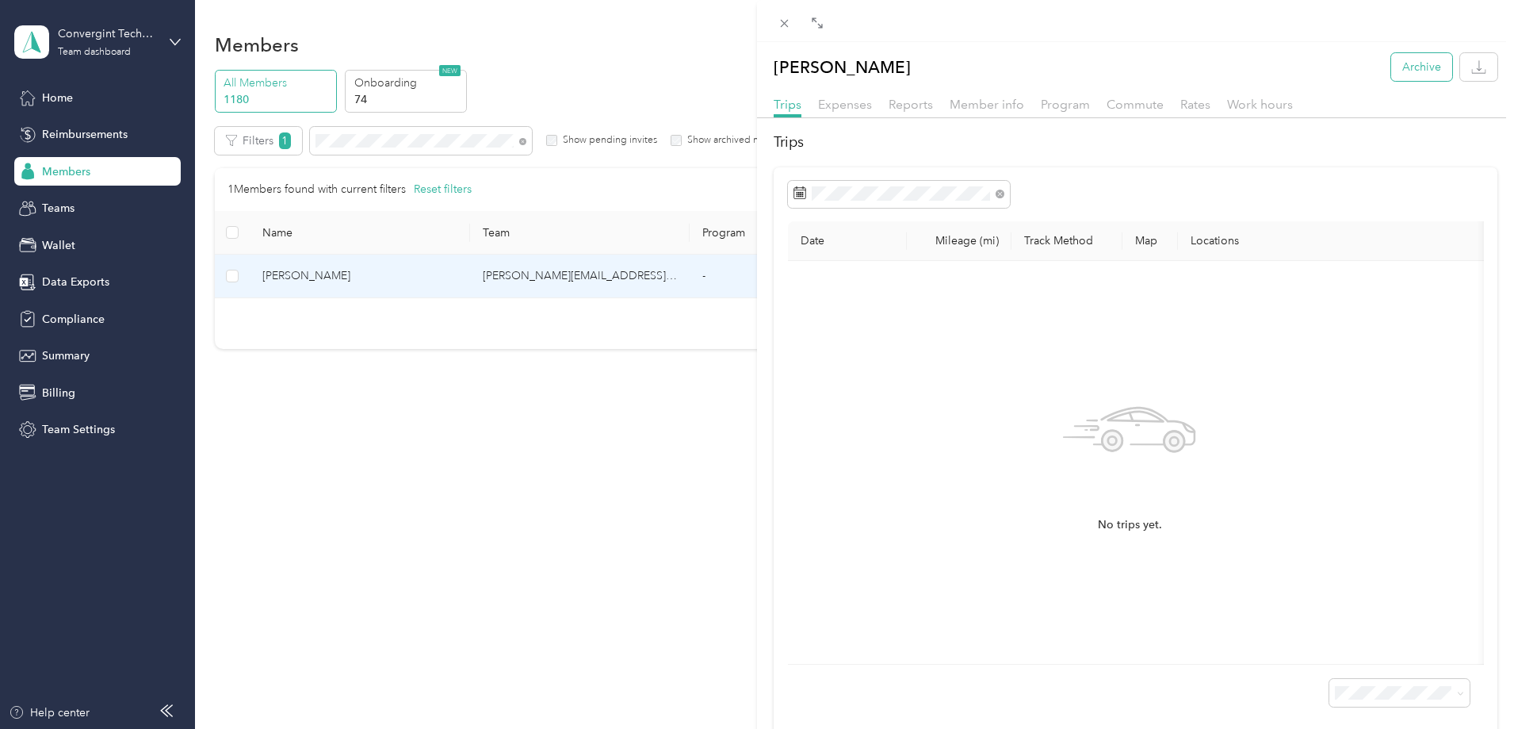
click at [1403, 65] on button "Archive" at bounding box center [1421, 67] width 61 height 28
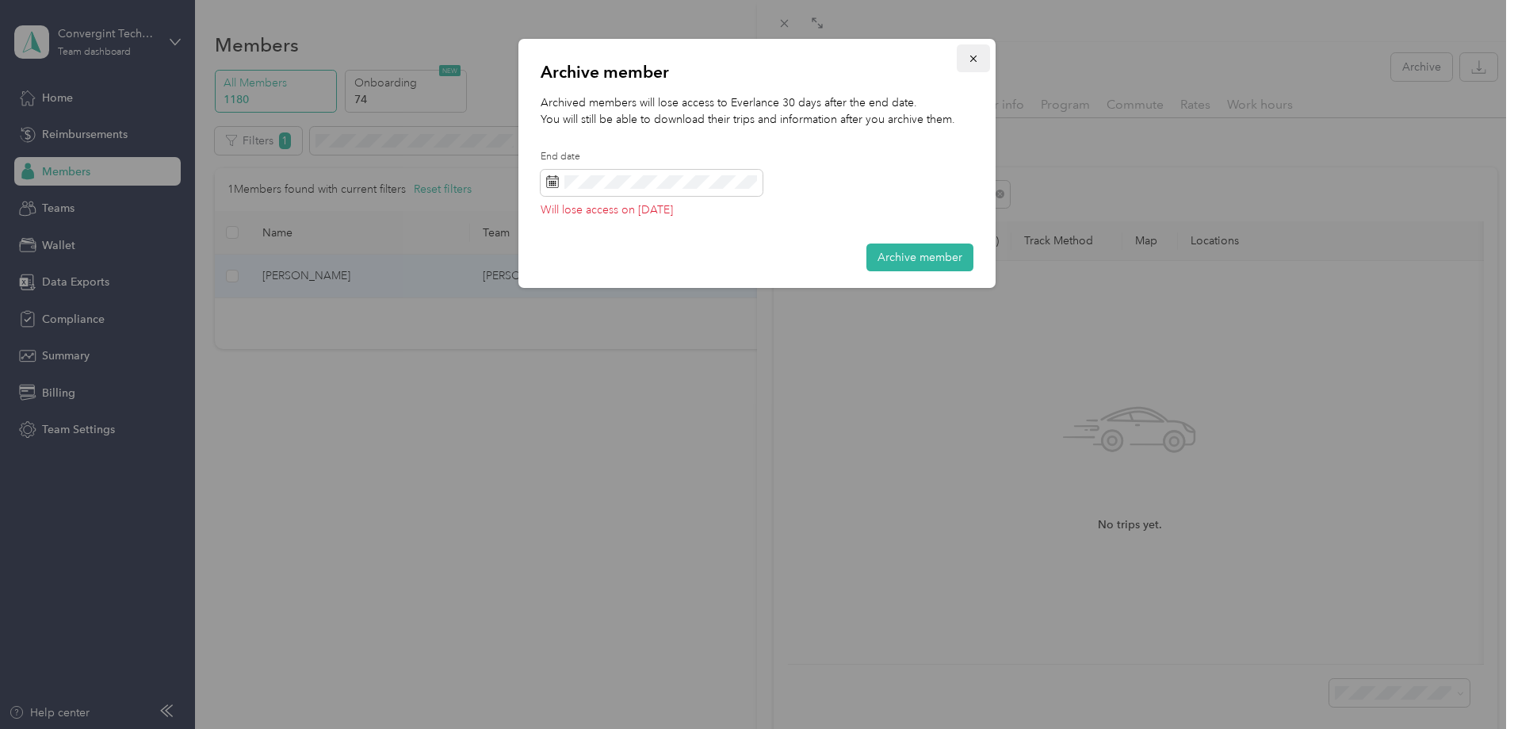
click at [977, 54] on icon "button" at bounding box center [973, 58] width 11 height 11
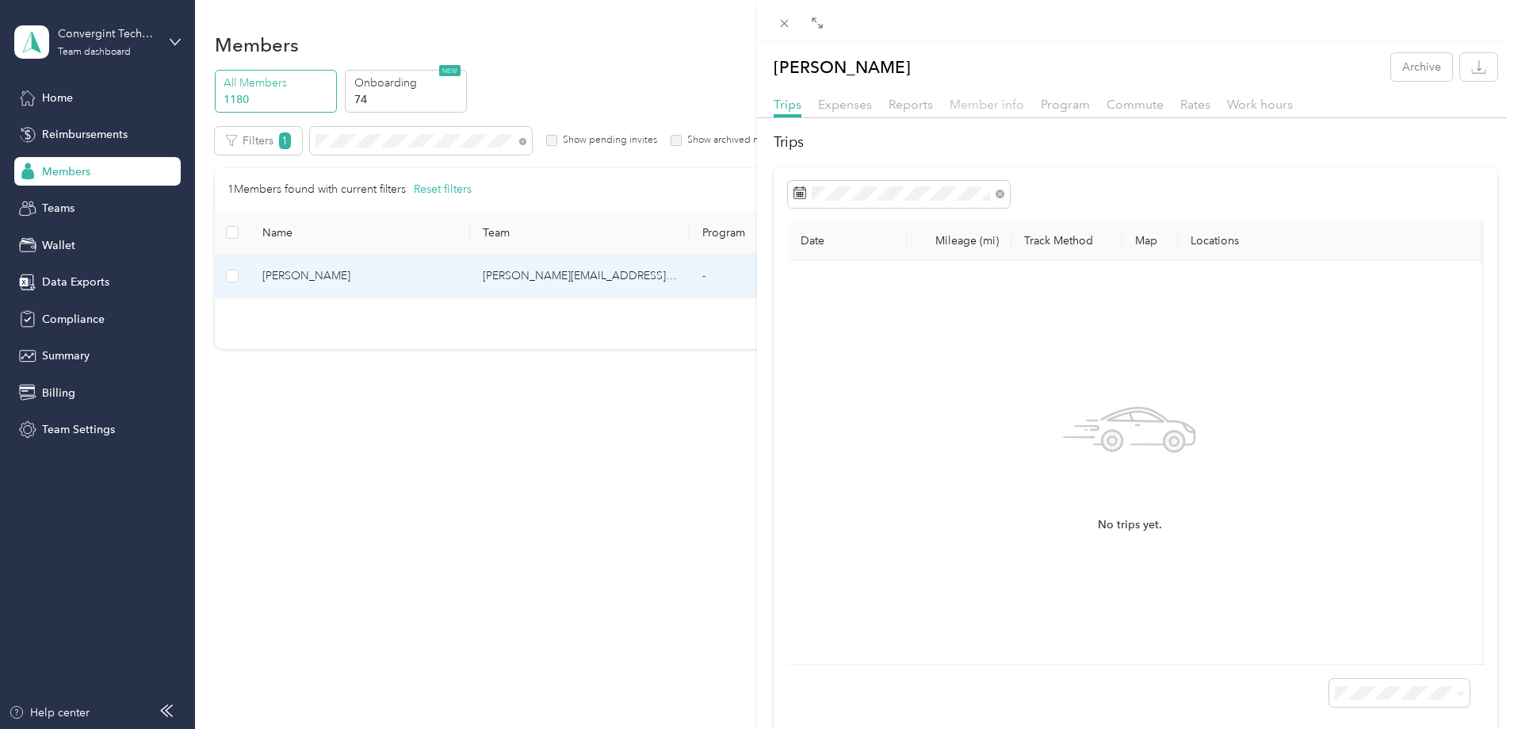
click at [997, 108] on span "Member info" at bounding box center [987, 104] width 75 height 15
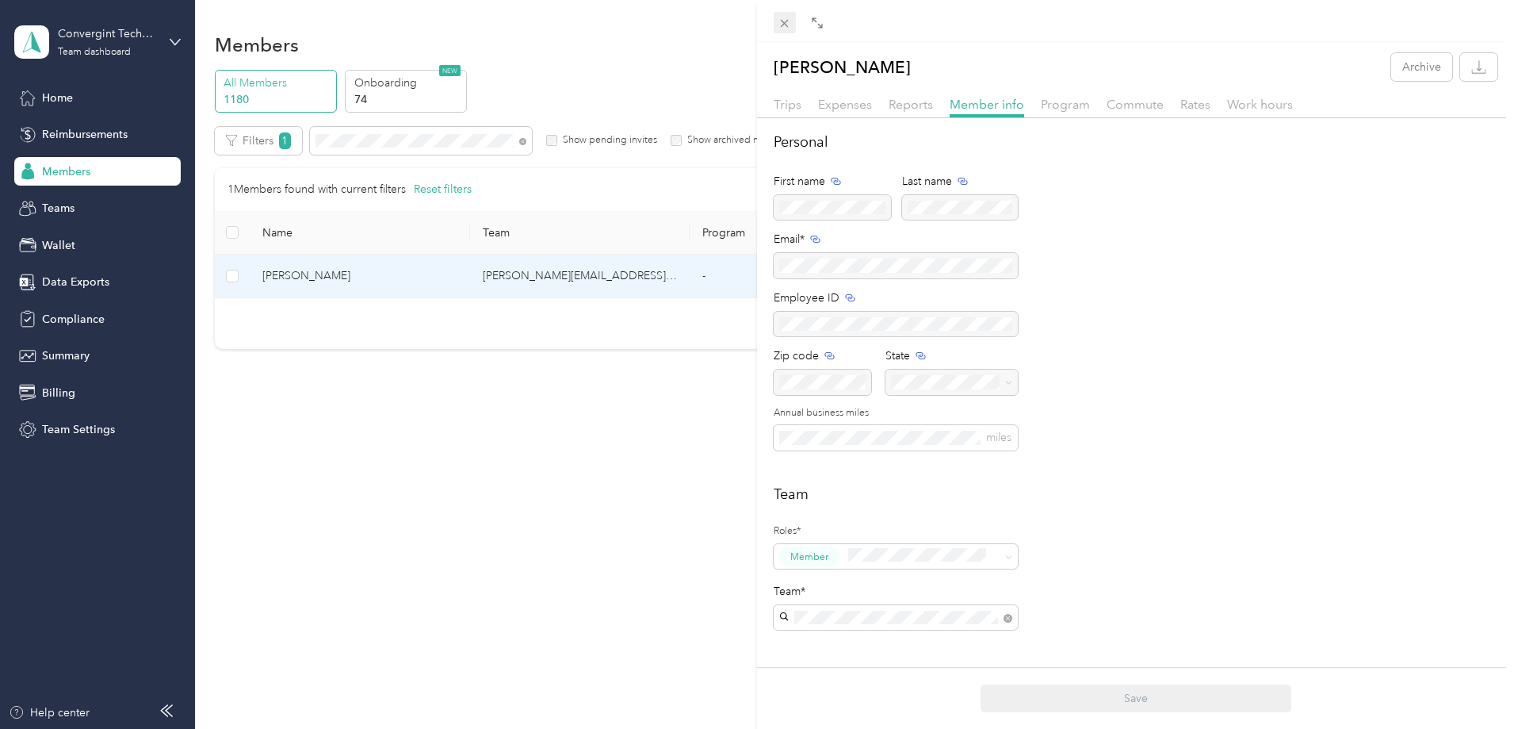
click at [783, 21] on icon at bounding box center [784, 23] width 13 height 13
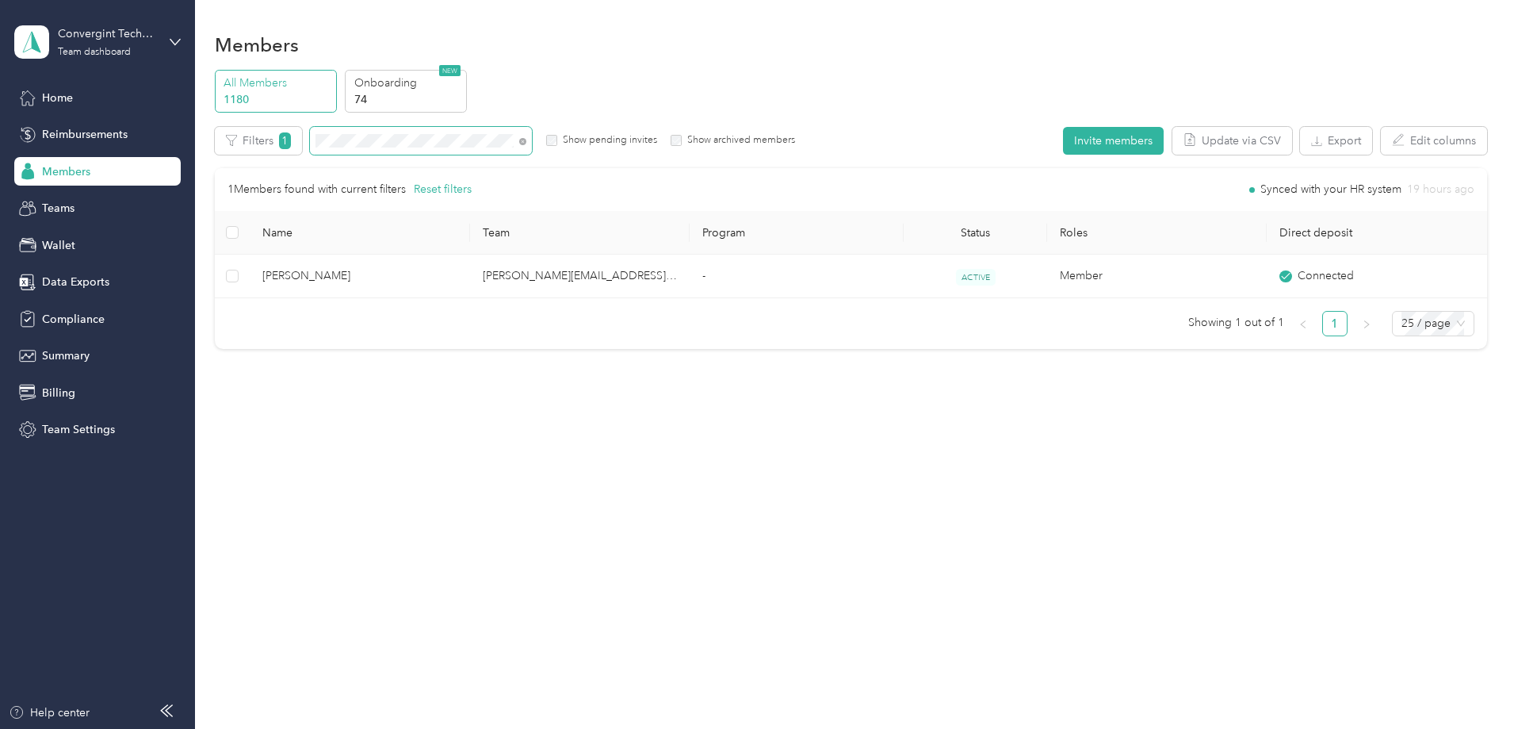
click at [312, 88] on div "All Members 1180 Onboarding 74 NEW Edit role Edit team Edit program Export Sele…" at bounding box center [851, 216] width 1273 height 293
click at [526, 140] on icon at bounding box center [522, 141] width 7 height 7
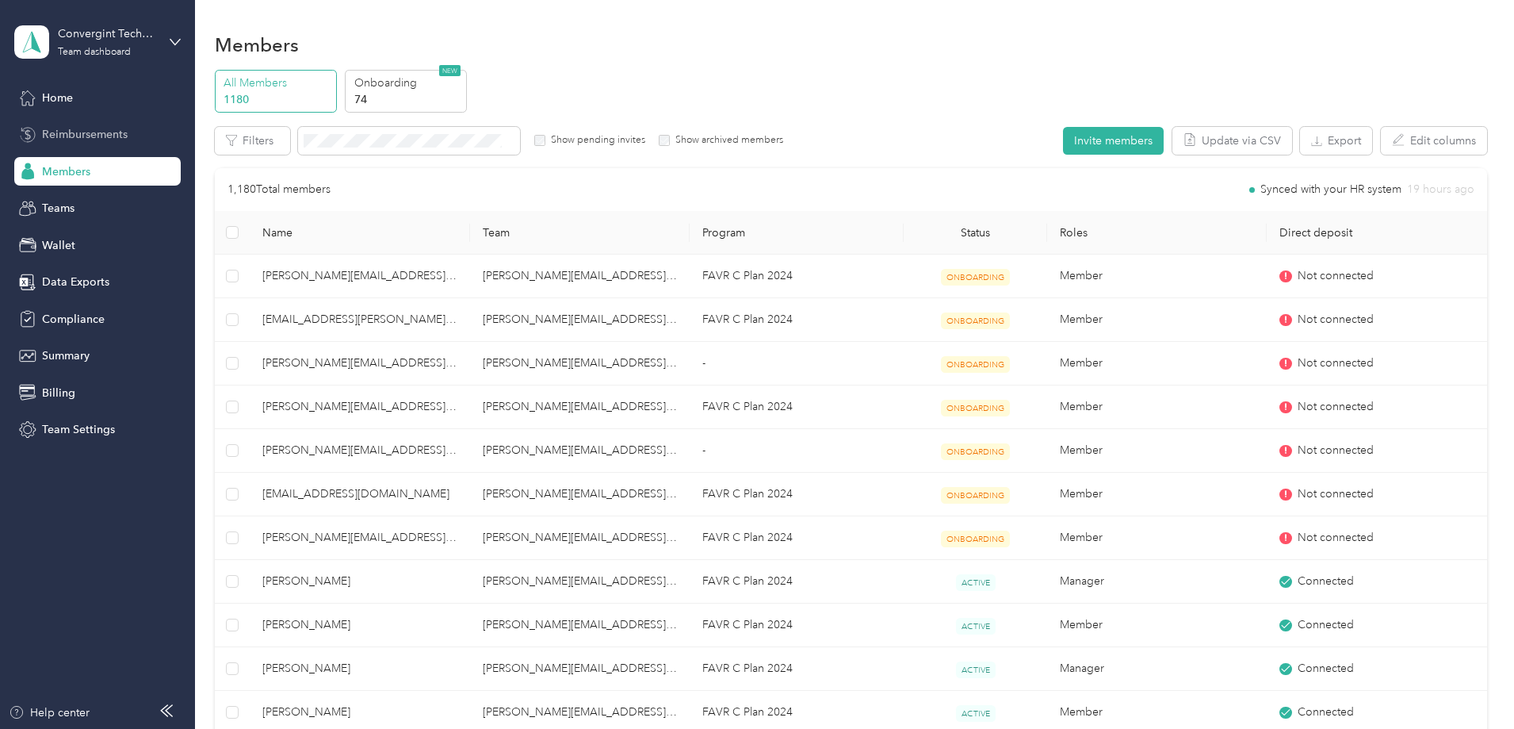
click at [97, 132] on span "Reimbursements" at bounding box center [85, 134] width 86 height 17
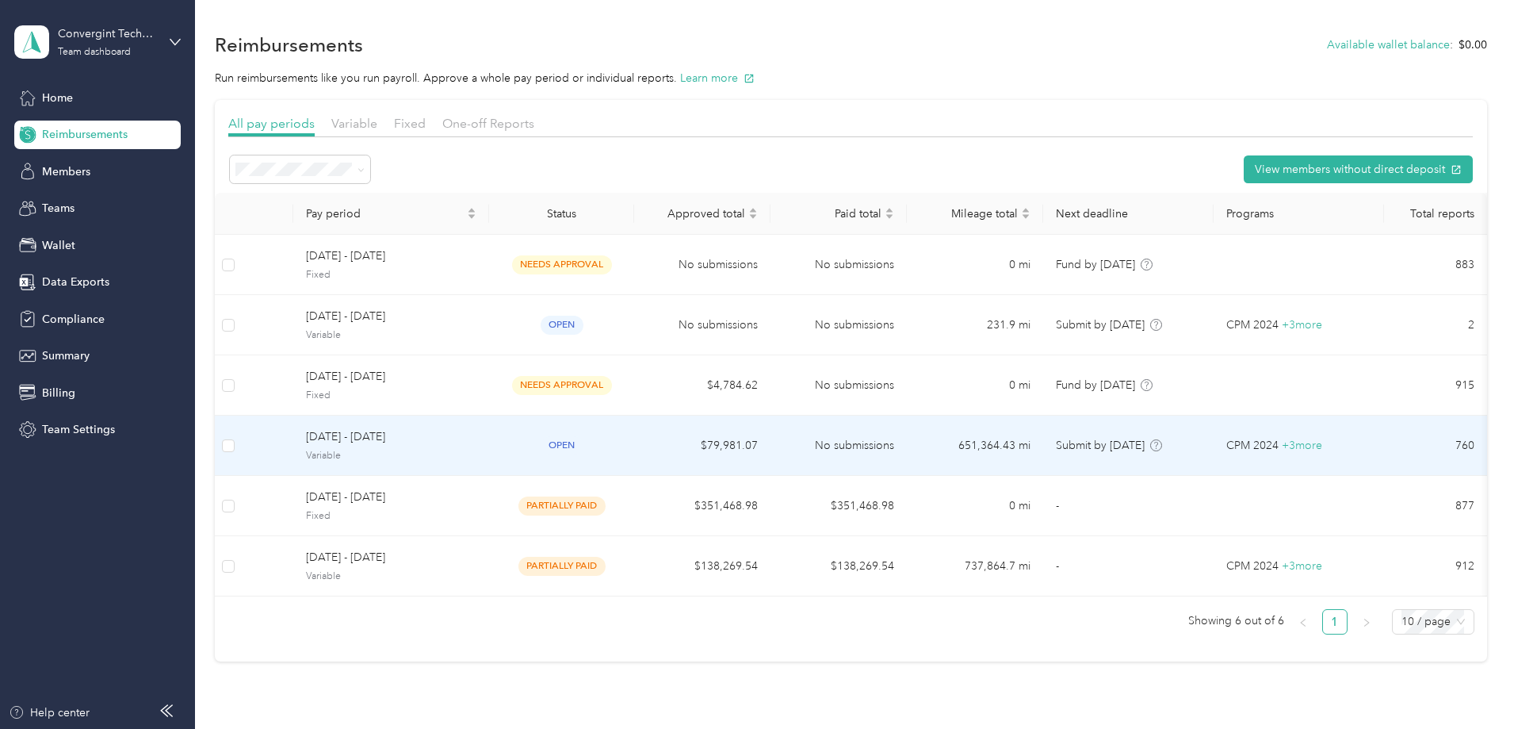
click at [477, 433] on span "[DATE] - [DATE]" at bounding box center [391, 436] width 170 height 17
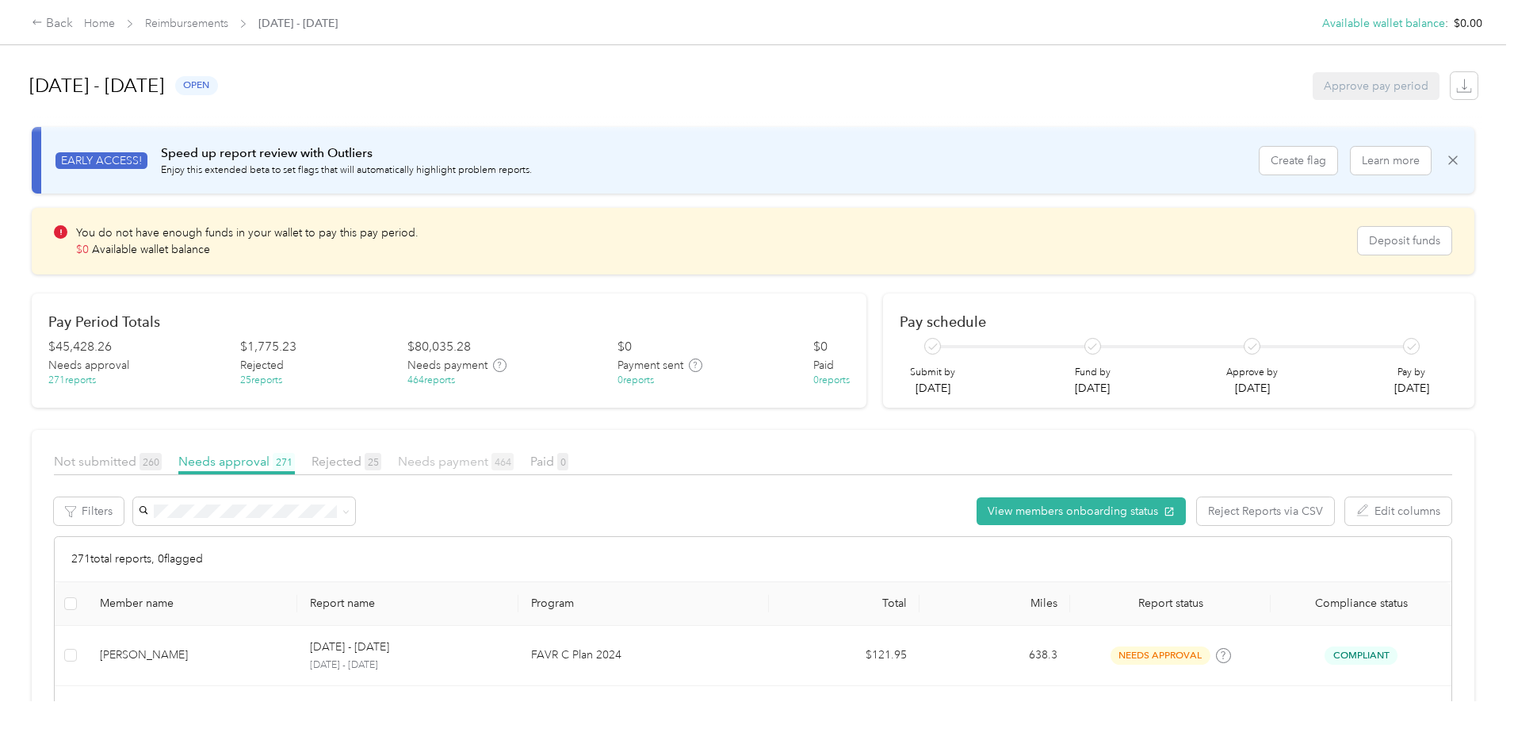
click at [514, 462] on span "Needs payment 464" at bounding box center [456, 461] width 116 height 15
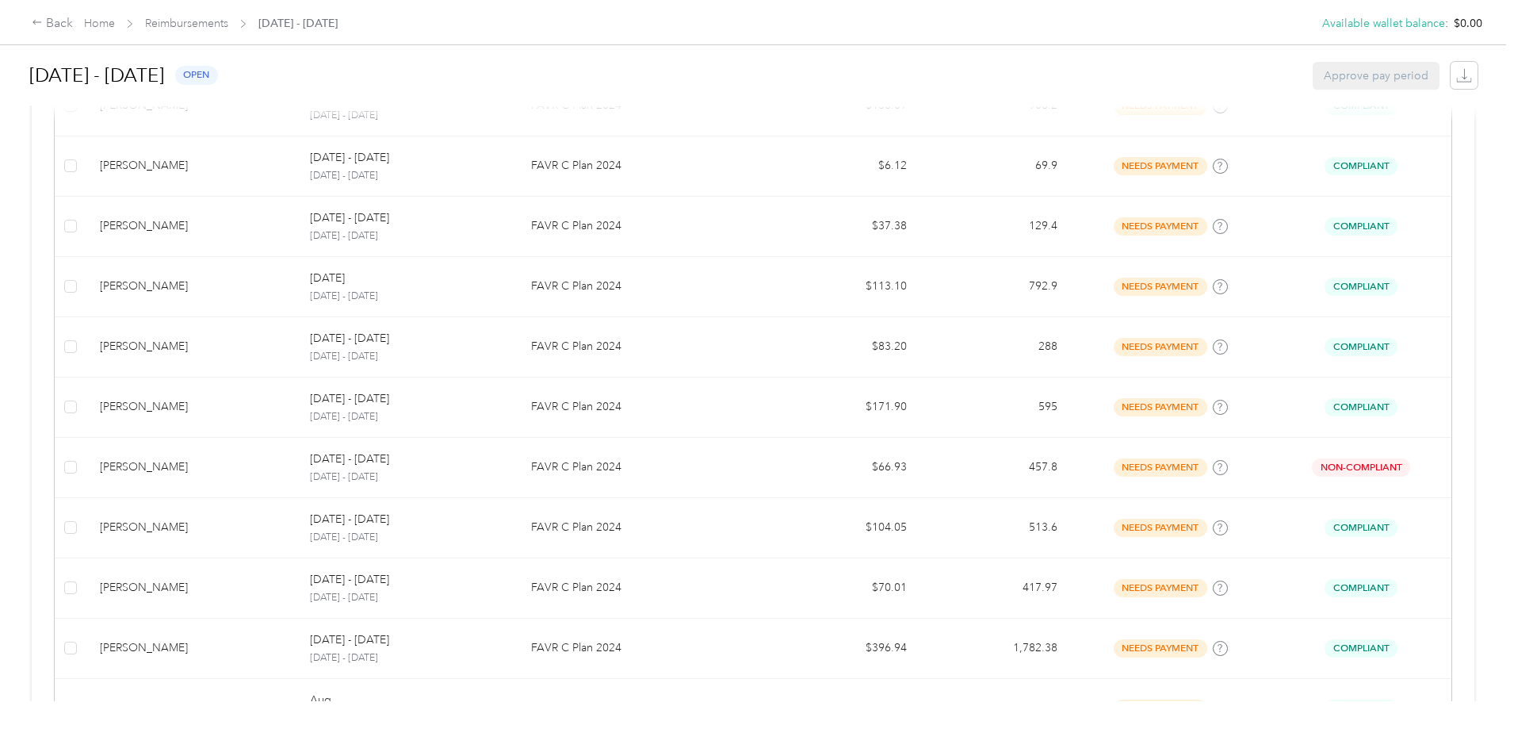
scroll to position [1517, 0]
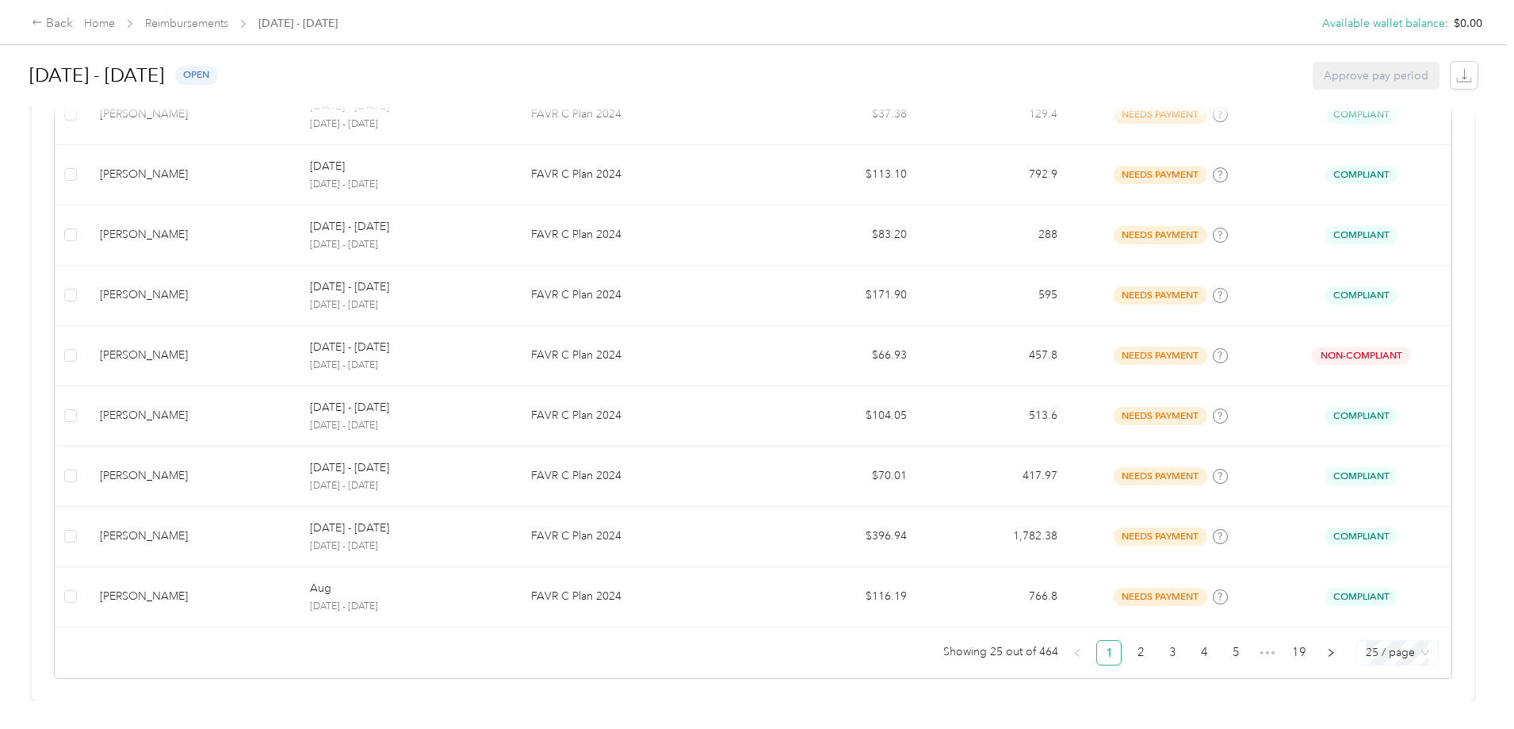
click at [1366, 645] on span "25 / page" at bounding box center [1397, 653] width 63 height 24
click at [1369, 612] on div "100 / page" at bounding box center [1397, 620] width 56 height 17
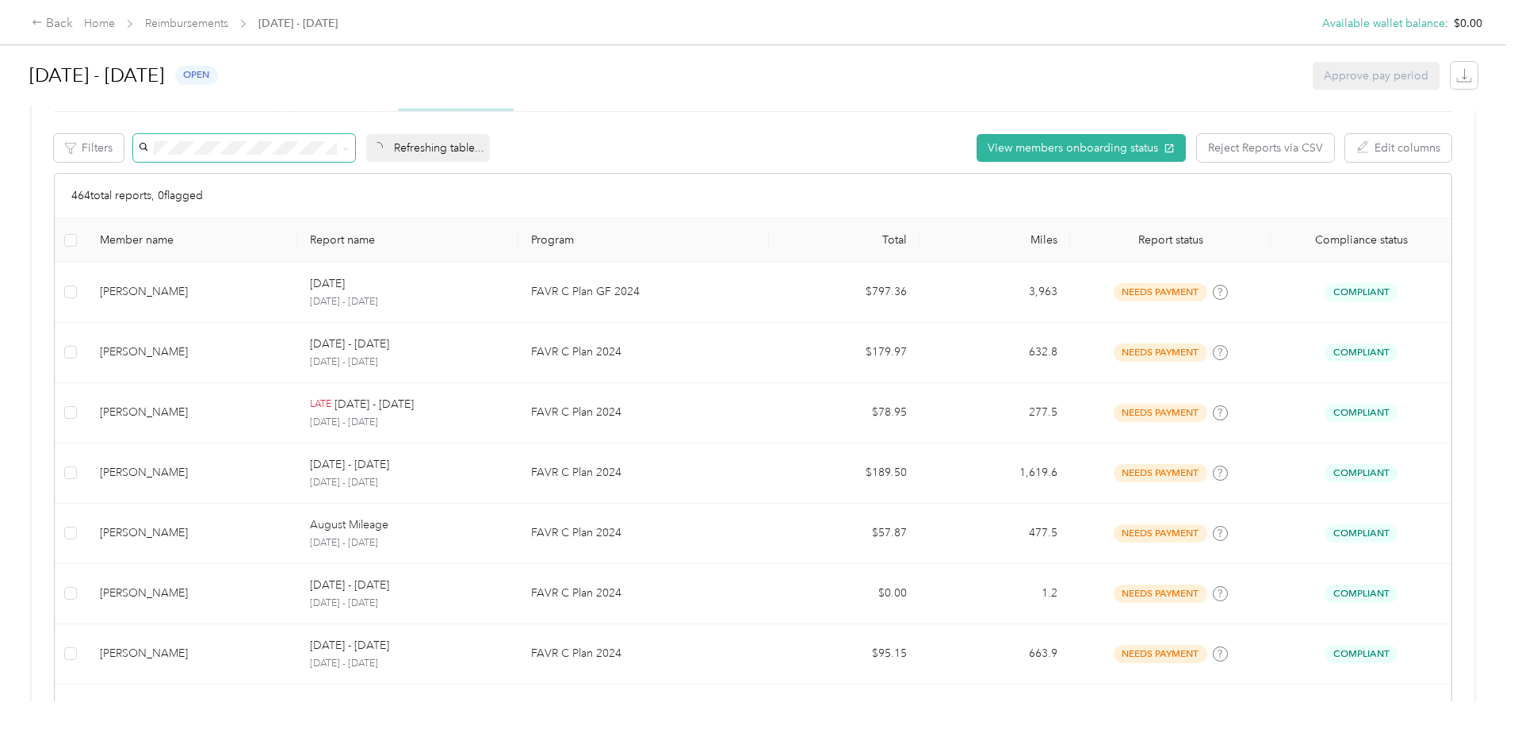
click at [333, 141] on span at bounding box center [244, 148] width 222 height 28
click at [332, 160] on span at bounding box center [244, 148] width 222 height 28
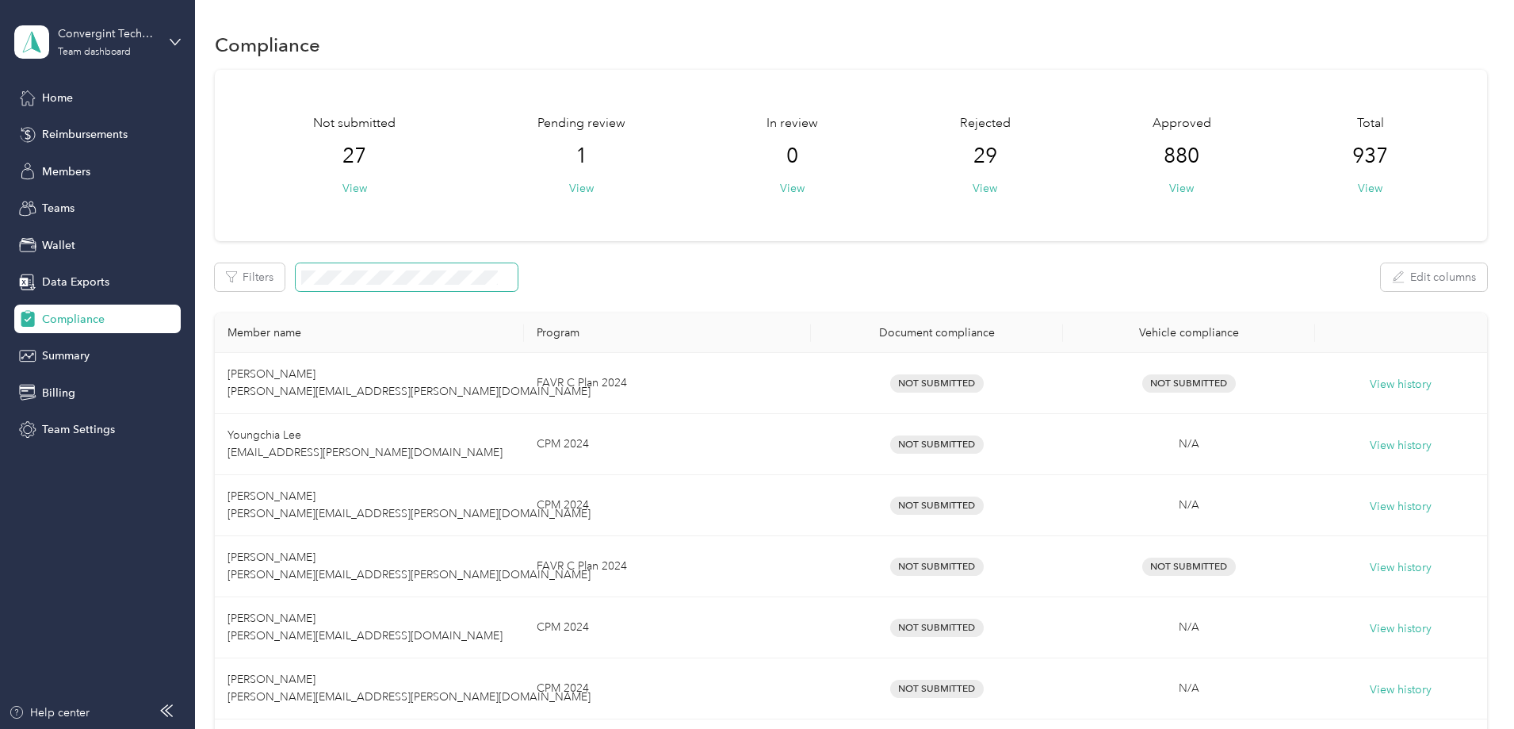
click at [461, 270] on span at bounding box center [407, 277] width 222 height 28
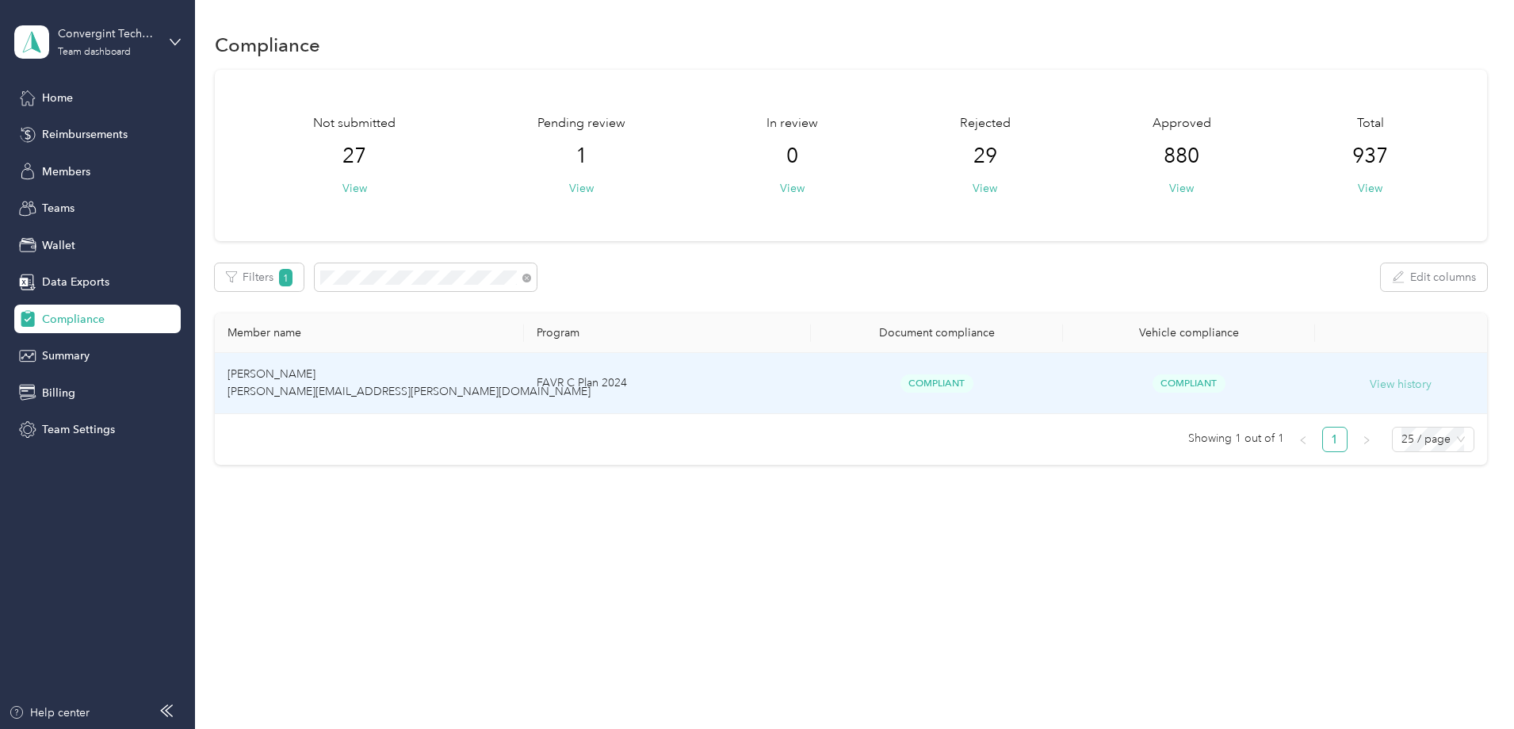
click at [1370, 385] on button "View history" at bounding box center [1401, 384] width 62 height 17
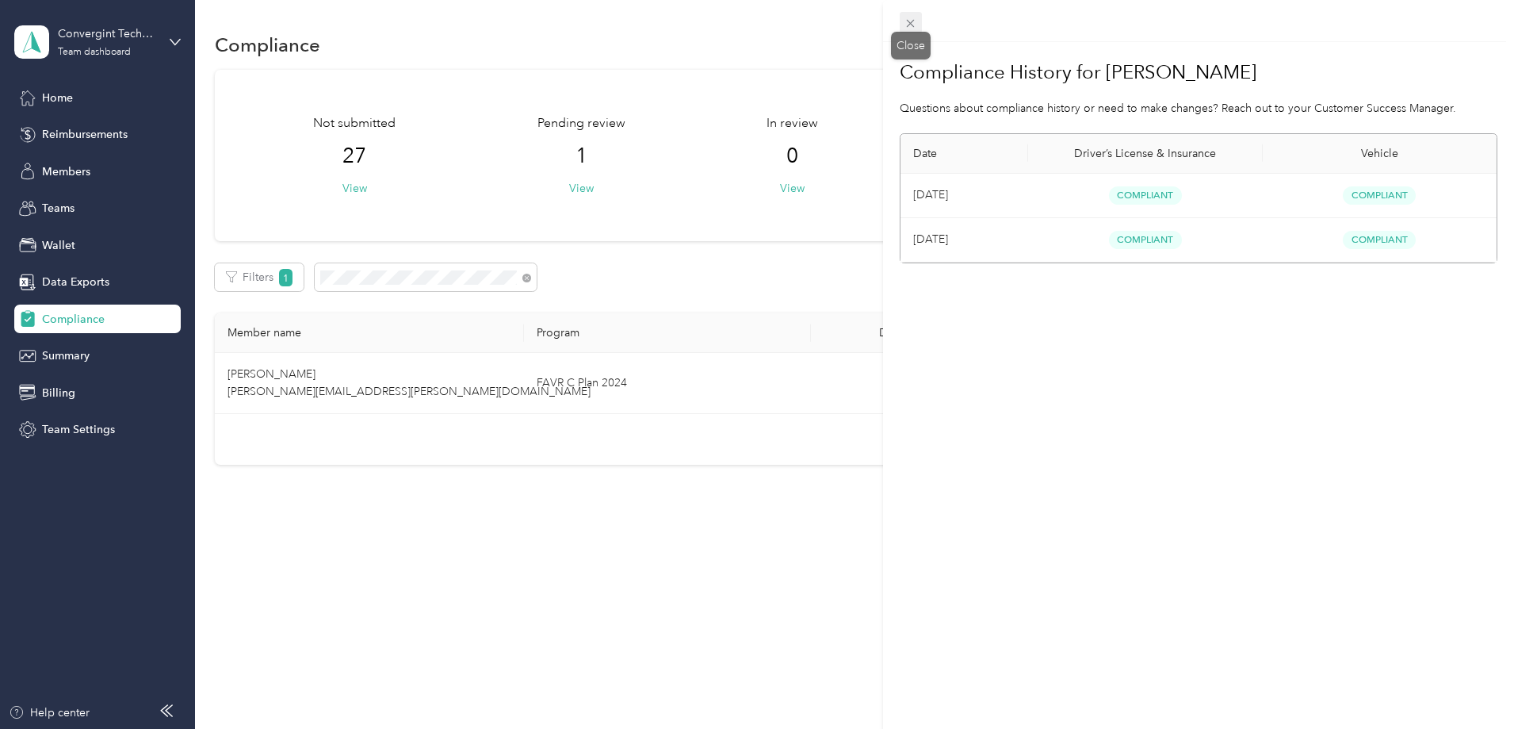
click at [908, 23] on icon at bounding box center [910, 23] width 13 height 13
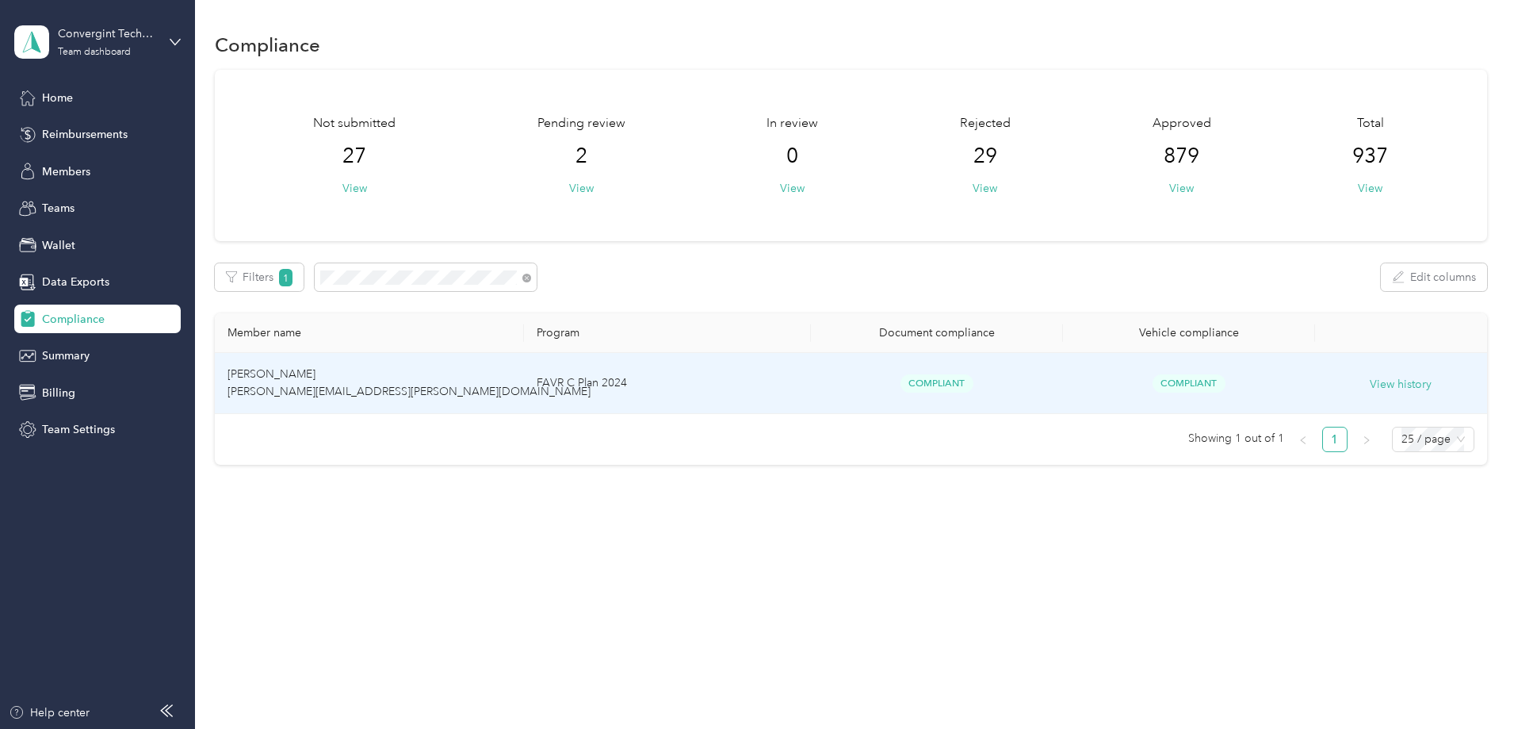
click at [452, 382] on td "Daniel Merdian daniel.merdian@convergint.com" at bounding box center [369, 383] width 309 height 61
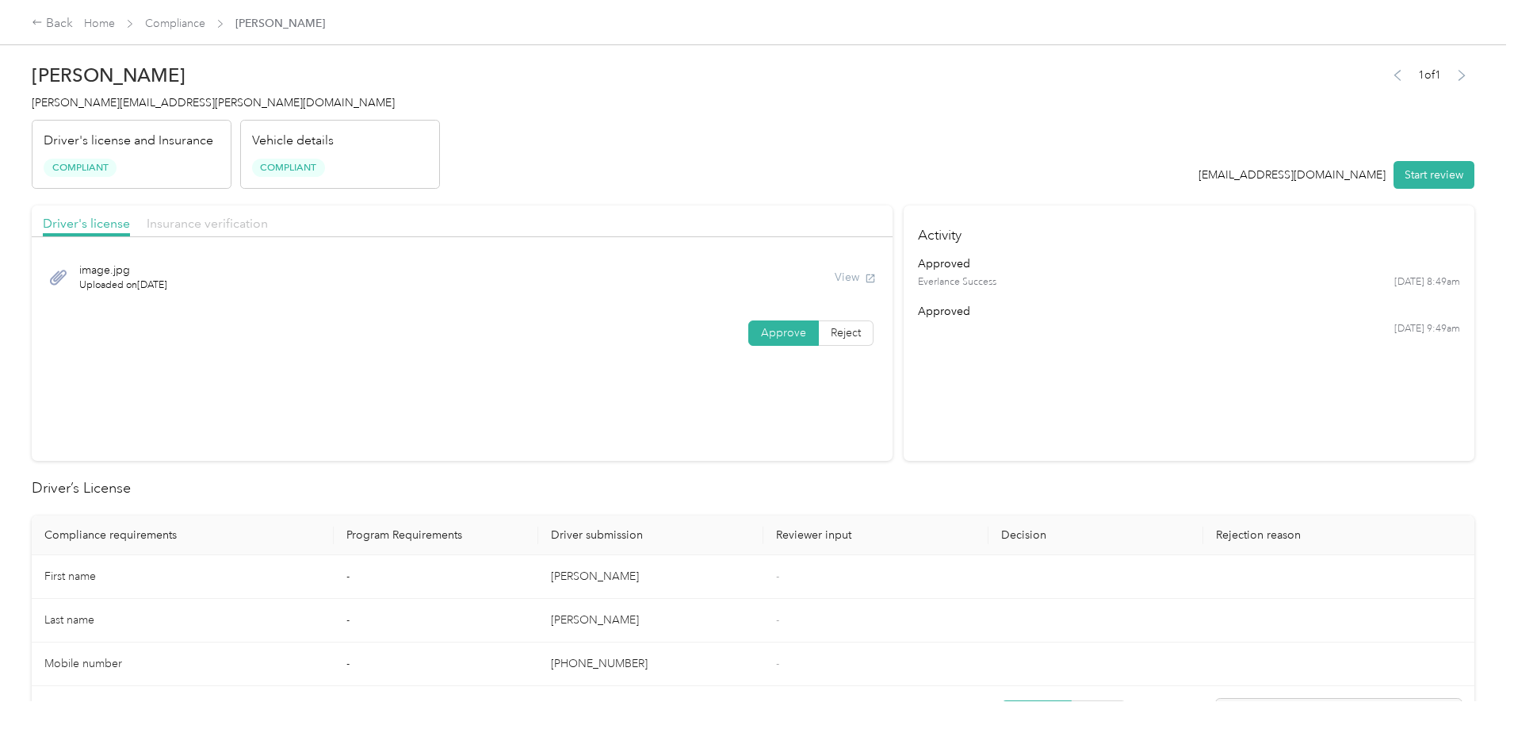
click at [268, 225] on span "Insurance verification" at bounding box center [207, 223] width 121 height 15
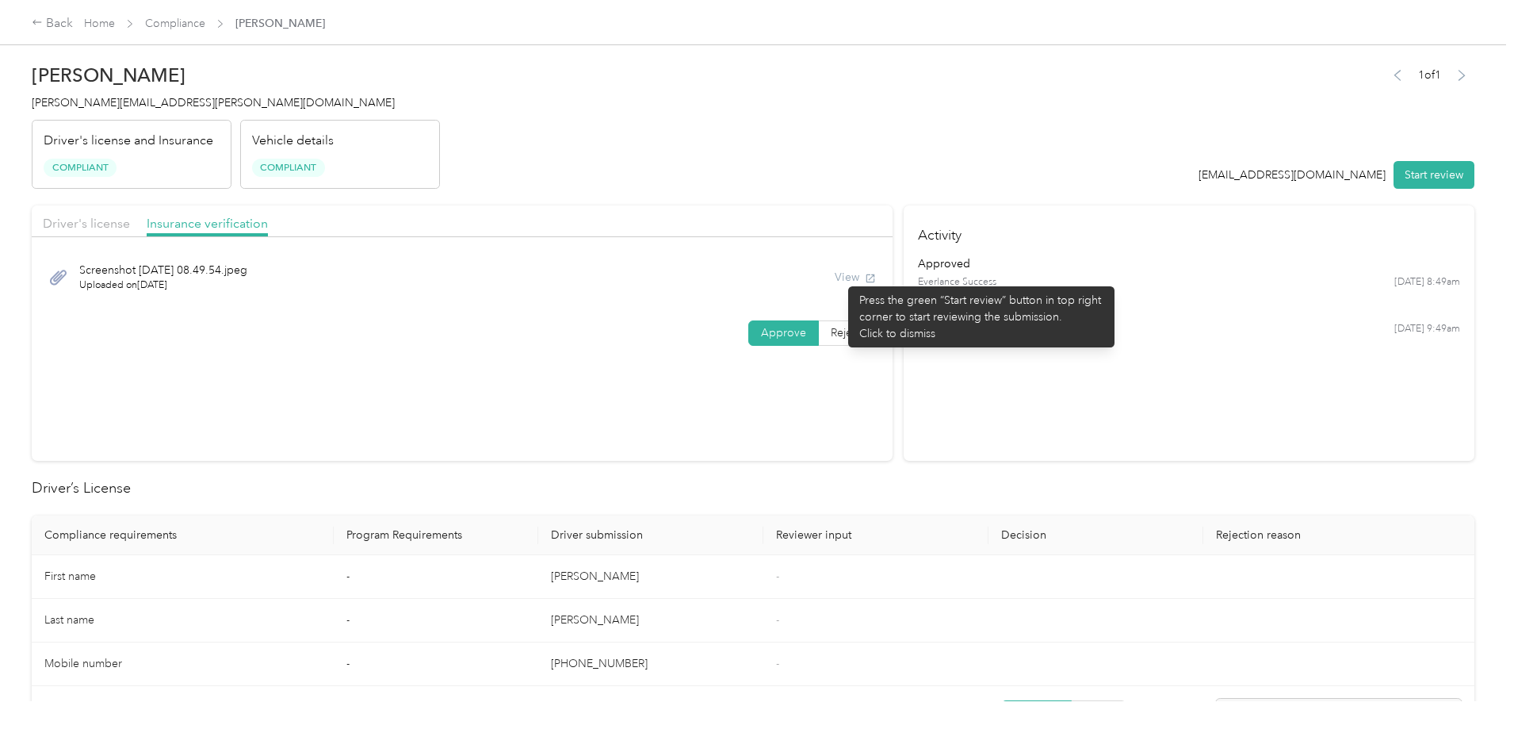
click at [840, 278] on div "View" at bounding box center [855, 277] width 41 height 17
